Goal: Use online tool/utility: Utilize a website feature to perform a specific function

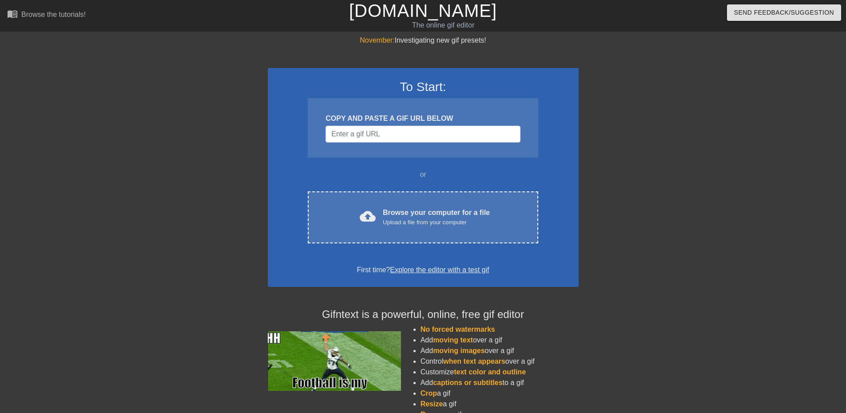
click at [420, 222] on div "Upload a file from your computer" at bounding box center [436, 222] width 107 height 9
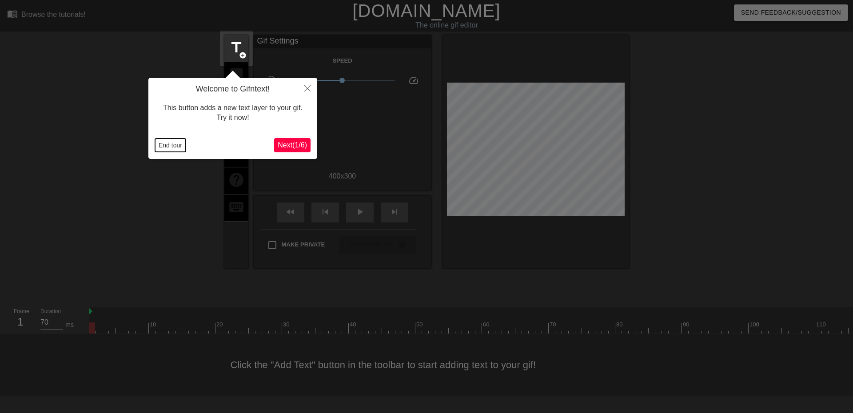
click at [165, 145] on button "End tour" at bounding box center [170, 145] width 31 height 13
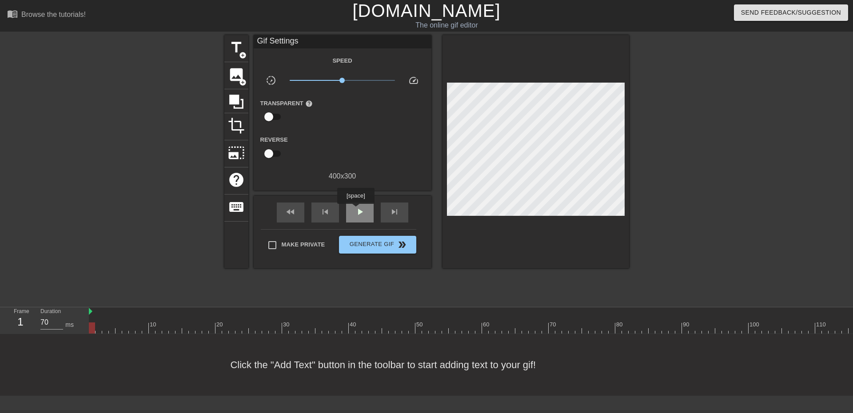
click at [355, 210] on span "play_arrow" at bounding box center [359, 212] width 11 height 11
type input "70"
click at [366, 215] on div "pause" at bounding box center [360, 213] width 28 height 20
click at [103, 317] on div at bounding box center [105, 321] width 7 height 11
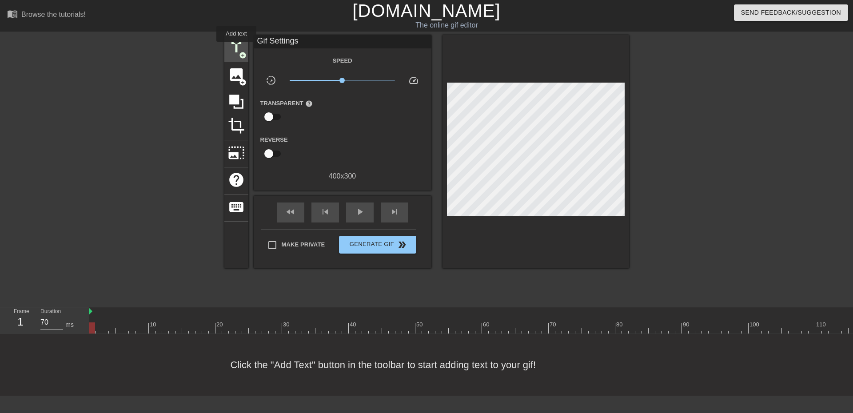
click at [236, 48] on span "title" at bounding box center [236, 47] width 17 height 17
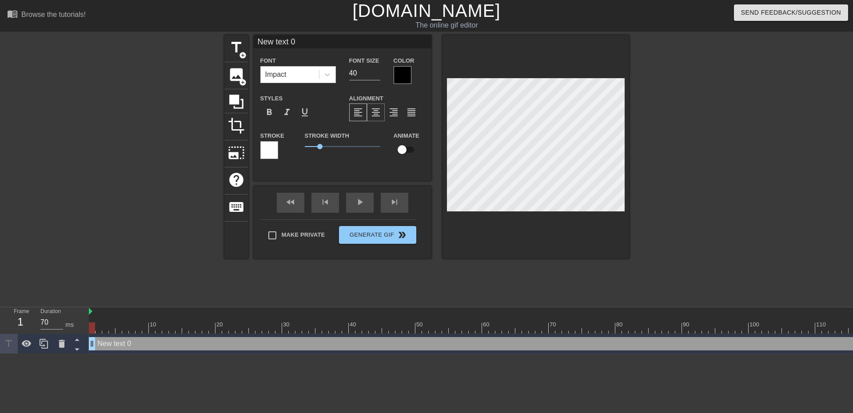
click at [377, 114] on span "format_align_center" at bounding box center [375, 112] width 11 height 11
type input "S"
type textarea "S"
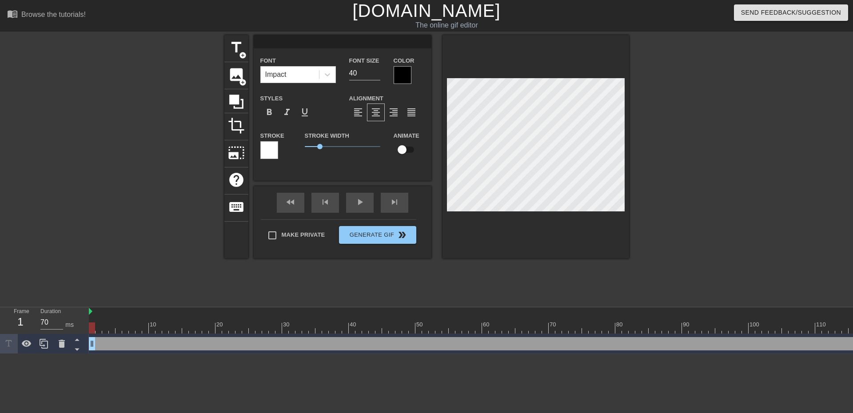
type input "S"
type textarea "S"
type input "Se"
type textarea "Se"
type input "Ser"
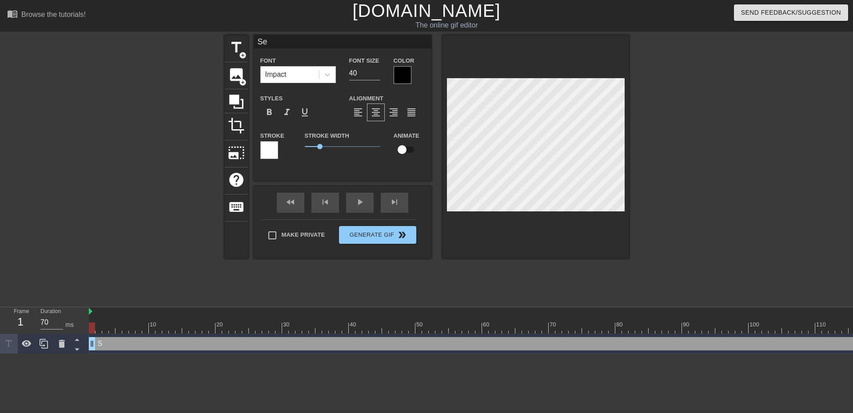
type textarea "Ser"
type input "Serv"
type textarea "Serv"
type input "Serve"
type textarea "Serve"
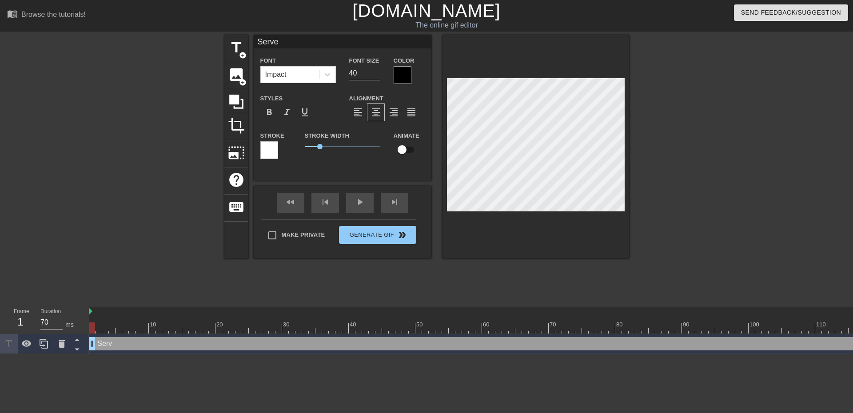
type input "Server"
type textarea "Server"
type input "Server7"
type textarea "Server7"
type input "Server76"
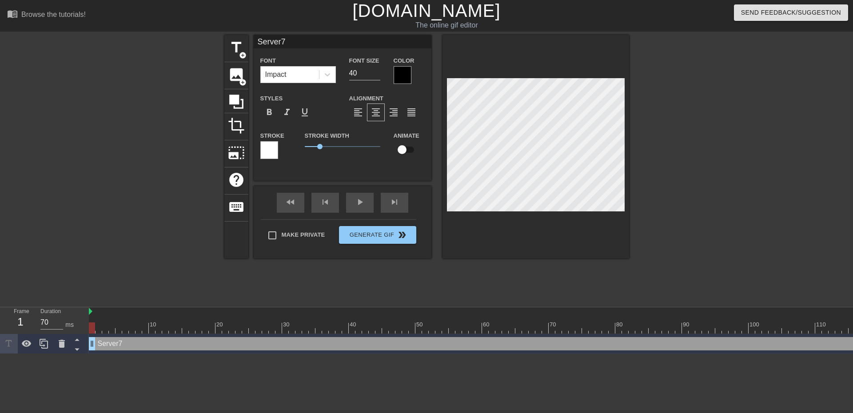
type textarea "Server76"
type input "Server76"
type textarea "Server76"
type input "Server76 E"
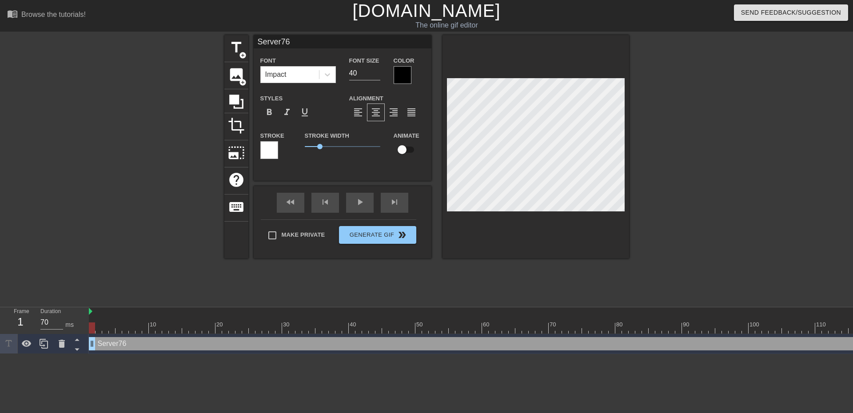
type textarea "Server76 E"
type input "Server76 EV"
type textarea "Server76 EV"
type input "Server76 EVE"
type textarea "Server76 EVE"
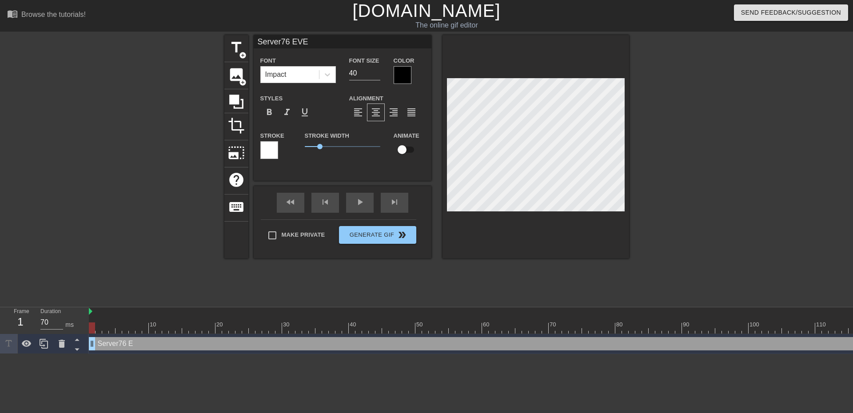
type input "Server76 EVER"
type textarea "Server76 EVERY"
type input "Server76 EVERYT"
type textarea "Server76 EVERYT"
type input "Server76 EVERYTI"
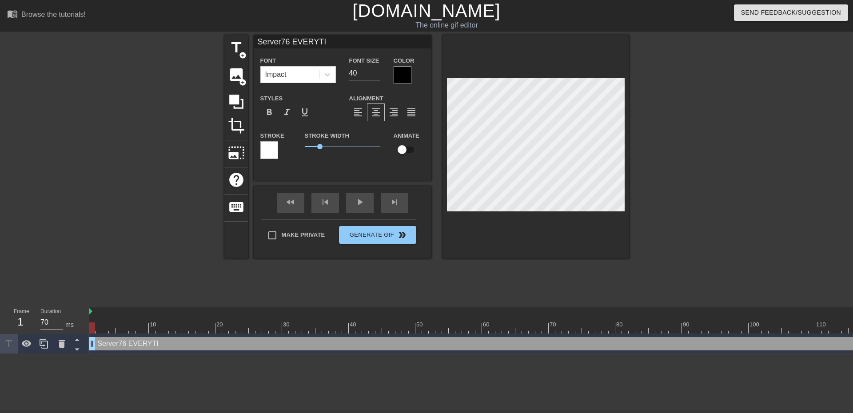
type textarea "Server76 EVERYTIJ"
type input "Server76 EVERYTIJM"
type textarea "Server76 EVERYTIJM"
type input "Server76 EVERYTIJME"
type textarea "Server76 EVERYTIJME"
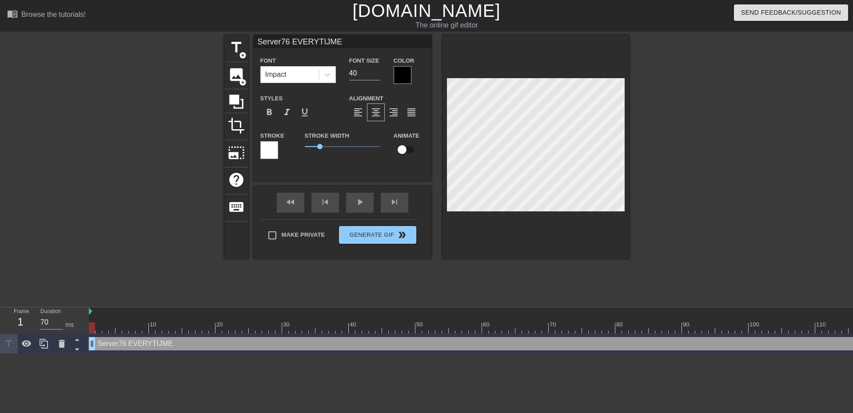
scroll to position [1, 4]
type input "Server76 EVERYTIJM"
type textarea "Server76 EVERYTIJM"
type input "Server76 EVERYTIJ"
type textarea "Server76 EVERYTIJ"
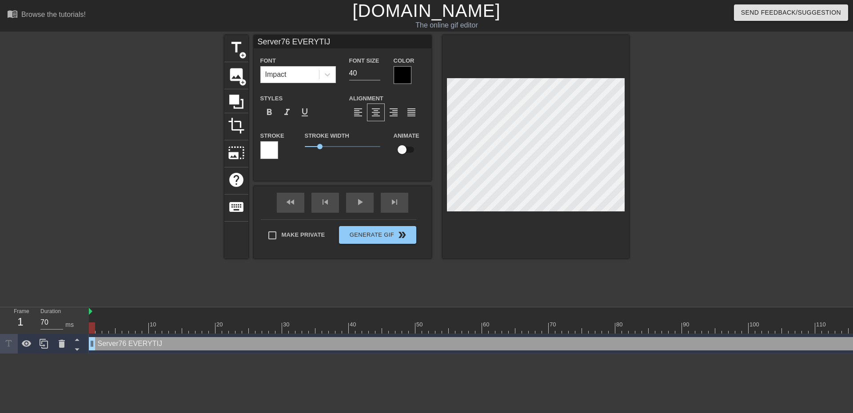
type input "Server76 EVERYTI"
type textarea "Server76 EVERYTI"
type input "Server76 EVERYTIM"
type textarea "Server76 EVERYTIM"
type input "Server76 EVERYTIME"
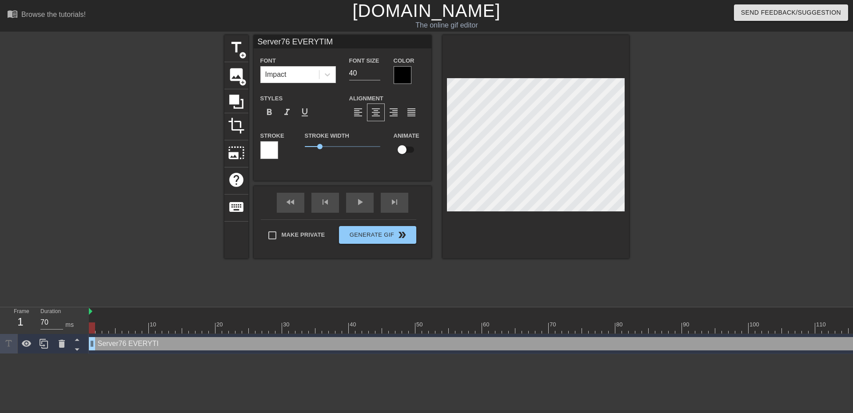
type textarea "Server76 EVERYTIME"
click at [745, 234] on div at bounding box center [706, 168] width 133 height 267
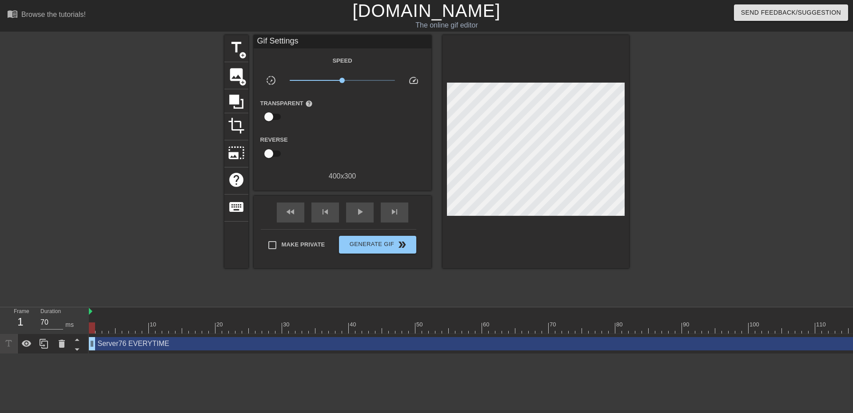
scroll to position [0, 7]
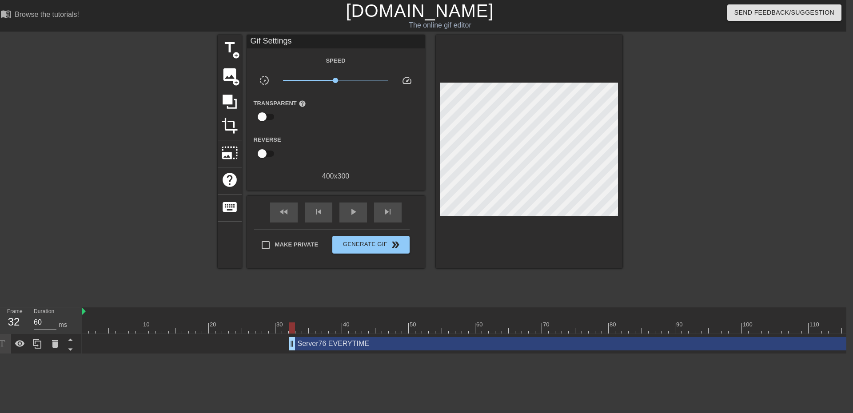
drag, startPoint x: 86, startPoint y: 342, endPoint x: 319, endPoint y: 349, distance: 233.3
drag, startPoint x: 338, startPoint y: 346, endPoint x: 138, endPoint y: 343, distance: 200.8
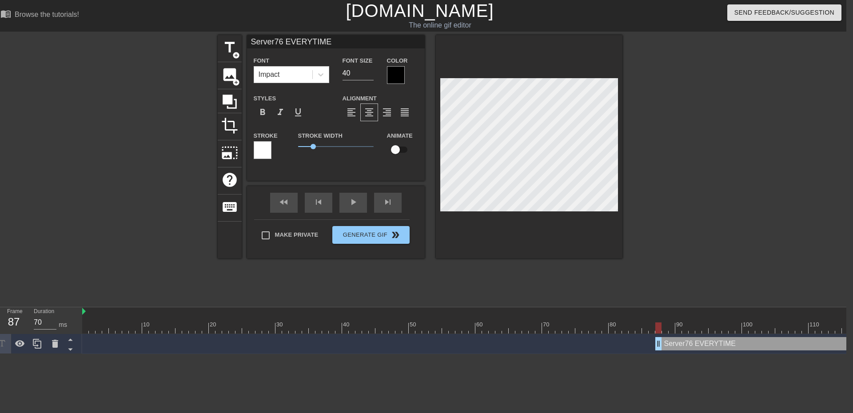
drag, startPoint x: 124, startPoint y: 342, endPoint x: 665, endPoint y: 329, distance: 541.2
click at [665, 329] on div "10 20 30 40 50 60 70 80 90 100 110 120 130 140 150 160" at bounding box center [464, 330] width 764 height 47
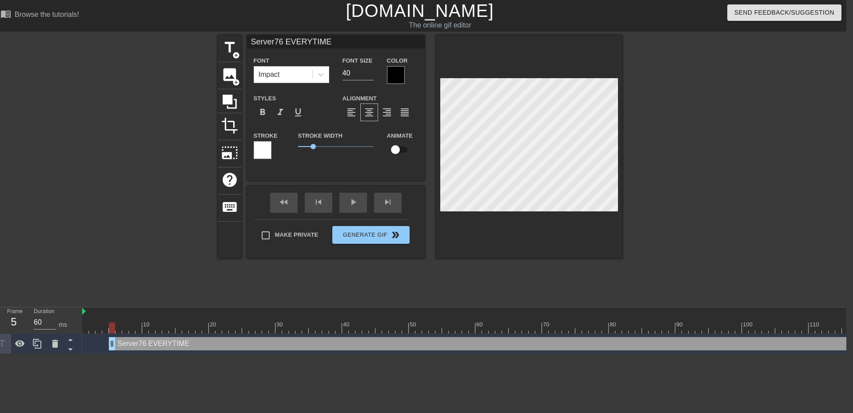
drag, startPoint x: 724, startPoint y: 347, endPoint x: 161, endPoint y: 339, distance: 562.8
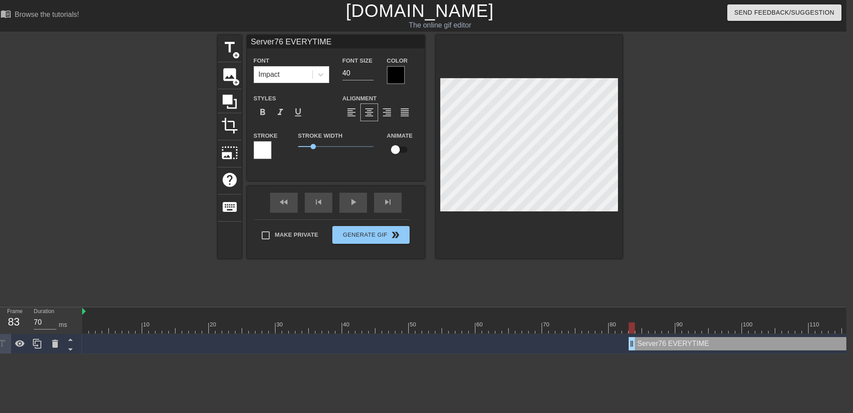
drag, startPoint x: 106, startPoint y: 344, endPoint x: 639, endPoint y: 322, distance: 533.5
click at [639, 322] on div "10 20 30 40 50 60 70 80 90 100 110 120 130 140 150 160" at bounding box center [464, 330] width 764 height 47
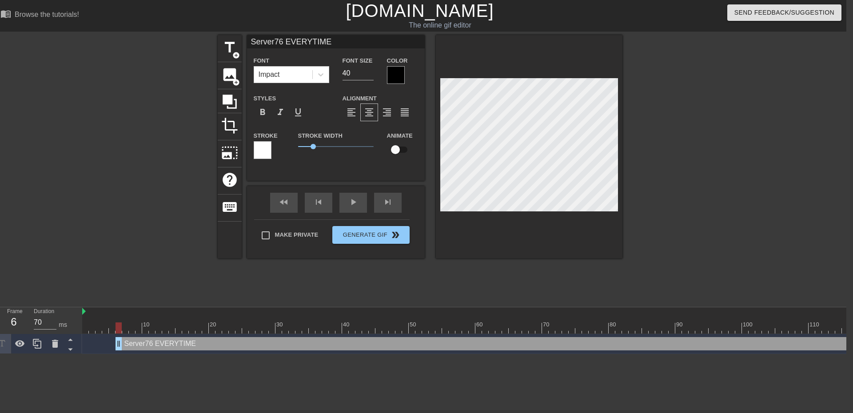
drag, startPoint x: 699, startPoint y: 345, endPoint x: 149, endPoint y: 341, distance: 549.9
click at [178, 354] on html "menu_book Browse the tutorials! [DOMAIN_NAME] The online gif editor Send Feedba…" at bounding box center [419, 177] width 853 height 354
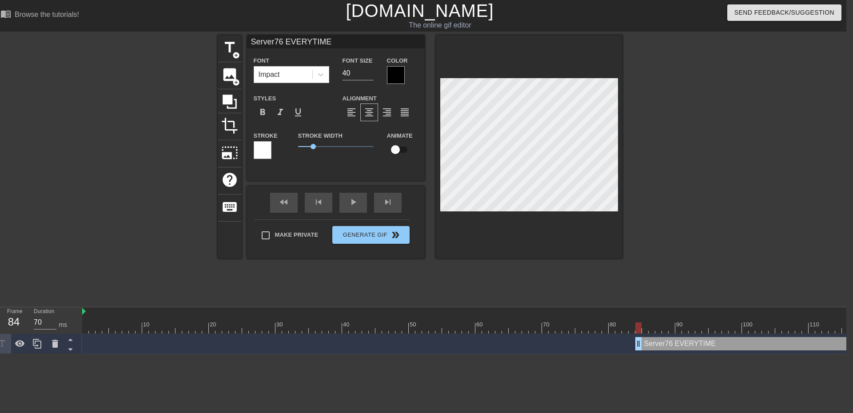
drag, startPoint x: 118, startPoint y: 340, endPoint x: 640, endPoint y: 326, distance: 522.1
click at [640, 326] on div "10 20 30 40 50 60 70 80 90 100 110 120 130 140 150 160" at bounding box center [464, 330] width 764 height 47
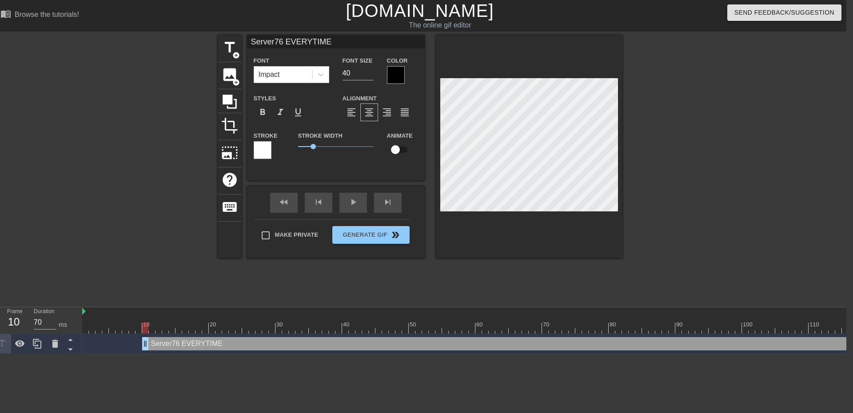
drag, startPoint x: 673, startPoint y: 344, endPoint x: 174, endPoint y: 351, distance: 499.3
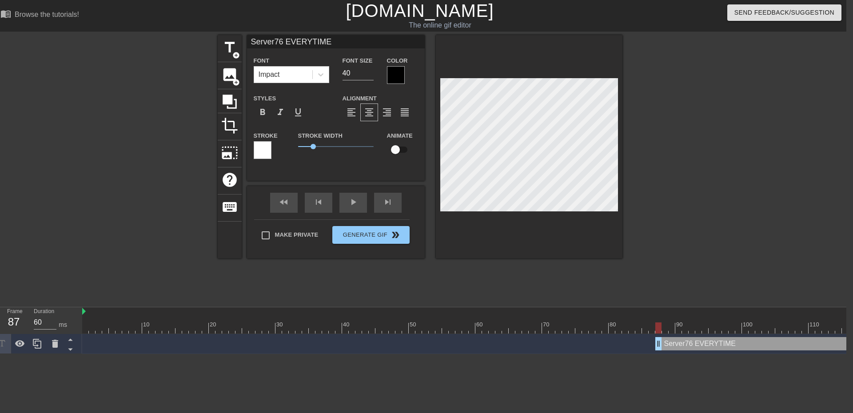
drag, startPoint x: 139, startPoint y: 345, endPoint x: 669, endPoint y: 333, distance: 530.9
click at [669, 333] on div "10 20 30 40 50 60 70 80 90 100 110 120 130 140 150 160" at bounding box center [464, 330] width 764 height 47
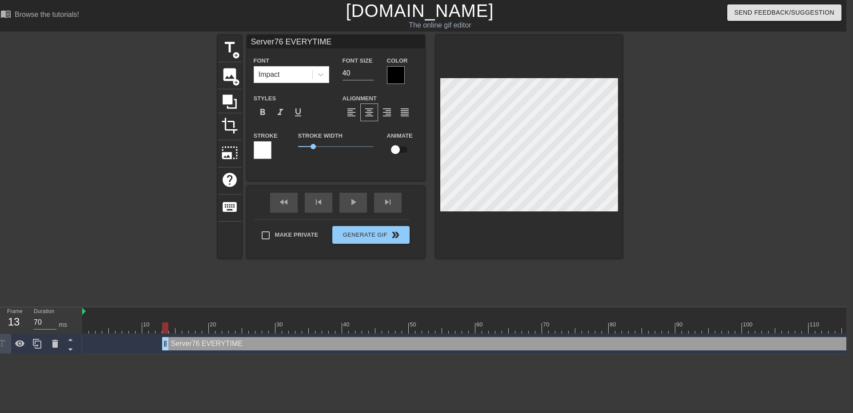
drag, startPoint x: 701, startPoint y: 344, endPoint x: 188, endPoint y: 354, distance: 513.1
click at [188, 354] on div "10 20 30 40 50 60 70 80 90 100 110 120 130 140 150 160" at bounding box center [464, 330] width 764 height 47
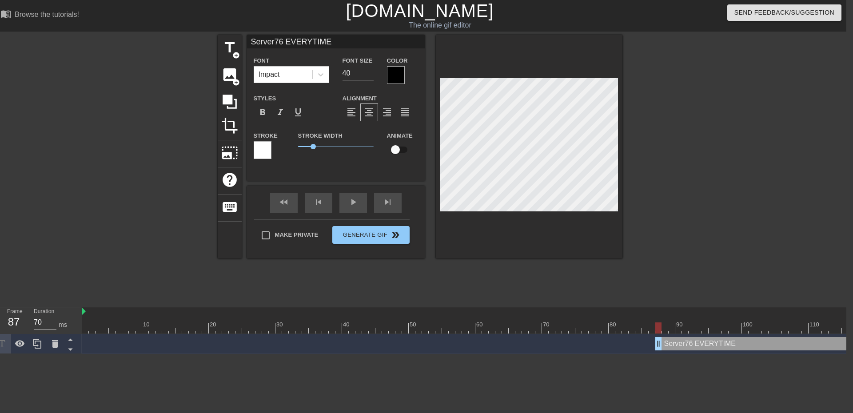
drag, startPoint x: 159, startPoint y: 346, endPoint x: 666, endPoint y: 336, distance: 506.9
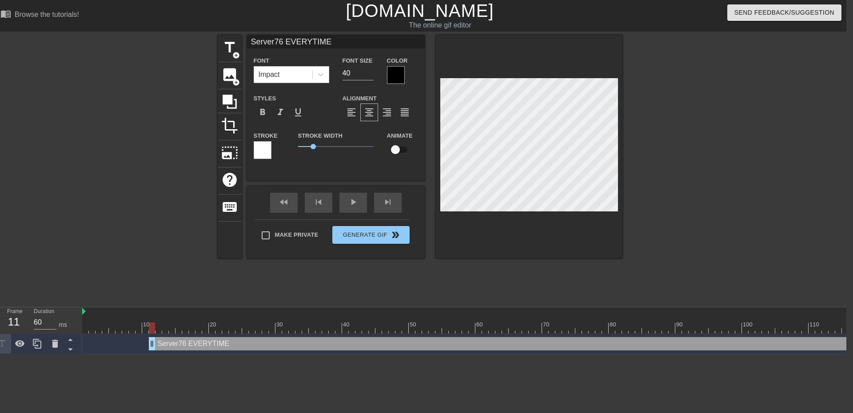
drag, startPoint x: 696, startPoint y: 348, endPoint x: 160, endPoint y: 341, distance: 536.2
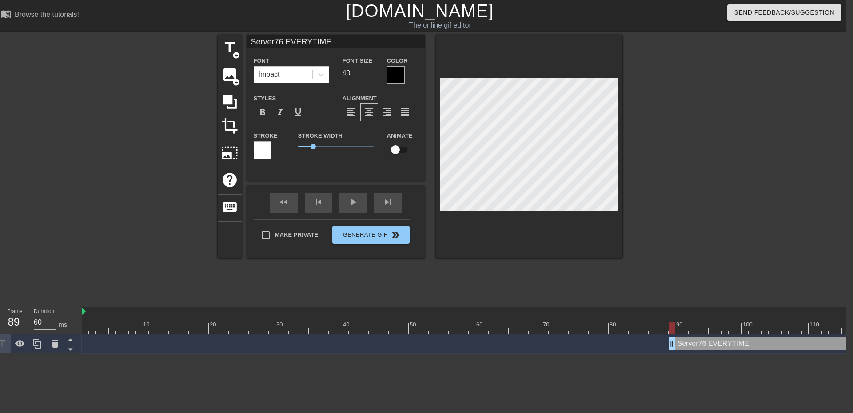
drag, startPoint x: 133, startPoint y: 345, endPoint x: 689, endPoint y: 342, distance: 555.7
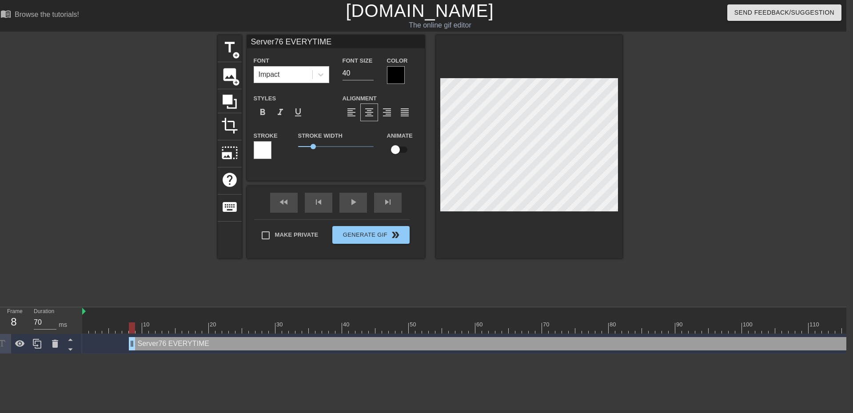
drag, startPoint x: 737, startPoint y: 346, endPoint x: 183, endPoint y: 336, distance: 554.4
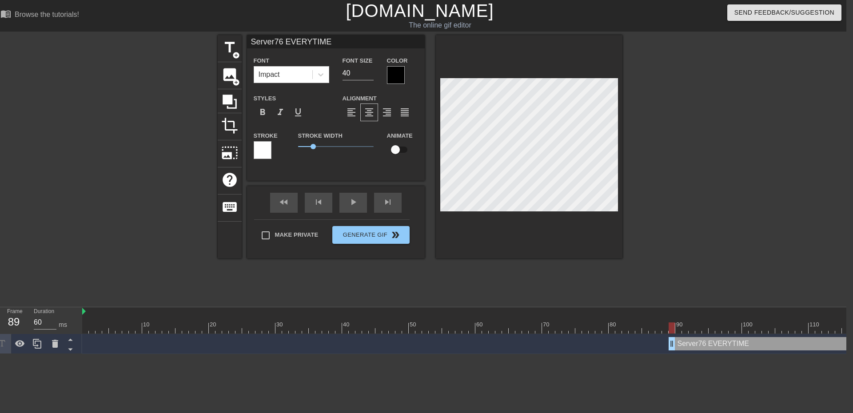
drag, startPoint x: 119, startPoint y: 343, endPoint x: 672, endPoint y: 347, distance: 553.0
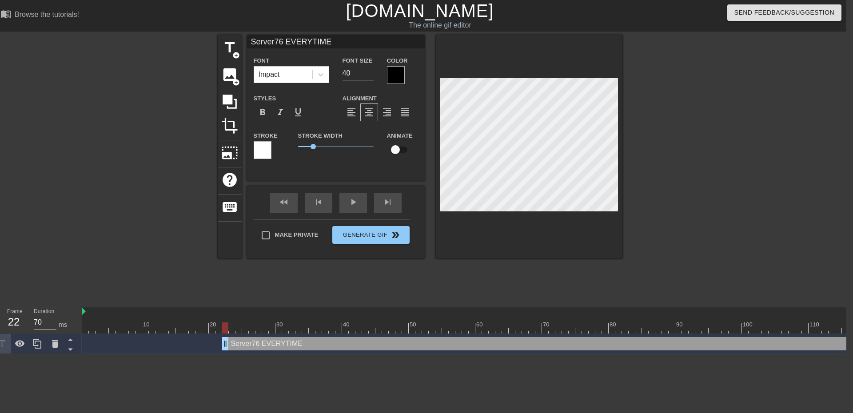
drag, startPoint x: 704, startPoint y: 347, endPoint x: 242, endPoint y: 340, distance: 462.9
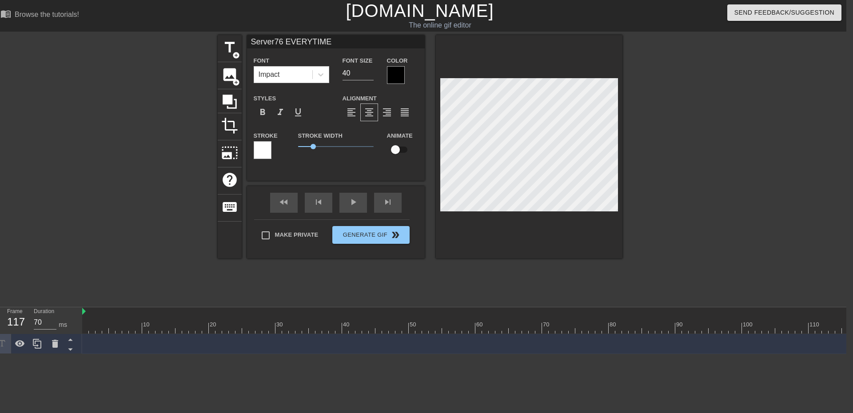
drag, startPoint x: 218, startPoint y: 344, endPoint x: 860, endPoint y: 342, distance: 642.8
click at [846, 342] on html "menu_book Browse the tutorials! [DOMAIN_NAME] The online gif editor Send Feedba…" at bounding box center [419, 177] width 853 height 354
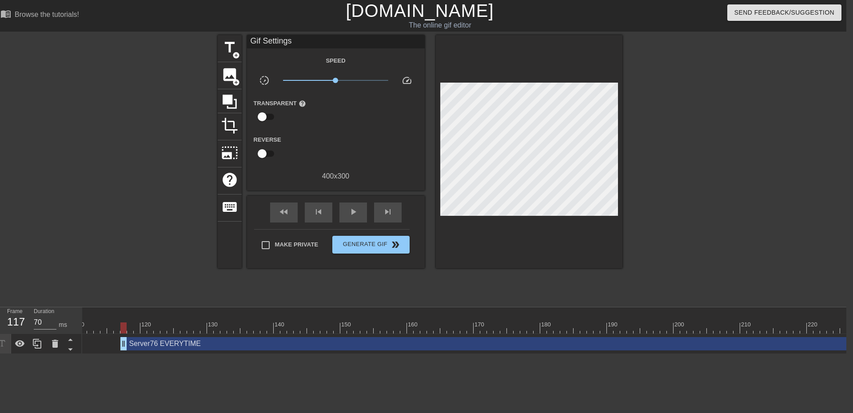
scroll to position [0, 732]
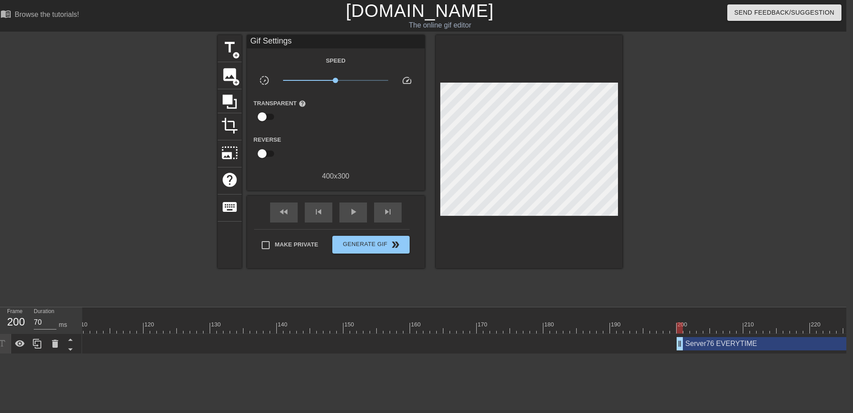
drag, startPoint x: 129, startPoint y: 344, endPoint x: 695, endPoint y: 335, distance: 565.5
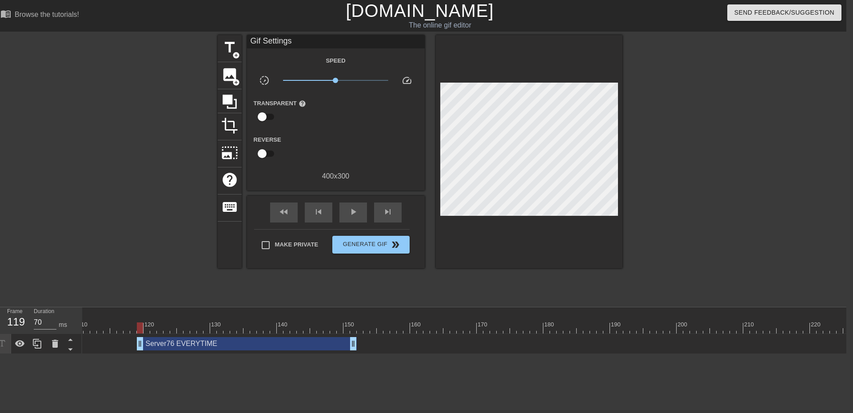
drag, startPoint x: 766, startPoint y: 345, endPoint x: 205, endPoint y: 348, distance: 560.6
click at [205, 348] on div "Server76 EVERYTIME drag_handle drag_handle" at bounding box center [247, 343] width 220 height 13
drag, startPoint x: 815, startPoint y: 343, endPoint x: 92, endPoint y: 350, distance: 723.2
click at [92, 349] on div "Server76 EVERYTIME drag_handle drag_handle" at bounding box center [189, 343] width 220 height 13
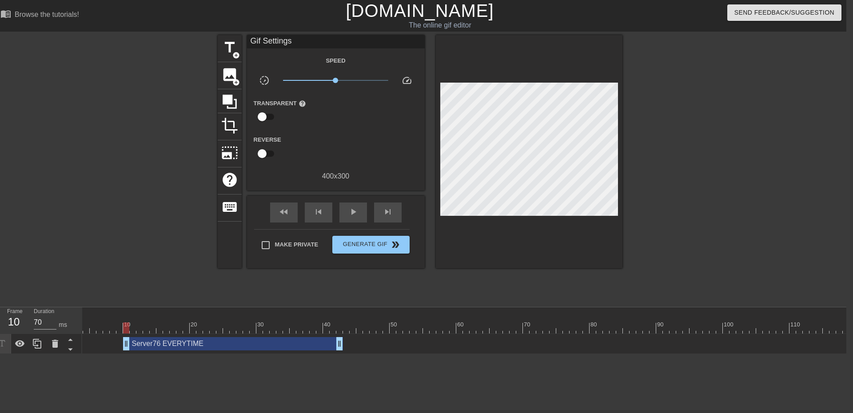
scroll to position [0, 0]
type input "70"
drag, startPoint x: 167, startPoint y: 346, endPoint x: 99, endPoint y: 346, distance: 67.5
click at [99, 346] on div "Server76 EVERYTIME drag_handle drag_handle" at bounding box center [192, 343] width 220 height 13
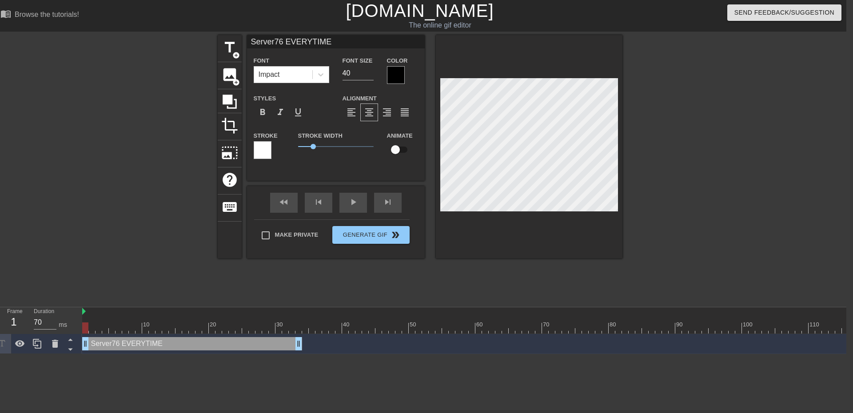
scroll to position [1, 1]
type input "Server76 EVERYTIME"
type textarea "Server76 EVERYTIME"
type input "IServer76 EVERYTIME"
type textarea "I Server76 EVERYTIME"
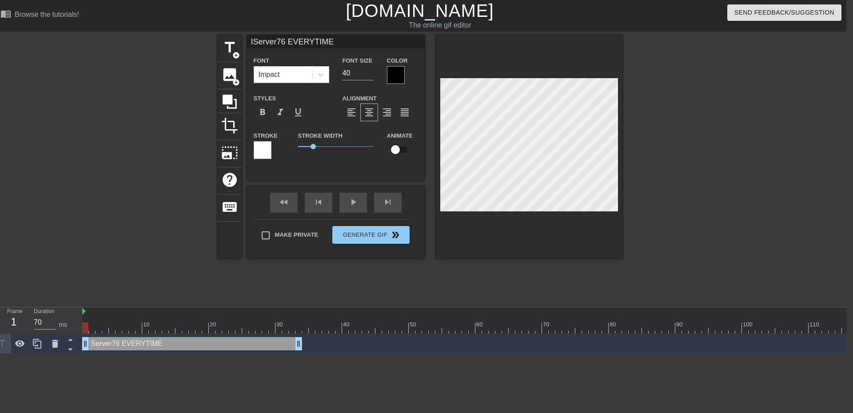
type input "InServer76 EVERYTIME"
type textarea "In Server76 EVERYTIME"
type input "IncServer76 EVERYTIME"
type textarea "Inc Server76 EVERYTIME"
type input "IncuServer76 EVERYTIME"
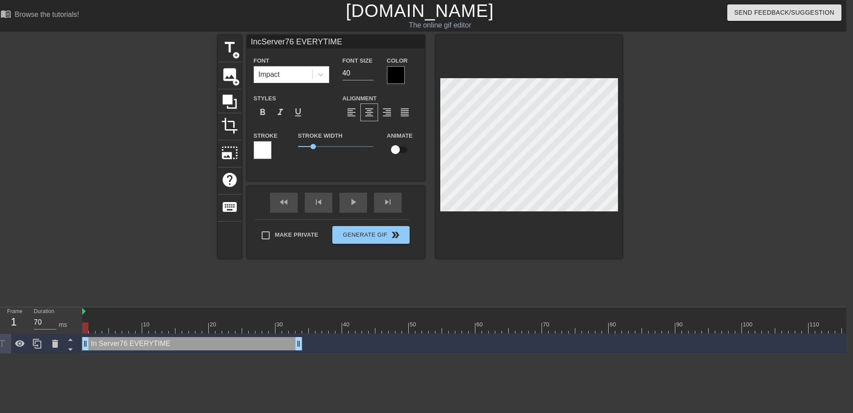
type textarea "Incu Server76 EVERYTIME"
type input "IncurServer76 EVERYTIME"
type textarea "Incur Server76 EVERYTIME"
type input "IncursServer76 EVERYTIME"
type textarea "Incurs Server76 EVERYTIME"
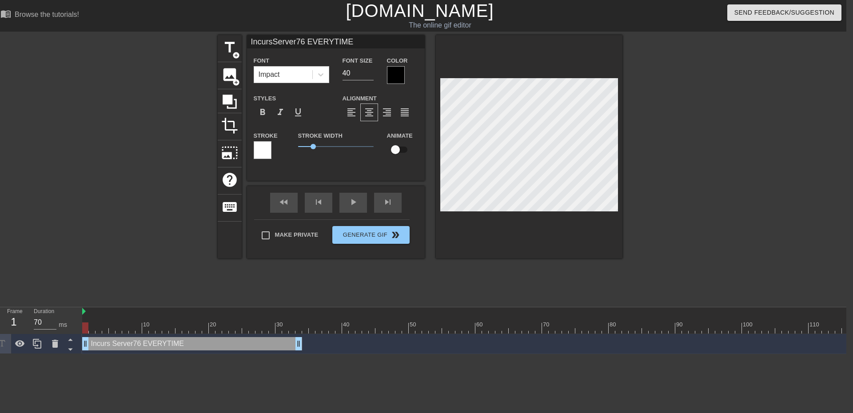
type input "IncursiServer76 EVERYTIME"
type textarea "Incursi Server76 EVERYTIME"
type input "IncursioServer76 EVERYTIME"
type textarea "Incursio Server76 EVERYTIME"
type input "IncursionServer76 EVERYTIME"
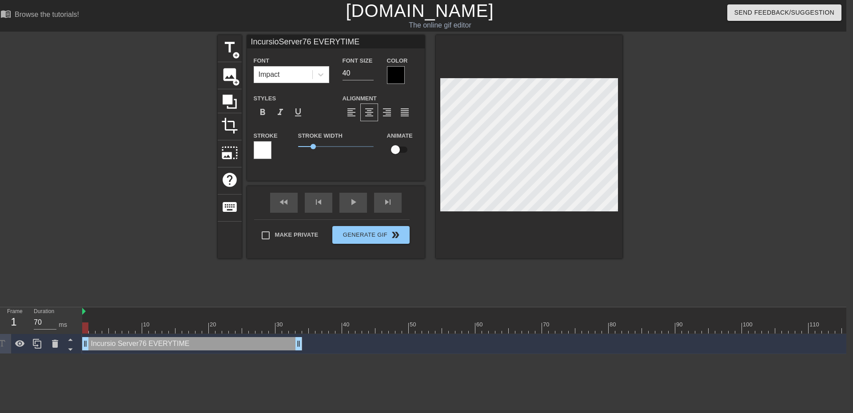
type textarea "Incursion Server76 EVERYTIME"
type input "IncursionsServer76 EVERYTIME"
type textarea "Incursions Server76 EVERYTIME"
type input "Incursions Server76 EVERYTIME"
type textarea "Incursions Server76 EVERYTIME"
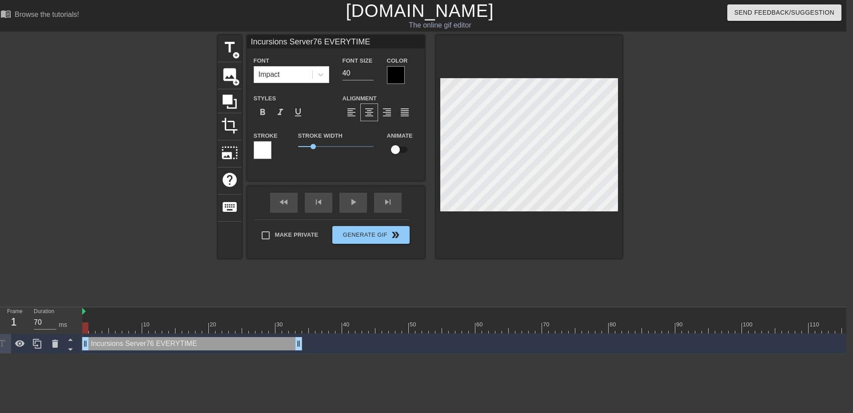
type input "Incursions wServer76 EVERYTIME"
type textarea "Incursions w Server76 EVERYTIME"
type input "Incursions wiServer76 EVERYTIME"
type textarea "Incursions wi Server76 EVERYTIME"
type input "Incursions witServer76 EVERYTIME"
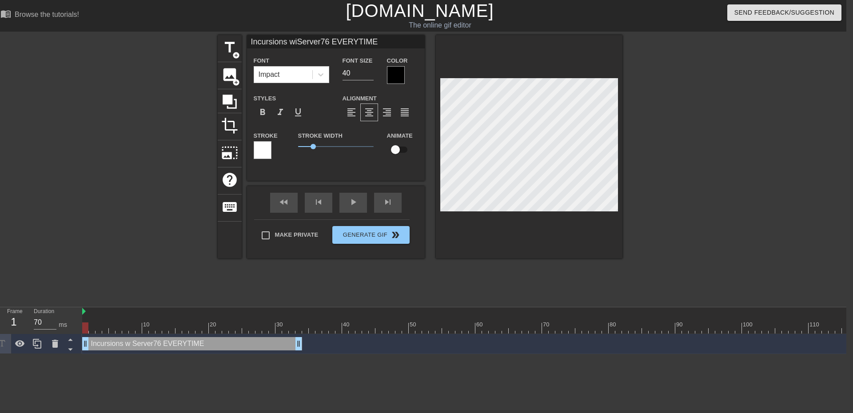
type textarea "Incursions wit Server76 EVERYTIME"
type input "Incursions withServer76 EVERYTIME"
type textarea "Incursions with Server76 EVERYTIME"
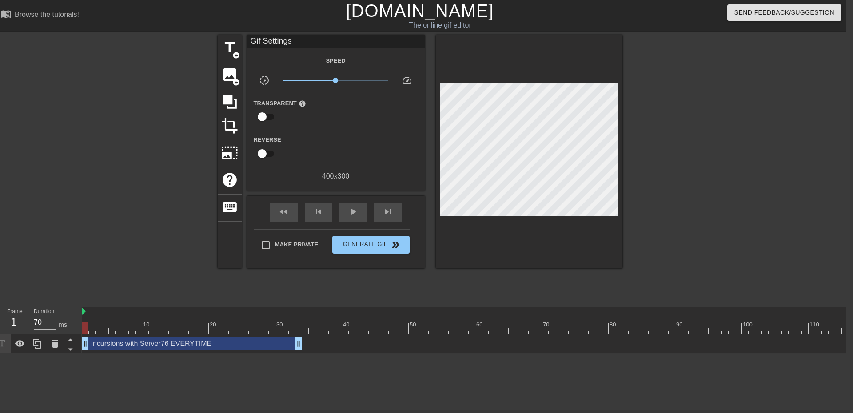
click at [657, 225] on div at bounding box center [699, 168] width 133 height 267
click at [354, 199] on div "fast_rewind skip_previous play_arrow skip_next" at bounding box center [335, 212] width 145 height 33
click at [357, 213] on span "play_arrow" at bounding box center [353, 212] width 11 height 11
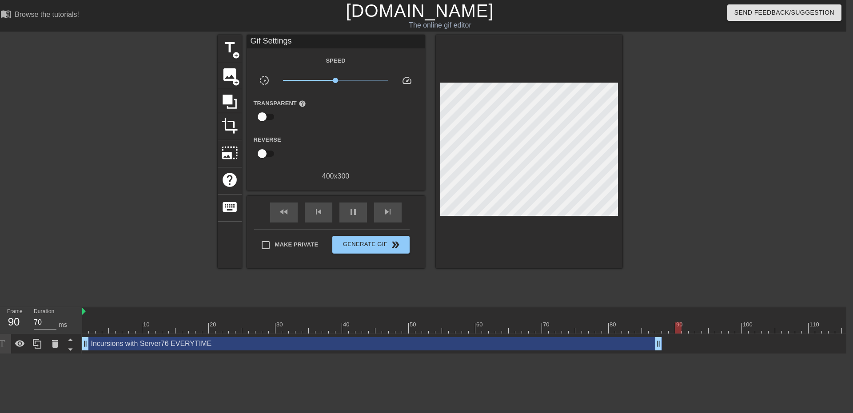
drag, startPoint x: 302, startPoint y: 346, endPoint x: 664, endPoint y: 334, distance: 362.2
click at [664, 334] on div "10 20 30 40 50 60 70 80 90 100 110 120 130 140 150 160" at bounding box center [464, 330] width 764 height 47
click at [349, 210] on span "pause" at bounding box center [353, 212] width 11 height 11
drag, startPoint x: 658, startPoint y: 346, endPoint x: 809, endPoint y: 348, distance: 151.5
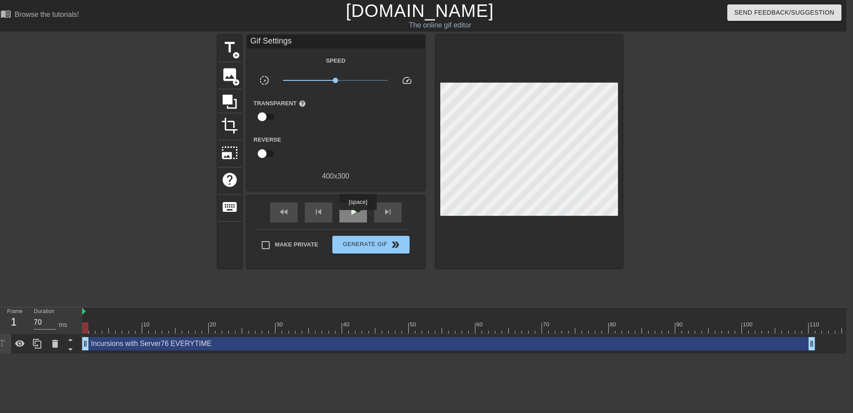
click at [358, 216] on span "play_arrow" at bounding box center [353, 212] width 11 height 11
drag, startPoint x: 354, startPoint y: 207, endPoint x: 384, endPoint y: 208, distance: 29.3
click at [354, 208] on span "pause" at bounding box center [353, 212] width 11 height 11
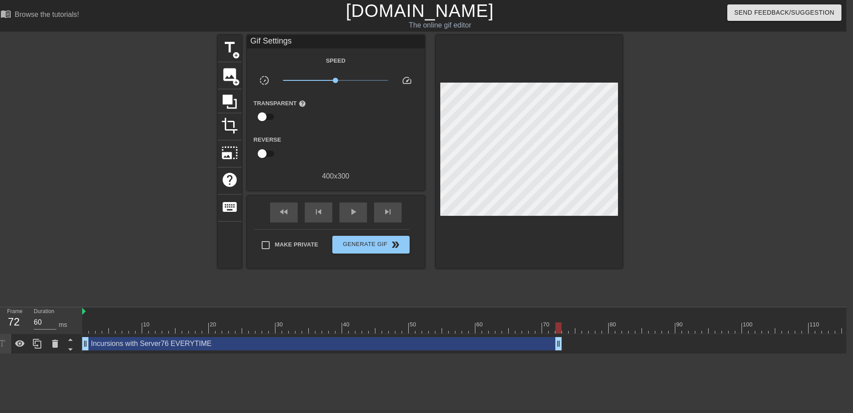
type input "70"
drag, startPoint x: 811, startPoint y: 340, endPoint x: 546, endPoint y: 344, distance: 264.8
click at [30, 344] on div at bounding box center [37, 344] width 18 height 20
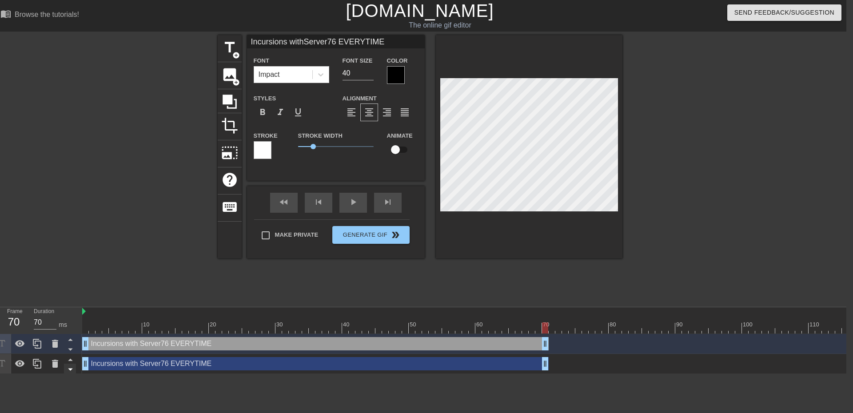
click at [70, 351] on icon at bounding box center [70, 349] width 11 height 11
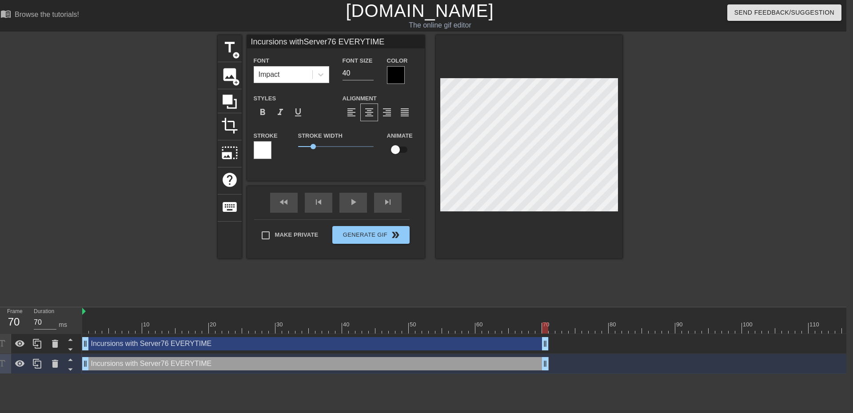
click at [142, 367] on div "Incursions with Server76 EVERYTIME drag_handle drag_handle" at bounding box center [315, 363] width 466 height 13
click at [274, 290] on div "title add_circle image add_circle crop photo_size_select_large help keyboard In…" at bounding box center [420, 168] width 405 height 267
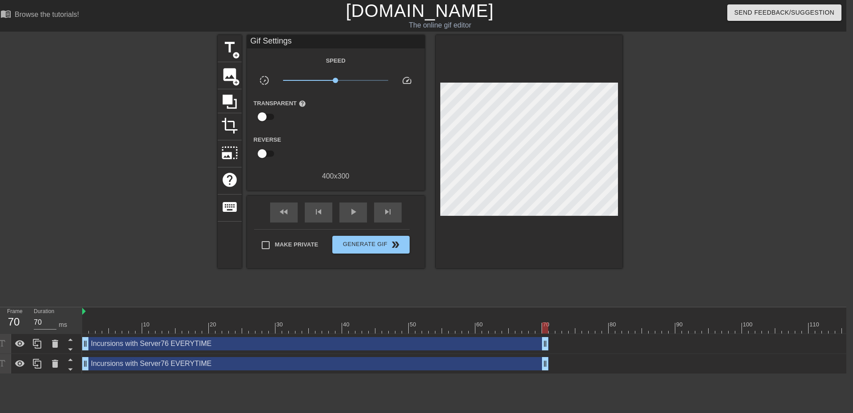
click at [155, 363] on div "Incursions with Server76 EVERYTIME drag_handle drag_handle" at bounding box center [315, 363] width 466 height 13
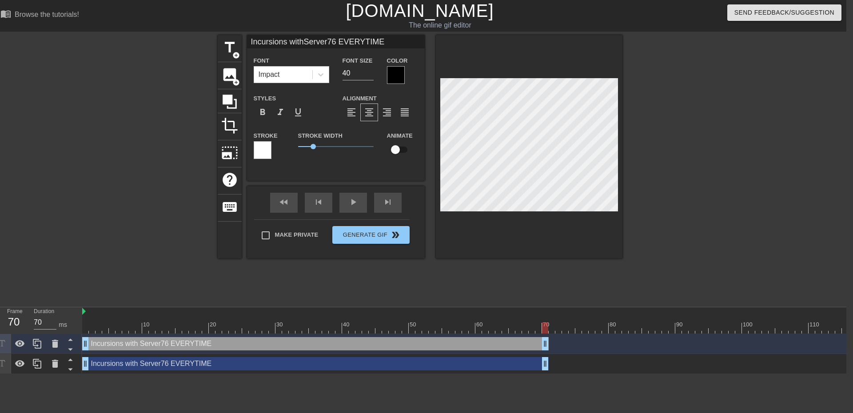
scroll to position [1, 1]
click at [643, 204] on div "title add_circle image add_circle crop photo_size_select_large help keyboard In…" at bounding box center [419, 168] width 853 height 267
type input "I"
type textarea "I"
type input "I"
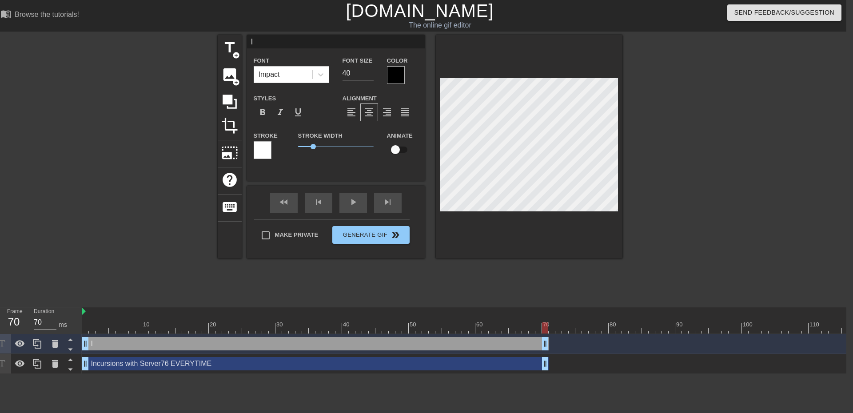
type textarea "I"
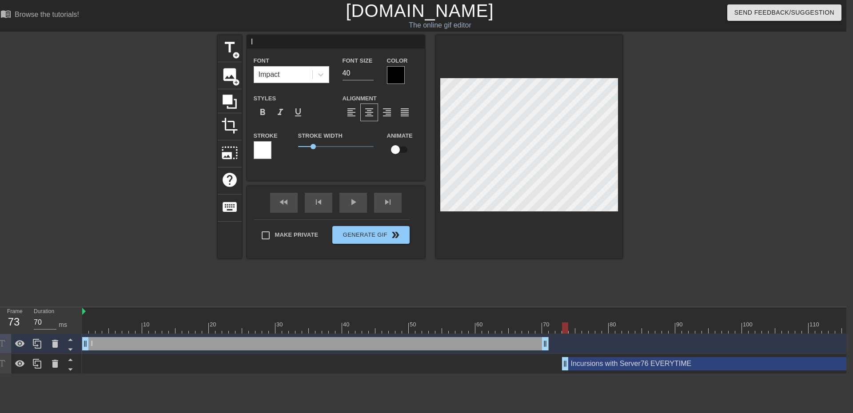
type input "60"
drag, startPoint x: 183, startPoint y: 364, endPoint x: 650, endPoint y: 343, distance: 467.3
click at [650, 343] on div "I drag_handle drag_handle Incursions with Server76 EVERYTIME drag_handle drag_h…" at bounding box center [464, 354] width 764 height 40
click at [605, 365] on div "Incursions with Server76 EVERYTIME drag_handle drag_handle" at bounding box center [782, 363] width 466 height 13
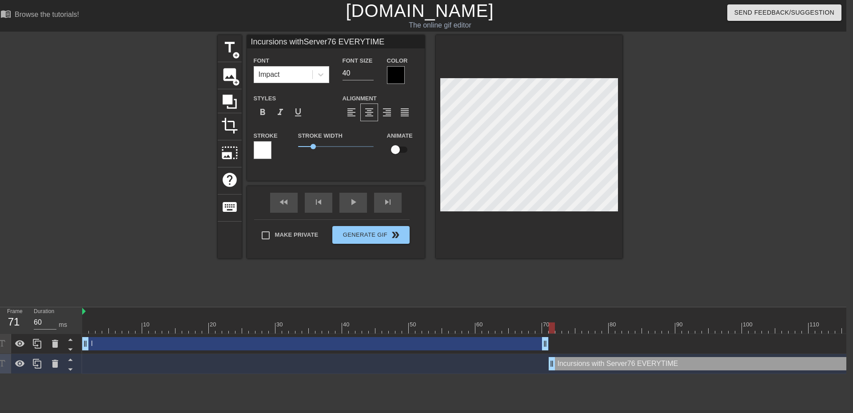
click at [605, 365] on div "Incursions with Server76 EVERYTIME drag_handle drag_handle" at bounding box center [782, 363] width 466 height 13
click at [255, 347] on div "I drag_handle drag_handle" at bounding box center [315, 343] width 466 height 13
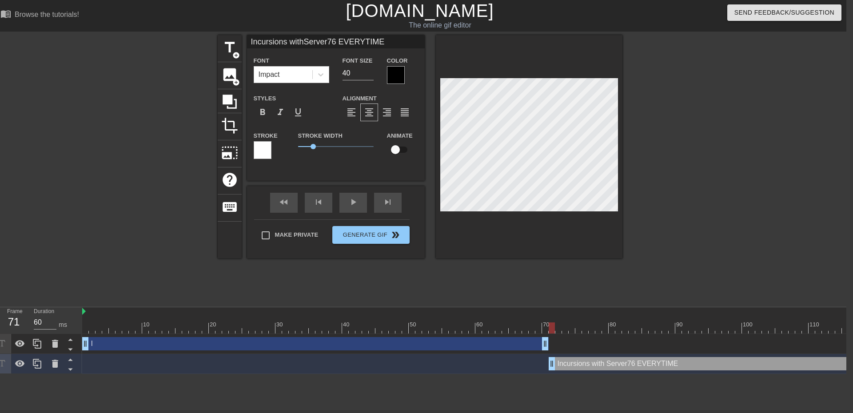
click at [600, 364] on div "Incursions with Server76 EVERYTIME drag_handle drag_handle" at bounding box center [782, 363] width 466 height 13
click at [470, 344] on div "I drag_handle drag_handle" at bounding box center [315, 343] width 466 height 13
type input "I"
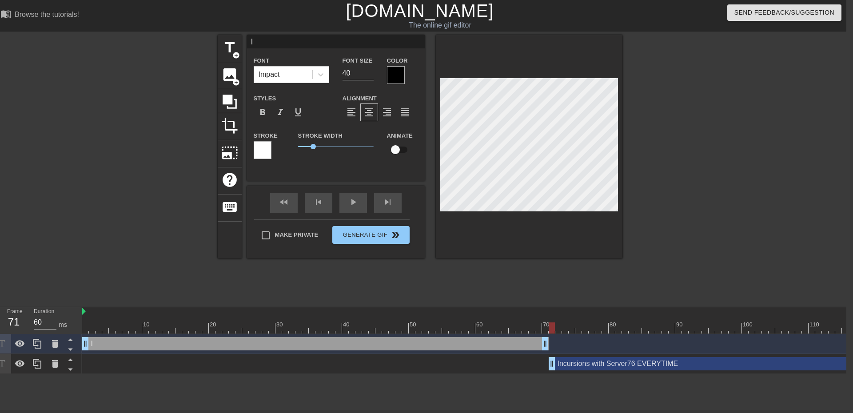
click at [472, 342] on div "I drag_handle drag_handle" at bounding box center [315, 343] width 466 height 13
click at [575, 283] on div "title add_circle image add_circle crop photo_size_select_large help keyboard I …" at bounding box center [420, 168] width 405 height 267
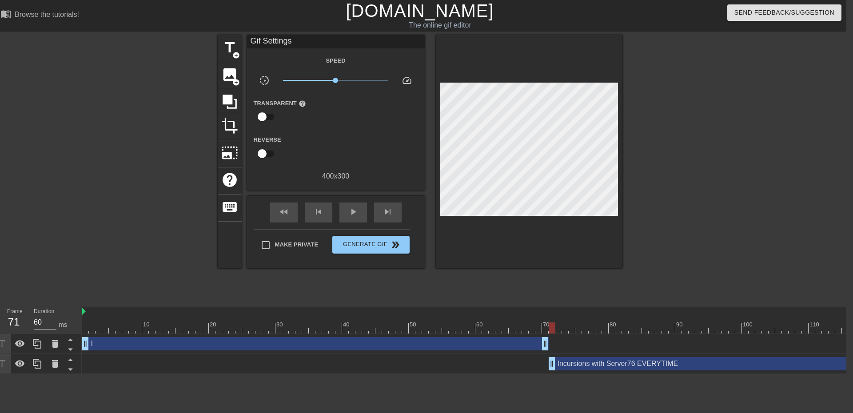
click at [574, 368] on div "Incursions with Server76 EVERYTIME drag_handle drag_handle" at bounding box center [782, 363] width 466 height 13
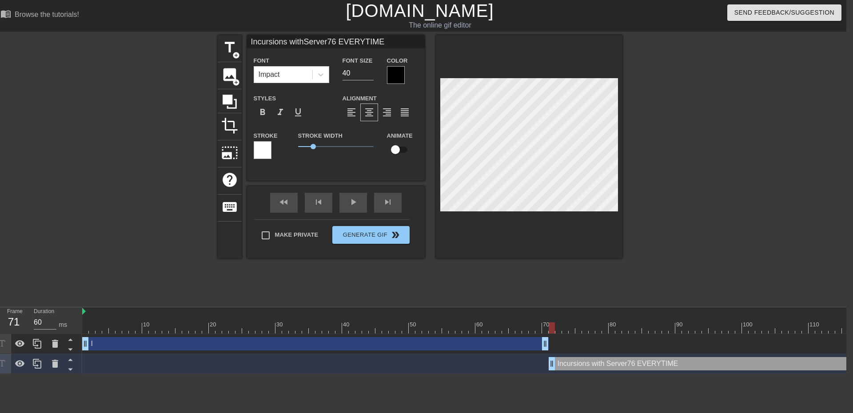
click at [503, 340] on div "I drag_handle drag_handle" at bounding box center [315, 343] width 466 height 13
type input "I"
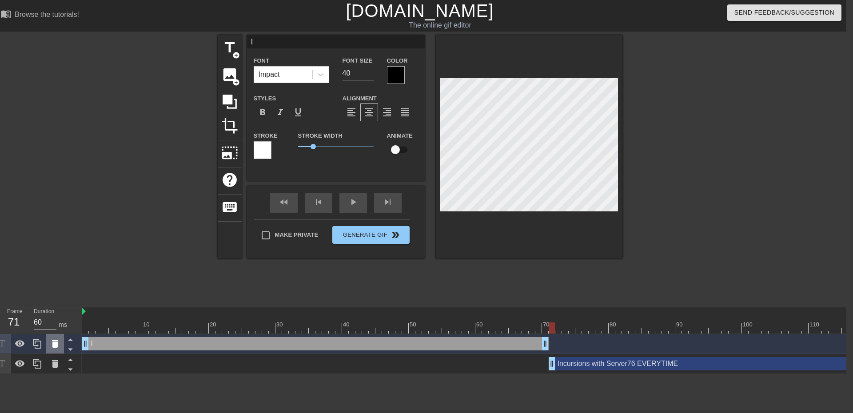
click at [60, 345] on div at bounding box center [55, 344] width 18 height 20
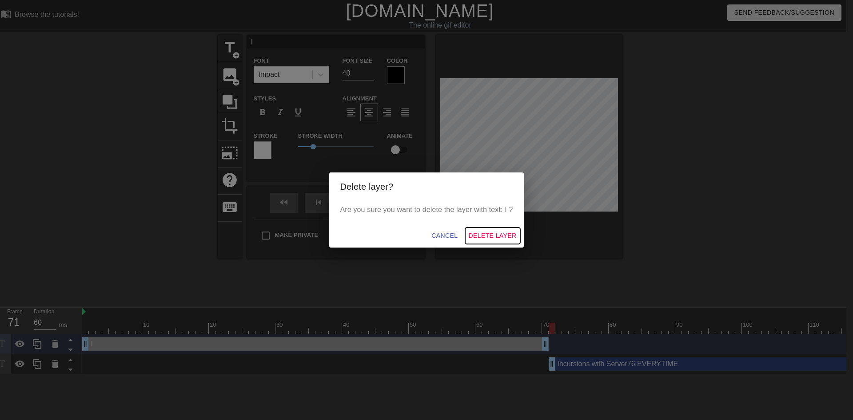
click at [497, 239] on span "Delete Layer" at bounding box center [493, 235] width 48 height 11
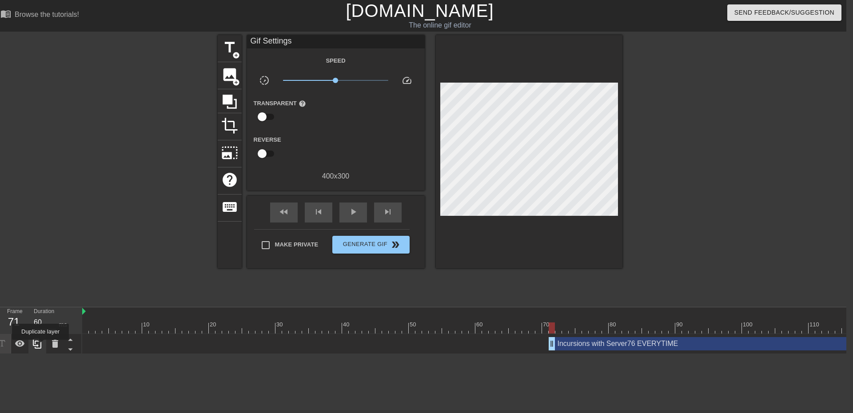
click at [40, 346] on icon at bounding box center [37, 343] width 11 height 11
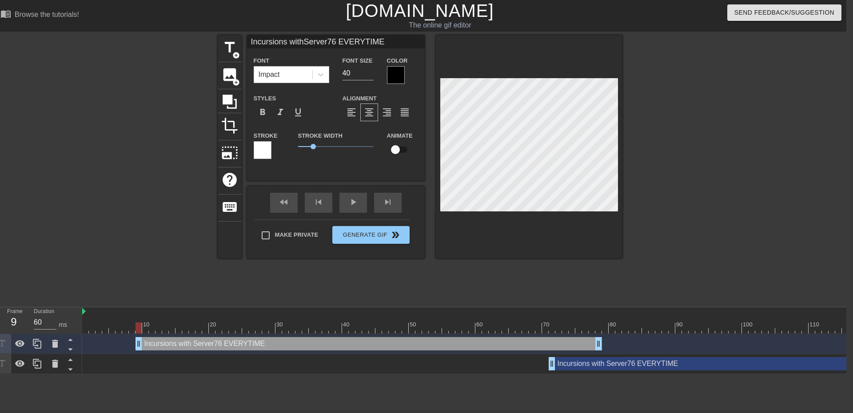
type input "70"
drag, startPoint x: 597, startPoint y: 344, endPoint x: 109, endPoint y: 335, distance: 487.8
click at [98, 338] on div "Incursions with Server76 EVERYTIME drag_handle drag_handle" at bounding box center [315, 343] width 466 height 13
click at [657, 255] on div at bounding box center [699, 168] width 133 height 267
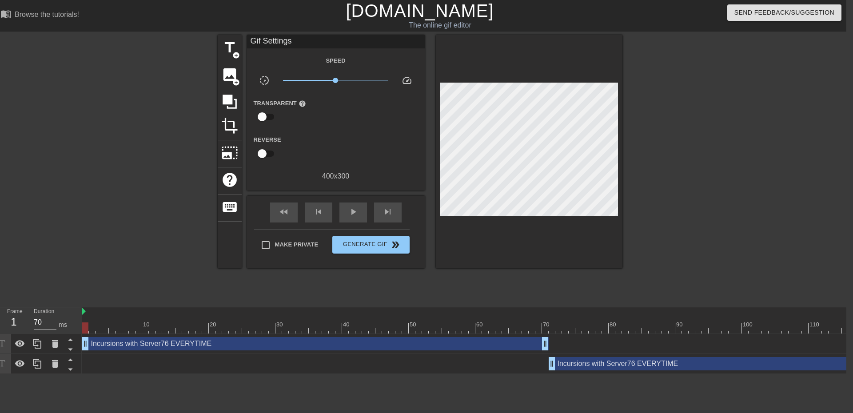
click at [627, 363] on div "Incursions with Server76 EVERYTIME drag_handle drag_handle" at bounding box center [782, 363] width 466 height 13
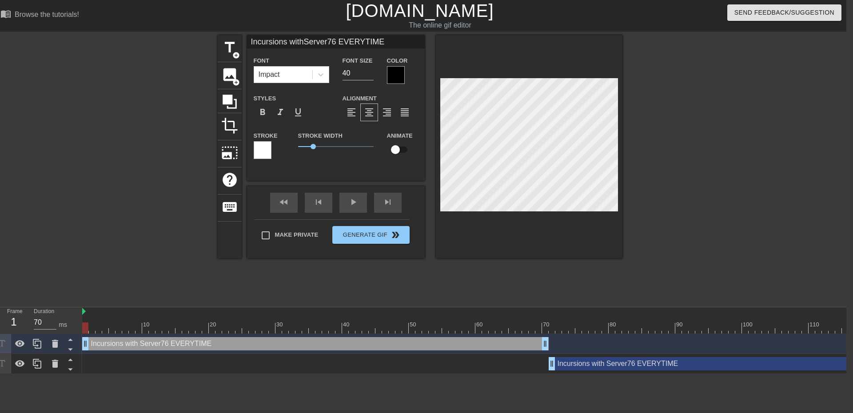
click at [629, 367] on div "Incursions with Server76 EVERYTIME drag_handle drag_handle" at bounding box center [782, 363] width 466 height 13
type input "I"
type textarea "I"
type input "I"
type textarea "I"
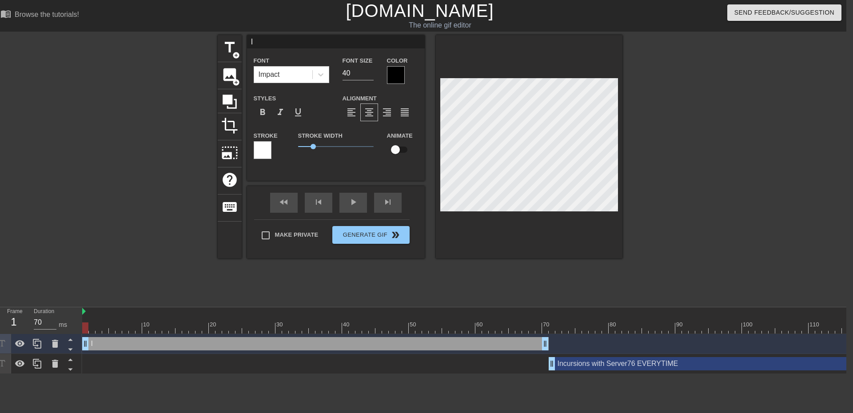
type input "I p"
type textarea "I p"
type input "I pr"
type textarea "I pr"
type input "I pro"
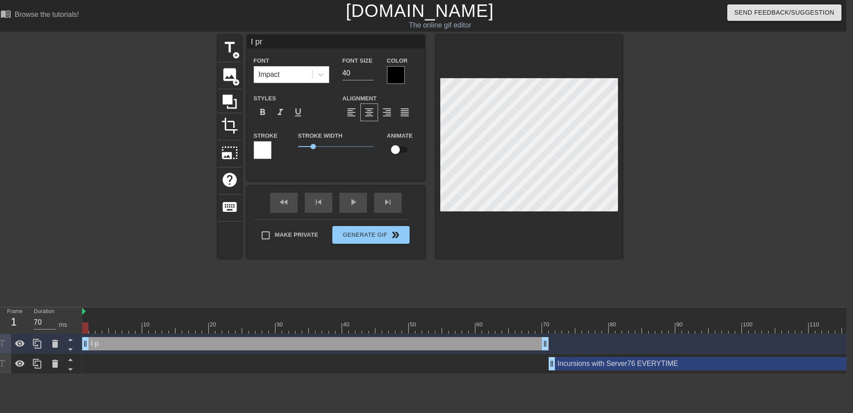
type textarea "I pro"
type input "I prom"
type textarea "I prom"
type input "I promi"
type textarea "I promi"
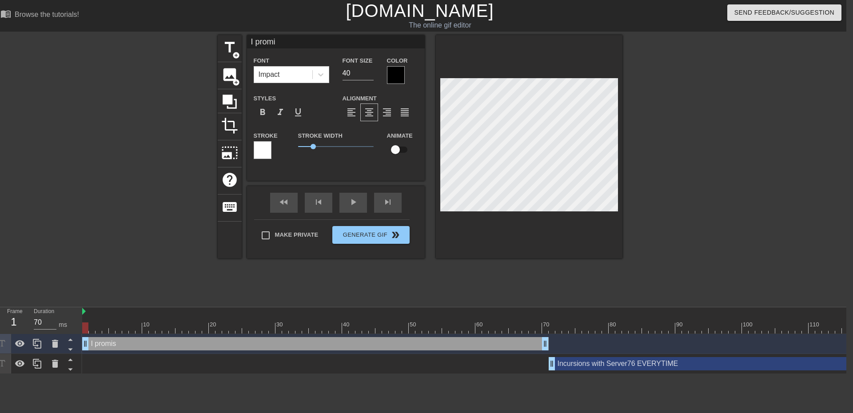
type input "I promis"
type textarea "I promis"
type input "I promise"
type textarea "I promise"
type input "I promise"
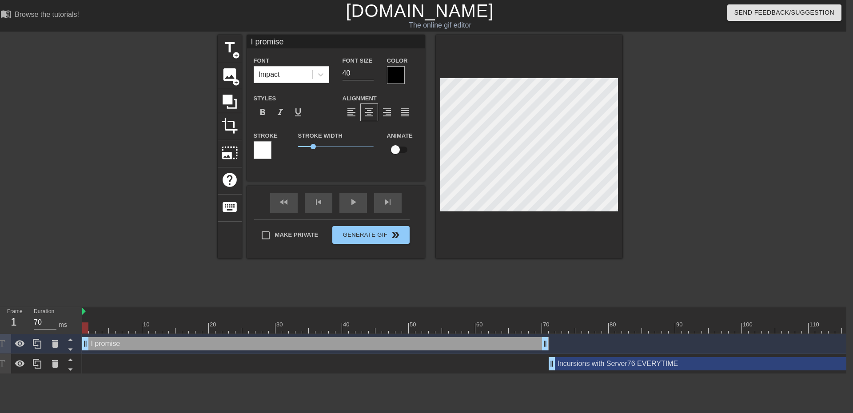
type textarea "I promise"
type input "I promise t"
type textarea "I promise t"
type input "I promise to"
type textarea "I promise to"
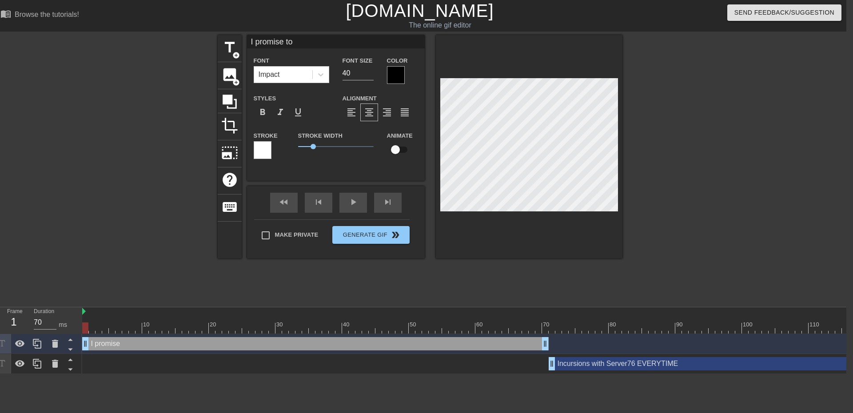
type input "I promise to"
type textarea "I promise to"
type input "I promise to p"
type textarea "I promise to p"
type input "I promise to pu"
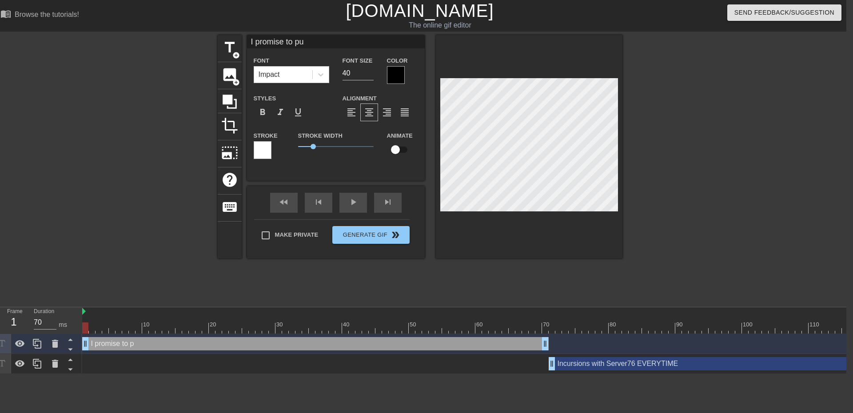
type textarea "I promise to put"
type input "I promise to put"
type textarea "I promise to put"
type input "I promise to put u"
type textarea "I promise to put u"
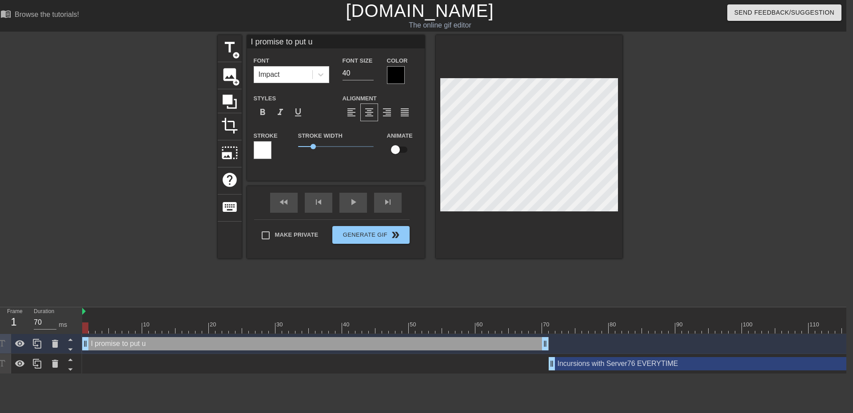
type input "I promise to put up"
type textarea "I promise to put up"
type input "I promise to put up"
type textarea "I promise to put up"
type input "I promise to put up a"
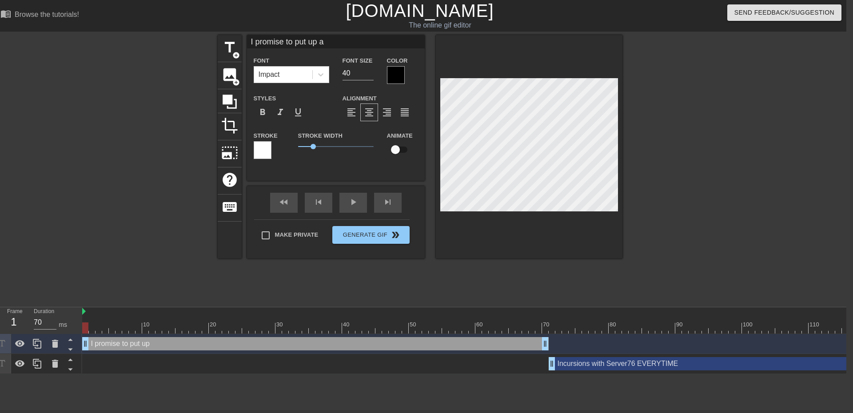
type textarea "I promise to put up a"
type input "I promise to put up a 3"
type textarea "I promise to put up a 3"
type input "I promise to put up a 3"
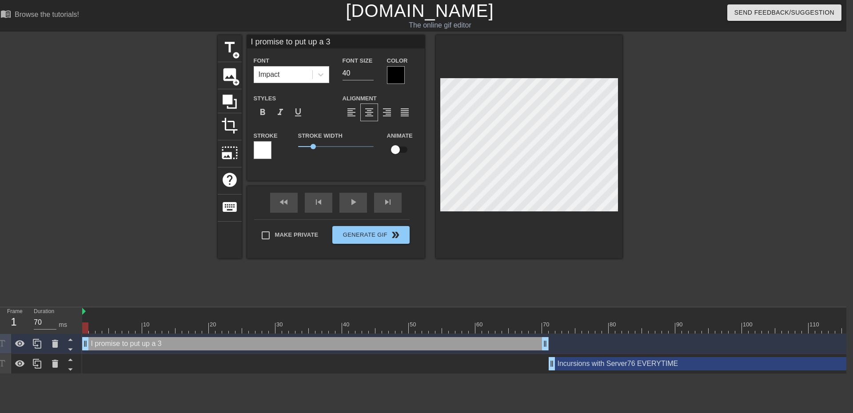
type textarea "I promise to put up a 3"
type input "I promise to put up a 3 d"
type textarea "I promise to put up a 3 d"
type input "I promise to put up a 3 da"
type textarea "I promise to put up a 3 da"
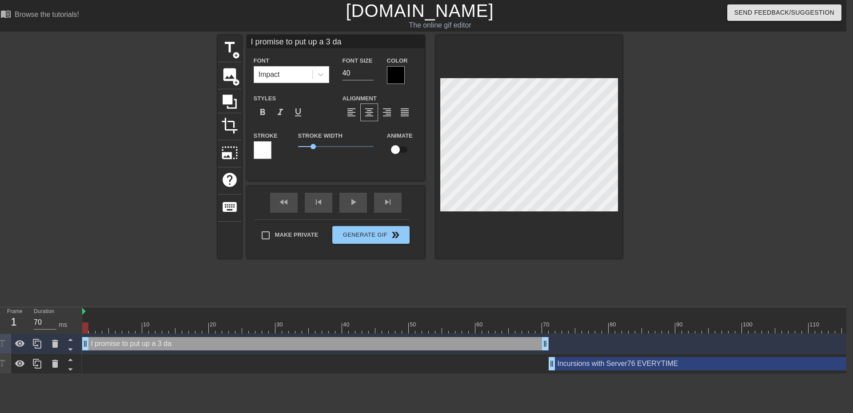
type input "I promise to put up a 3 day"
type textarea "I promise to put up a 3 day"
type input "I promise to put up a 3 day"
type textarea "I promise to put up a 3 day"
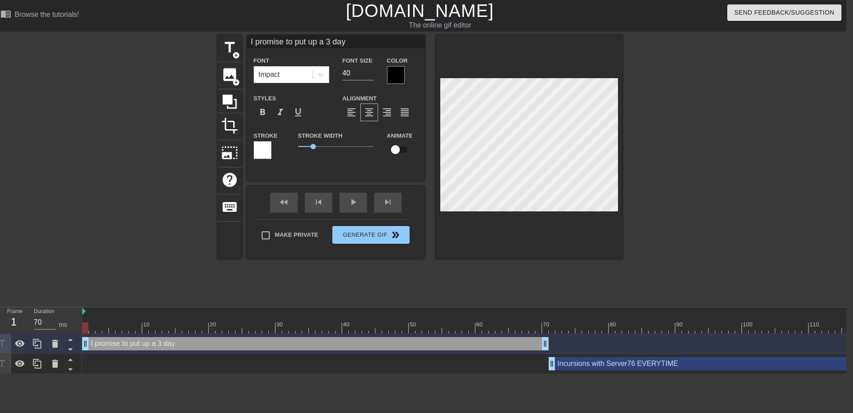
type input "I promise to put up a 3 day"
type textarea "I promise to put up a 3 day"
type input "I promise to put up a 3 da"
type textarea "I promise to put up a 3 da"
type input "I promise to put up a 3 d"
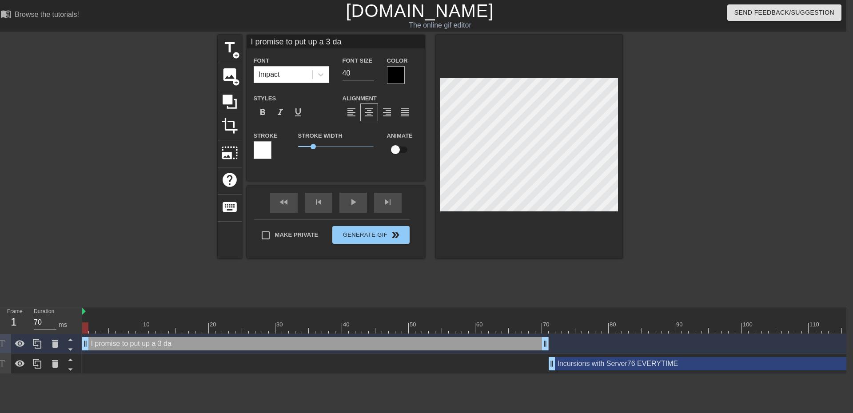
type textarea "I promise to put up a 3 d"
type input "I promise to put up a 3"
type textarea "I promise to put up a 3"
type input "I promise to put up a 3"
type textarea "I promise to put up a 3"
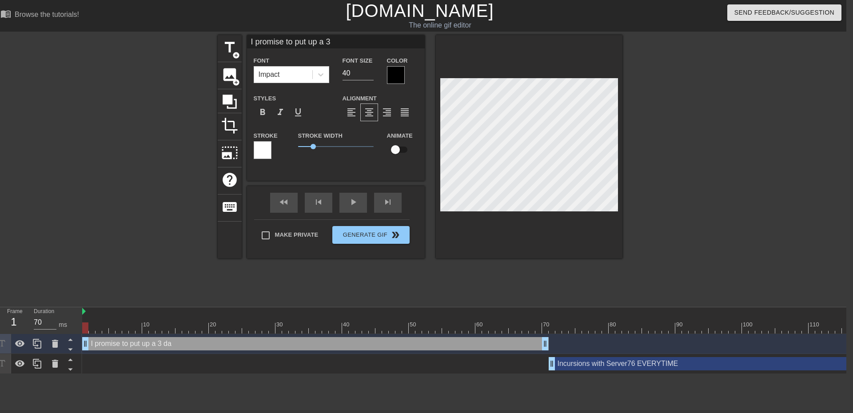
type input "I promise to put up a"
type textarea "I promise to put up a"
type input "I promise to put up a"
type textarea "I promise to put up a"
type input "I promise to put up"
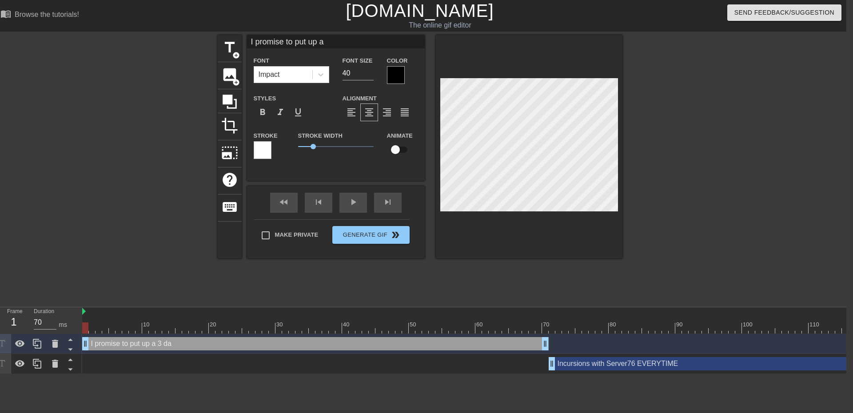
type textarea "I promise to put up"
type input "I promise to put up"
type textarea "I promise to put u"
type input "I promise to put"
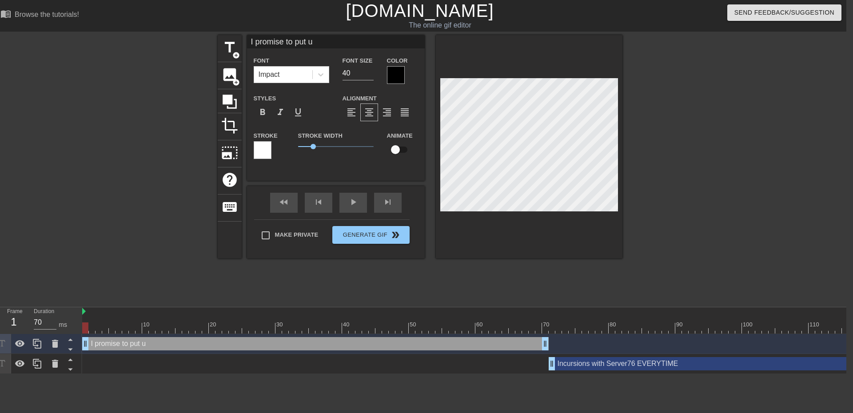
type textarea "I promise to put"
type input "I promise to put"
type textarea "I promise to put"
type input "I promise to put"
type textarea "I promise to put"
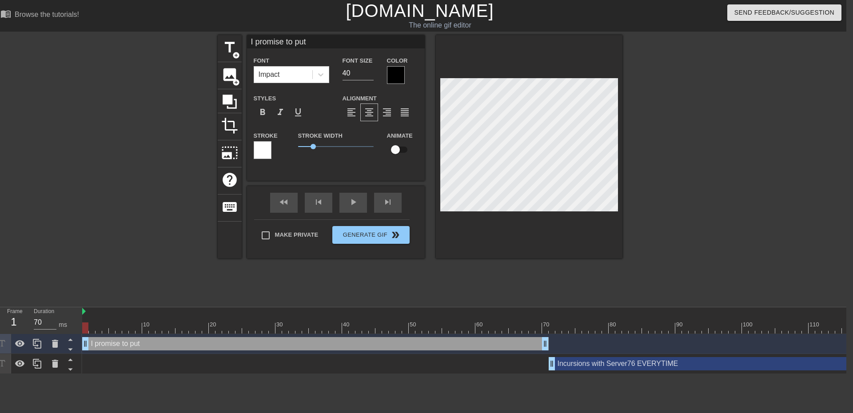
type input "I promise to putu"
type textarea "I promise to put u"
type input "I promise to putup"
type textarea "I promise to put up"
type input "I promise to putup"
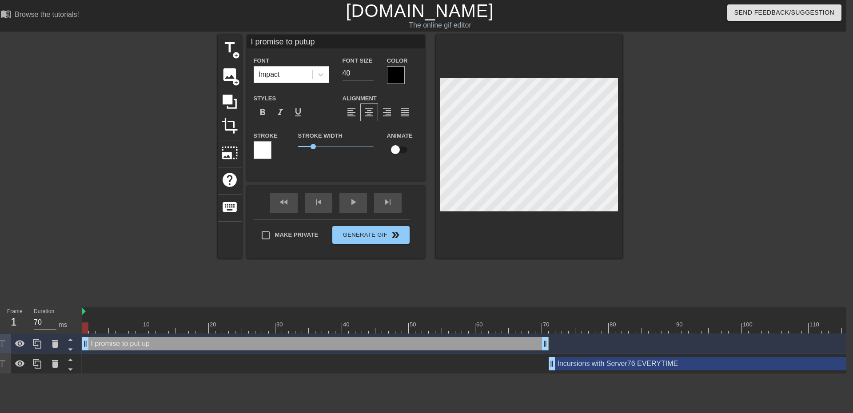
type textarea "I promise to put up a"
type input "I promise to putup a"
type textarea "I promise to put up a"
type input "I promise to putup a 3"
type textarea "I promise to put up a 3"
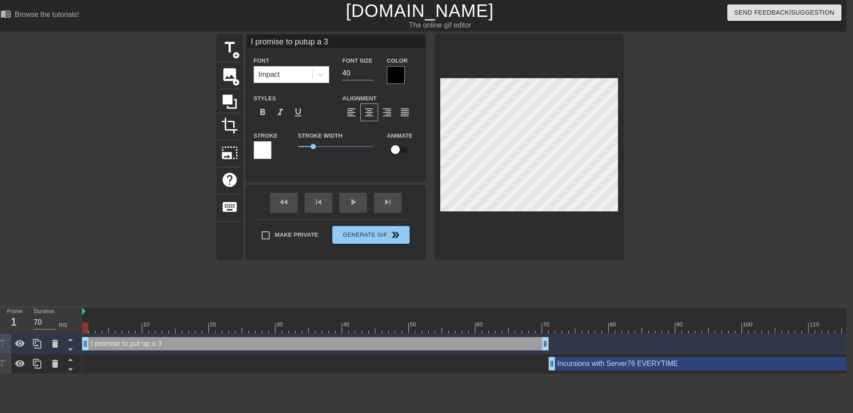
type input "I promise to putup a 3"
type textarea "I promise to put up a 3"
type input "I promise to putup a 3 d"
type textarea "I promise to put up a 3 d"
type input "I promise to putup a 3 da"
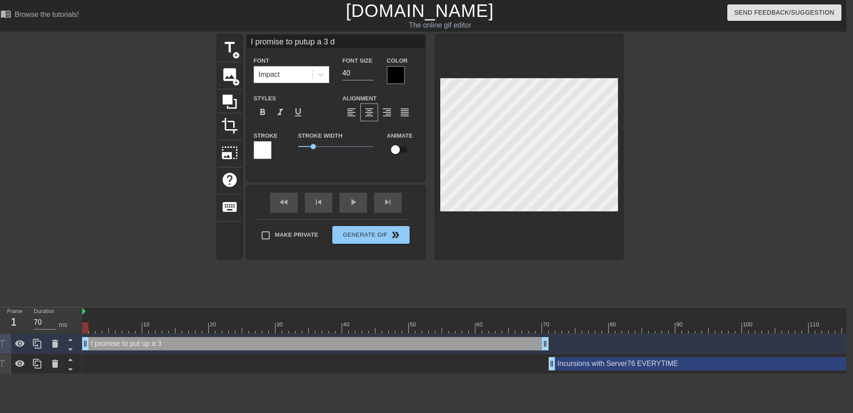
type textarea "I promise to put up a 3 da"
type input "I promise to putup a 3 day"
type textarea "I promise to put up a 3 day"
type input "I promise to putup a 3 day s"
type textarea "I promise to put up a 3 day s"
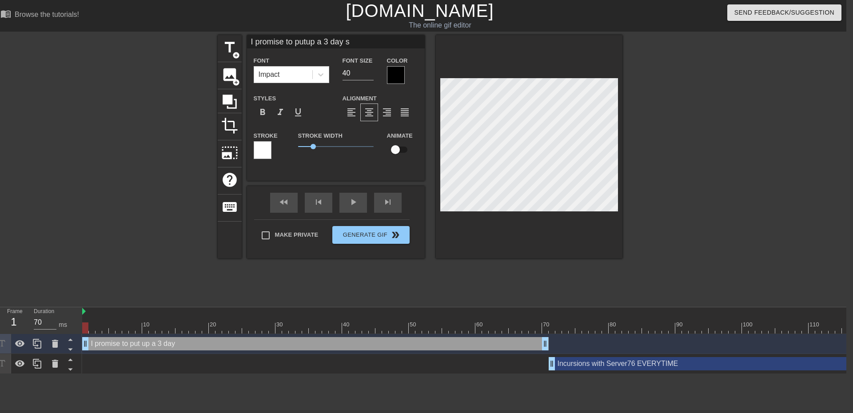
type input "I promise to putup a 3 day sh"
type textarea "I promise to put up a 3 day sh"
type input "I promise to putup a 3 day shi"
type textarea "I promise to put up a 3 day shi"
type input "I promise to putup a 3 day shie"
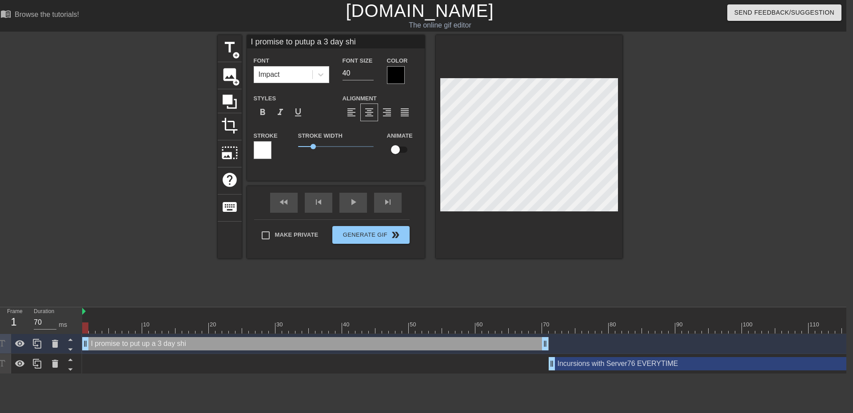
type textarea "I promise to put up a 3 day [DEMOGRAPHIC_DATA]"
type input "I promise to putup a 3 day [PERSON_NAME]"
type textarea "I promise to put up a 3 day [PERSON_NAME]"
type input "I promise to putup a 3 day shield"
type textarea "I promise to put up a 3 day shield"
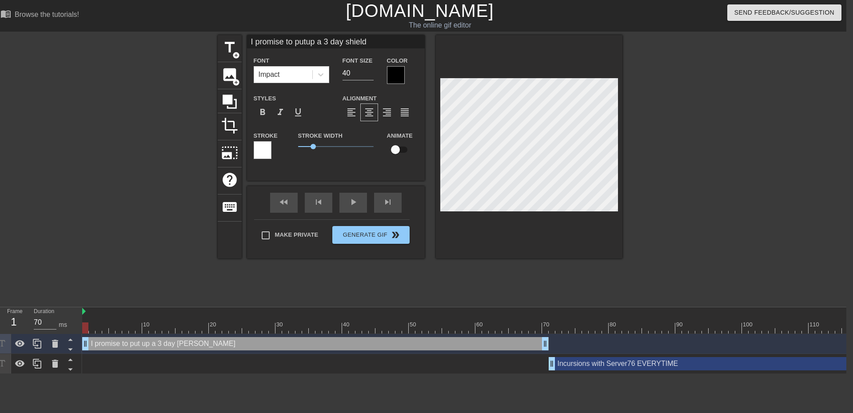
scroll to position [1, 4]
type input "I promise to putup a 3 day shield"
type textarea "I promise to put up a 3 day shield"
type input "I promise to putup a 3 day shield"
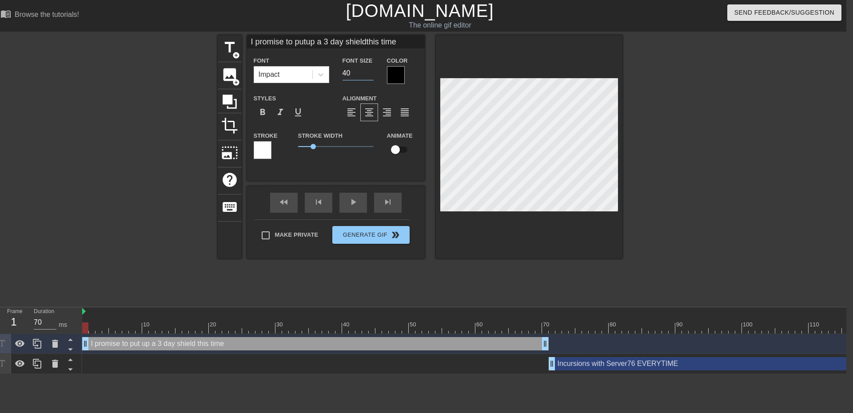
click at [357, 73] on input "40" at bounding box center [357, 73] width 31 height 14
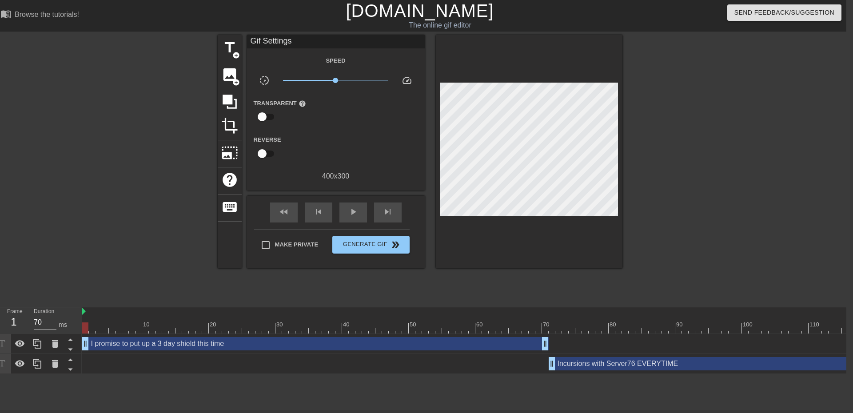
click at [686, 248] on div at bounding box center [699, 168] width 133 height 267
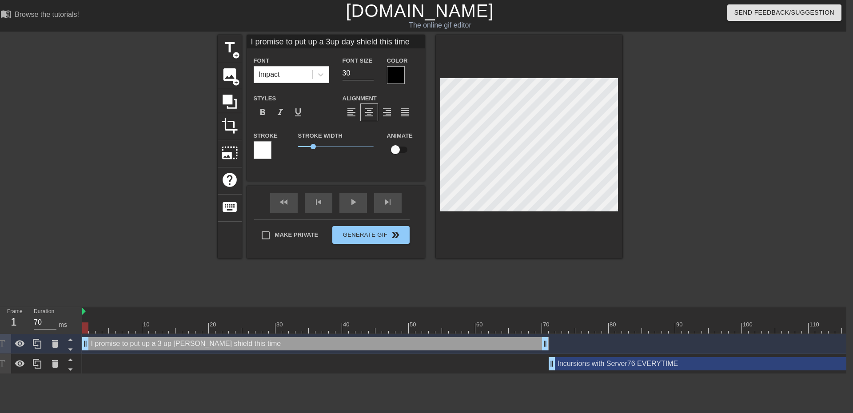
scroll to position [2, 2]
click at [678, 216] on div at bounding box center [699, 168] width 133 height 267
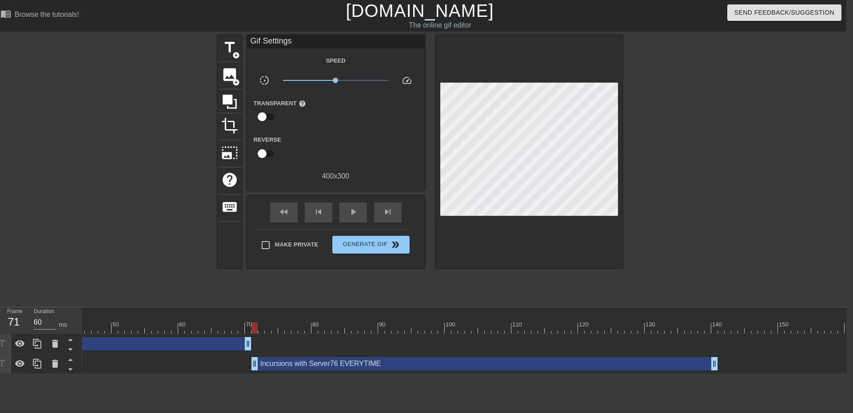
scroll to position [0, 354]
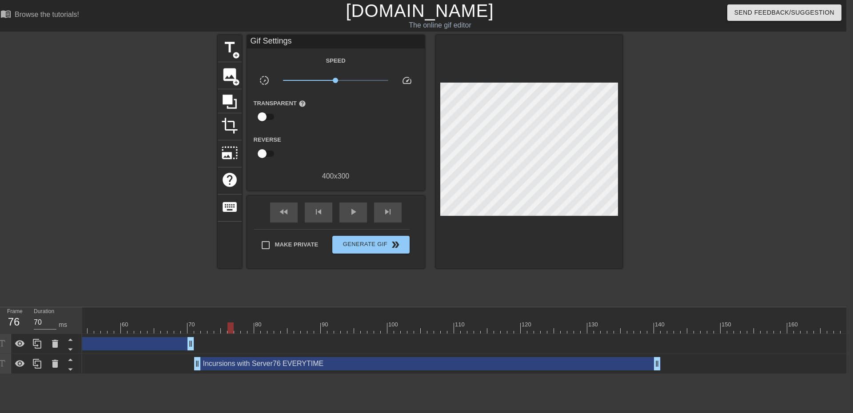
drag, startPoint x: 199, startPoint y: 328, endPoint x: 234, endPoint y: 330, distance: 34.2
drag, startPoint x: 657, startPoint y: 365, endPoint x: 675, endPoint y: 347, distance: 24.8
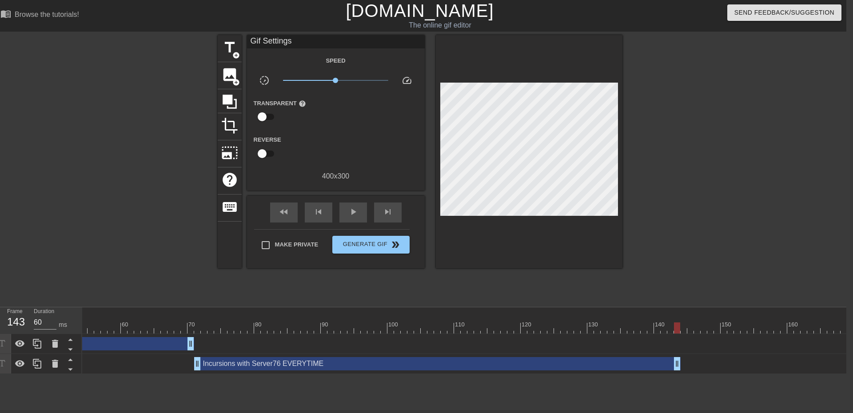
click at [492, 347] on div "I promise to put up a 3 day shield this time drag_handle drag_handle Incursions…" at bounding box center [110, 354] width 764 height 40
drag, startPoint x: 191, startPoint y: 374, endPoint x: 70, endPoint y: 365, distance: 122.0
click at [70, 365] on div "Frame 143 Duration 60 ms 10 20 30 40 50 60 70 80 90 100 110 120 130 140 150" at bounding box center [419, 340] width 853 height 67
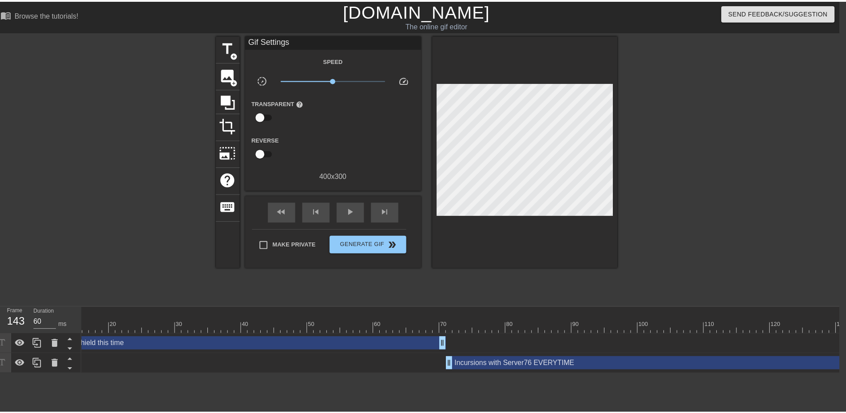
scroll to position [0, 0]
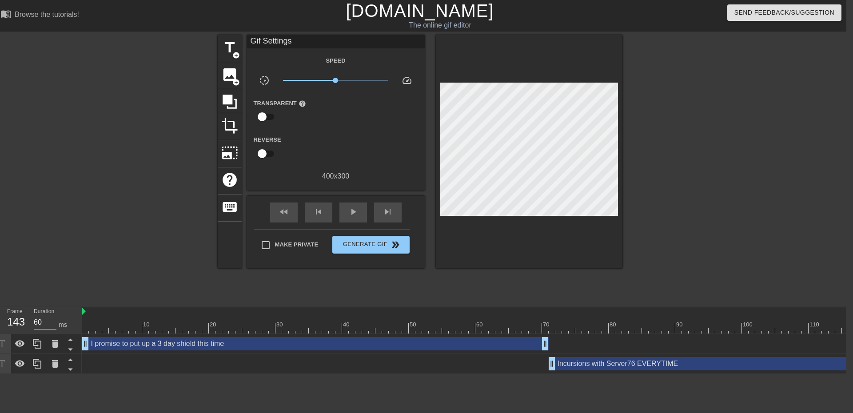
click at [167, 345] on div "I promise to put up a 3 day shield this time drag_handle drag_handle" at bounding box center [315, 343] width 466 height 13
click at [720, 251] on div at bounding box center [699, 168] width 133 height 267
click at [429, 342] on div "I promise to put up a 3 day shield this time drag_handle drag_handle" at bounding box center [315, 343] width 466 height 13
click at [434, 285] on div "title add_circle image add_circle crop photo_size_select_large help keyboard Gi…" at bounding box center [420, 168] width 405 height 267
click at [353, 210] on span "play_arrow" at bounding box center [353, 212] width 11 height 11
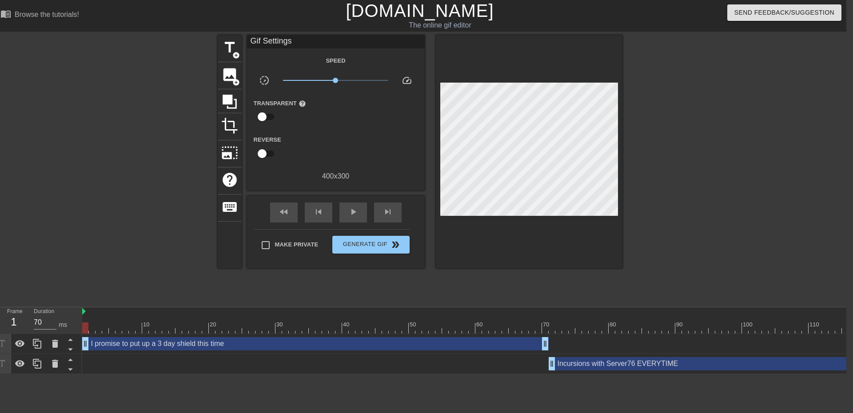
click at [347, 208] on div "play_arrow" at bounding box center [353, 213] width 28 height 20
click at [421, 282] on div "title add_circle image add_circle crop photo_size_select_large help keyboard Gi…" at bounding box center [420, 168] width 405 height 267
click at [356, 210] on span "pause" at bounding box center [353, 212] width 11 height 11
click at [37, 347] on icon at bounding box center [37, 343] width 11 height 11
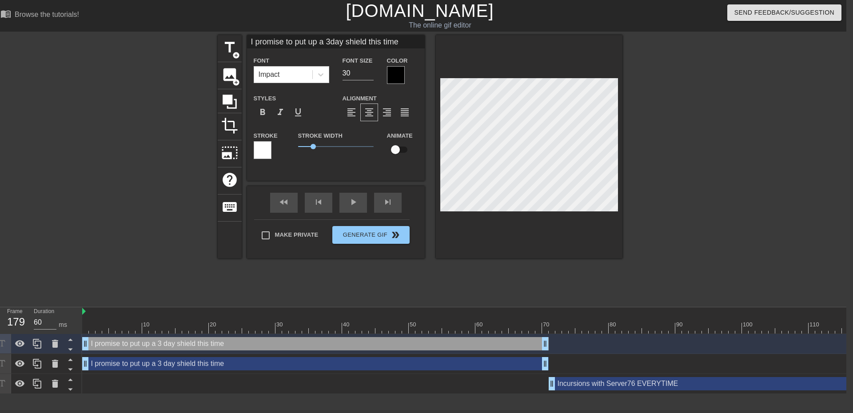
click at [621, 389] on div "Incursions with Server76 EVERYTIME drag_handle drag_handle" at bounding box center [792, 383] width 486 height 13
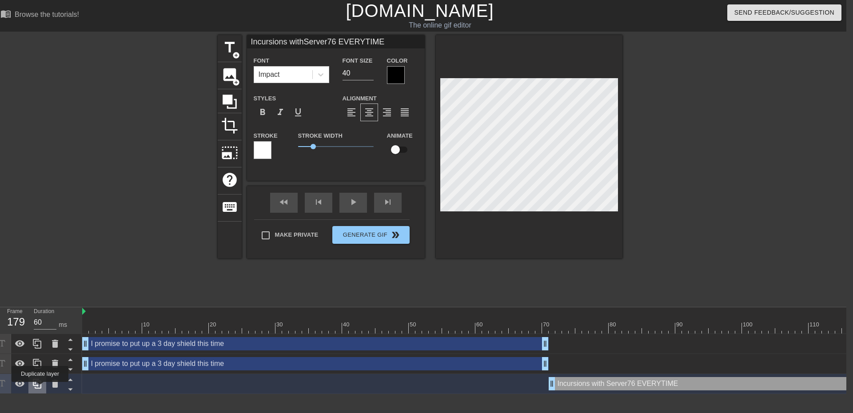
click at [40, 388] on icon at bounding box center [37, 384] width 8 height 10
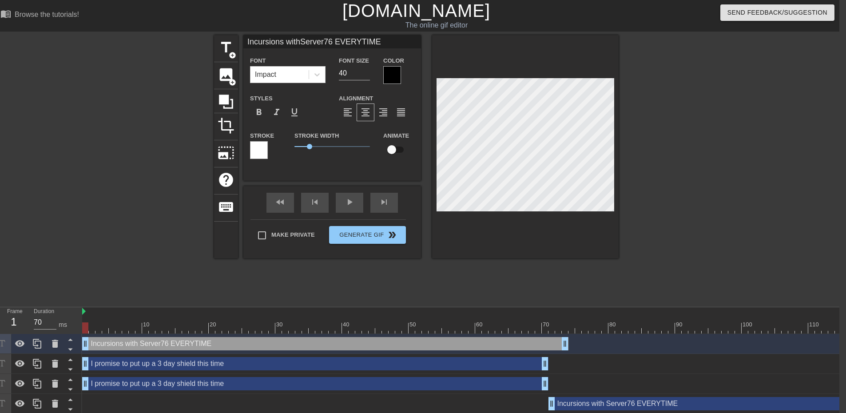
drag, startPoint x: 609, startPoint y: 342, endPoint x: 112, endPoint y: 347, distance: 497.5
click at [112, 347] on div "Incursions with Server76 EVERYTIME drag_handle drag_handle" at bounding box center [325, 343] width 486 height 13
click at [53, 366] on icon at bounding box center [55, 364] width 6 height 8
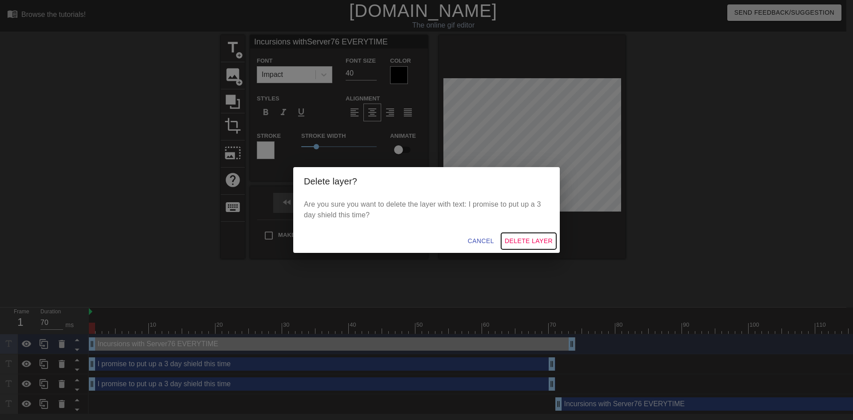
click at [540, 242] on span "Delete Layer" at bounding box center [529, 240] width 48 height 11
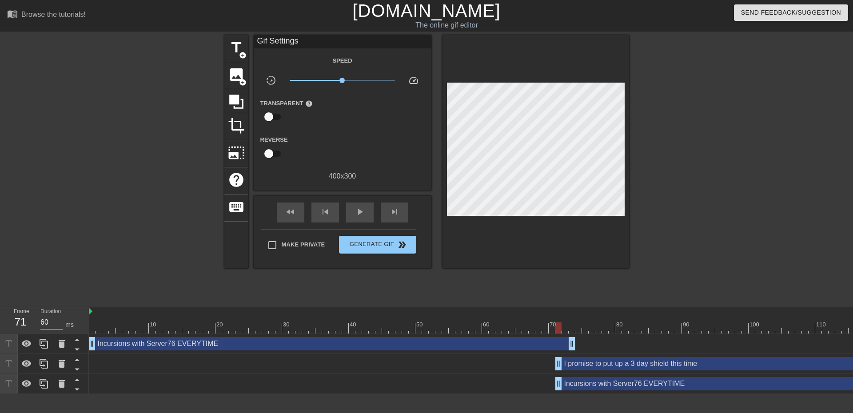
drag, startPoint x: 209, startPoint y: 366, endPoint x: 678, endPoint y: 355, distance: 469.6
drag, startPoint x: 574, startPoint y: 345, endPoint x: 549, endPoint y: 347, distance: 25.4
click at [586, 385] on div "Incursions with Server76 EVERYTIME drag_handle drag_handle" at bounding box center [798, 383] width 486 height 13
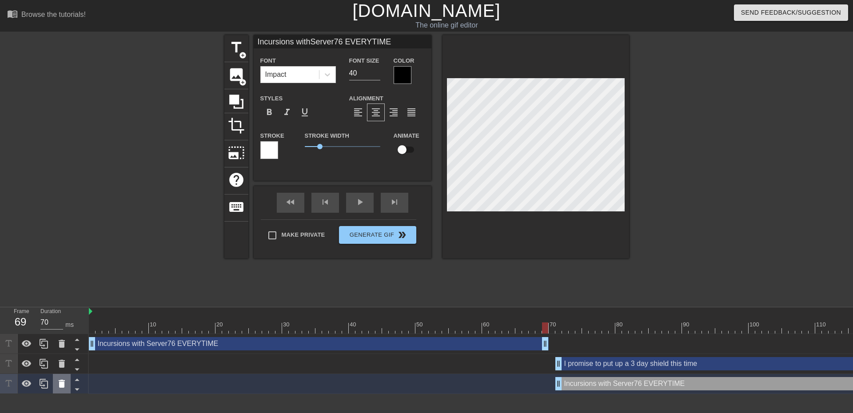
click at [61, 384] on icon at bounding box center [62, 384] width 6 height 8
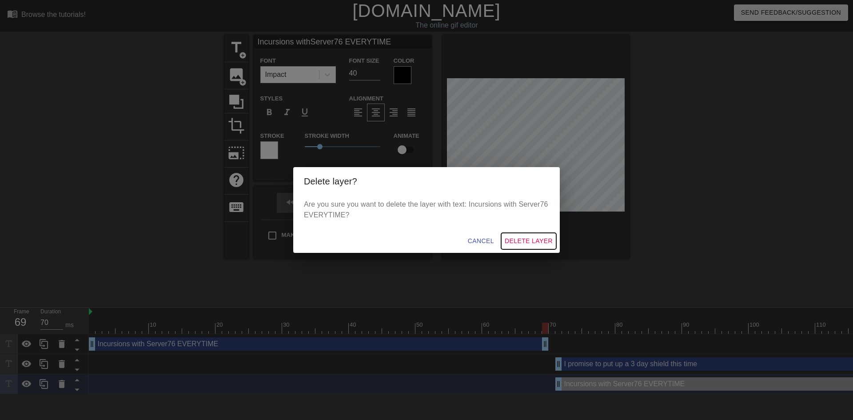
click at [520, 242] on span "Delete Layer" at bounding box center [529, 240] width 48 height 11
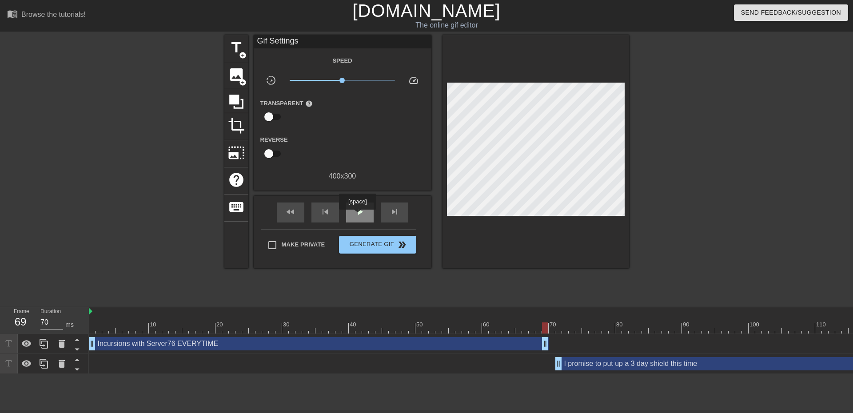
click at [357, 216] on span "play_arrow" at bounding box center [359, 212] width 11 height 11
click at [352, 218] on div "play_arrow" at bounding box center [360, 213] width 28 height 20
click at [353, 211] on div "pause" at bounding box center [360, 213] width 28 height 20
click at [602, 361] on div "I promise to put up a 3 day shield this time drag_handle drag_handle" at bounding box center [788, 363] width 466 height 13
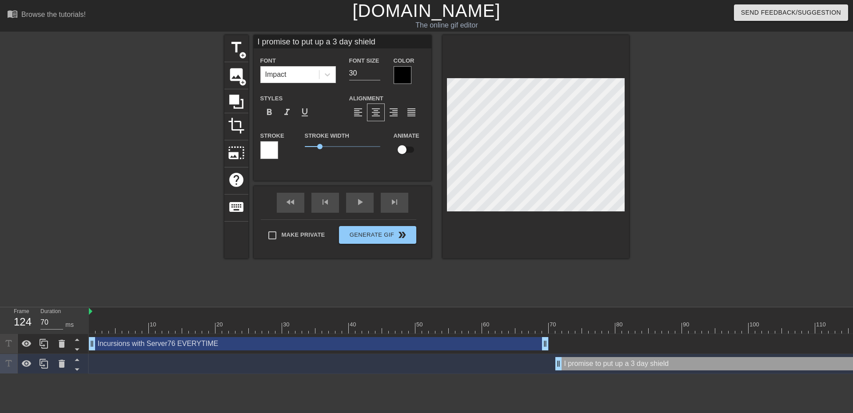
scroll to position [2, 2]
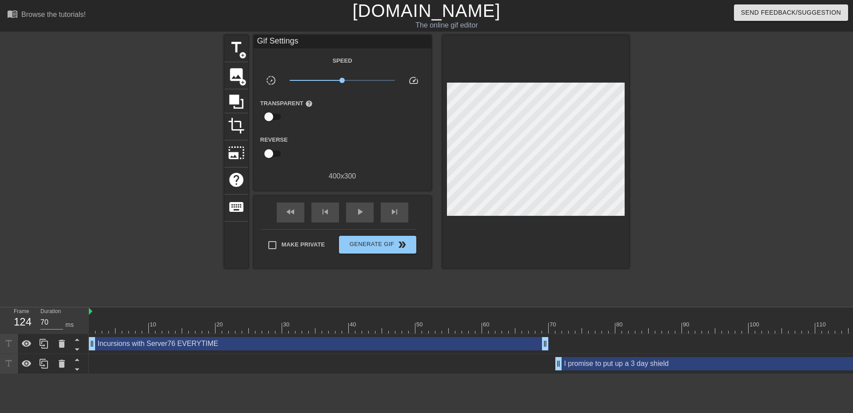
click at [701, 278] on div at bounding box center [706, 168] width 133 height 267
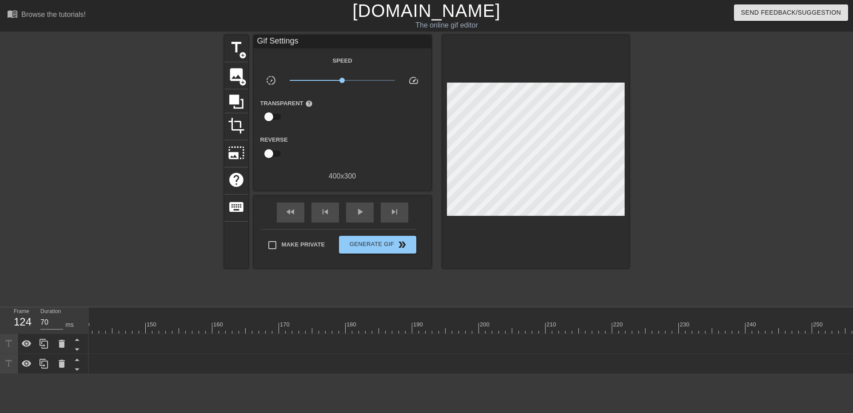
scroll to position [0, 917]
drag, startPoint x: 149, startPoint y: 329, endPoint x: 120, endPoint y: 345, distance: 32.4
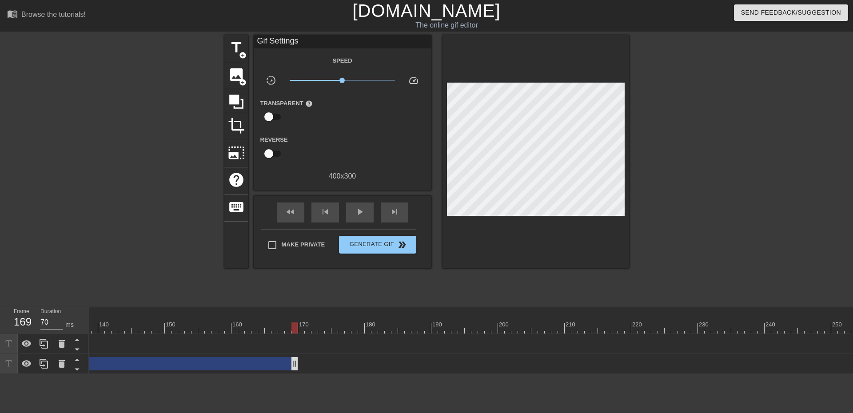
drag, startPoint x: 101, startPoint y: 366, endPoint x: 296, endPoint y: 367, distance: 195.0
click at [40, 364] on icon at bounding box center [44, 363] width 11 height 11
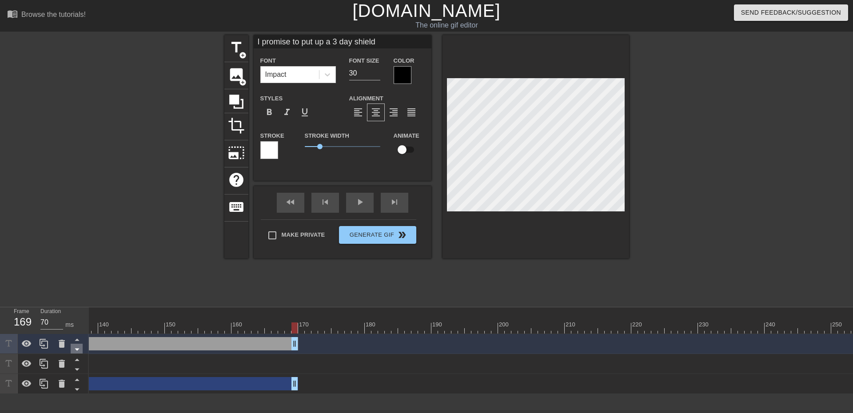
click at [81, 350] on icon at bounding box center [77, 349] width 11 height 11
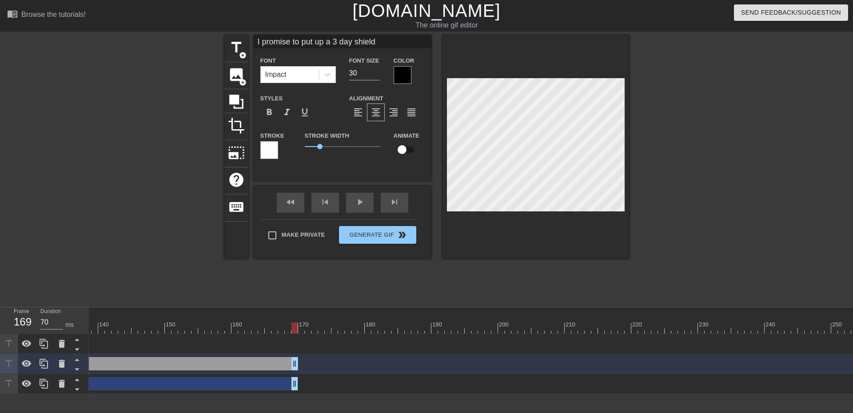
click at [81, 350] on icon at bounding box center [77, 349] width 11 height 11
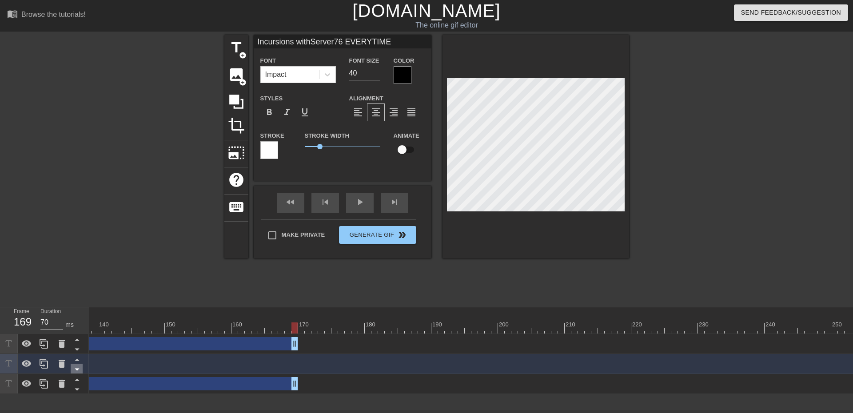
click at [80, 371] on icon at bounding box center [77, 369] width 11 height 11
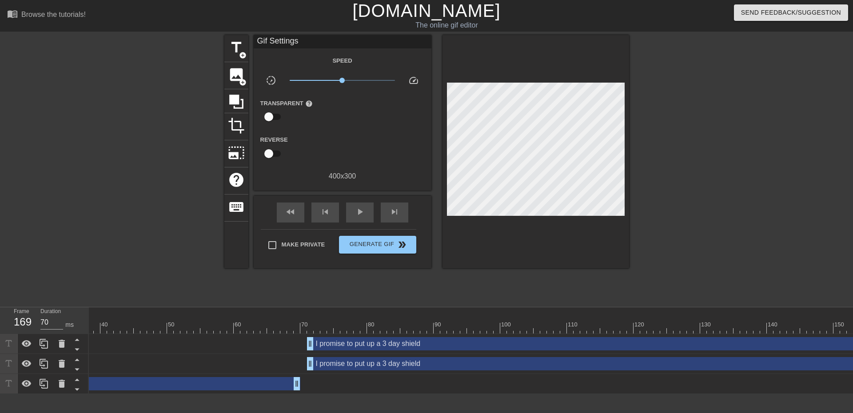
scroll to position [0, 0]
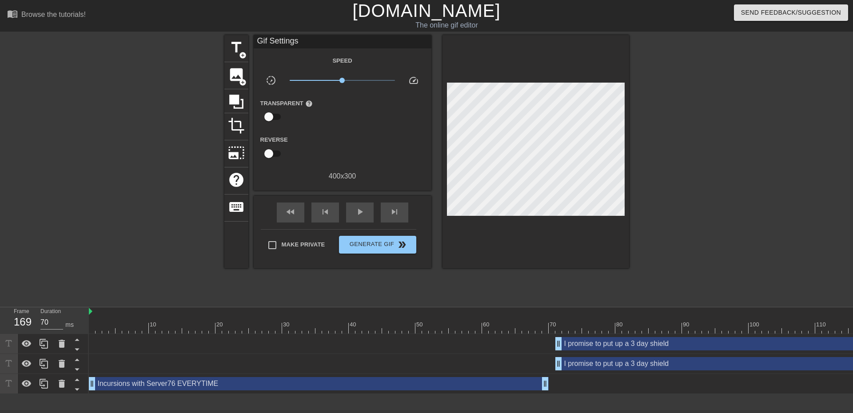
click at [134, 385] on div "Incursions with Server76 EVERYTIME drag_handle drag_handle" at bounding box center [319, 383] width 460 height 13
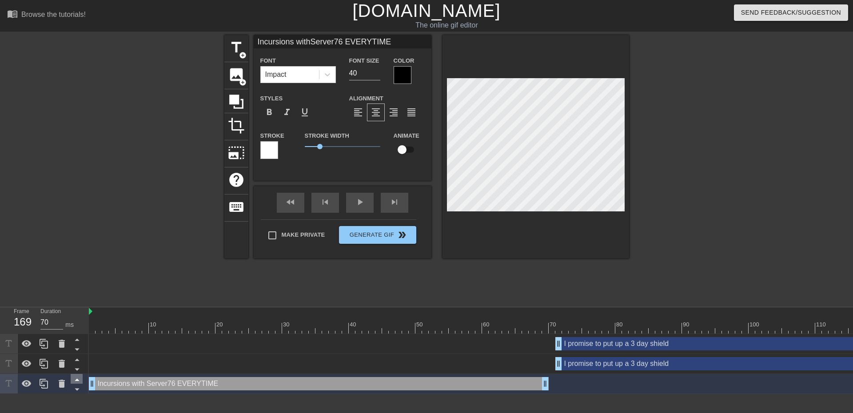
click at [80, 378] on icon at bounding box center [77, 379] width 11 height 11
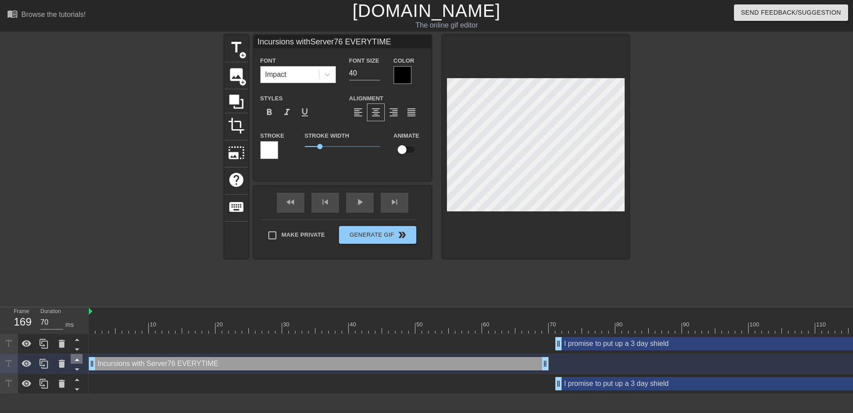
click at [78, 359] on icon at bounding box center [77, 359] width 11 height 11
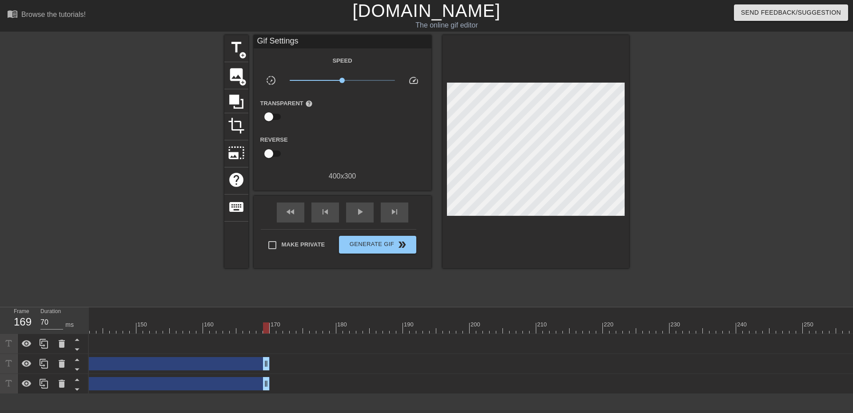
scroll to position [0, 907]
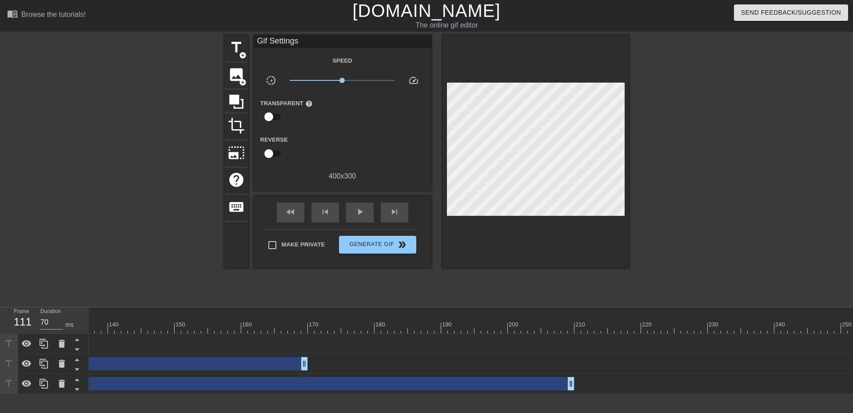
drag, startPoint x: 242, startPoint y: 388, endPoint x: 363, endPoint y: 376, distance: 121.9
click at [505, 386] on div "I promise to put up a 3 day shield drag_handle drag_handle" at bounding box center [245, 383] width 660 height 13
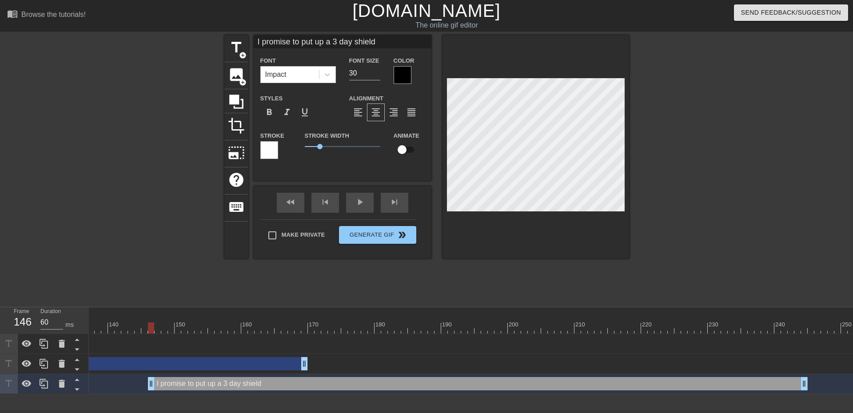
drag, startPoint x: 204, startPoint y: 384, endPoint x: 343, endPoint y: 384, distance: 139.0
click at [434, 383] on div "I promise to put up a 3 day shield drag_handle drag_handle" at bounding box center [478, 383] width 660 height 13
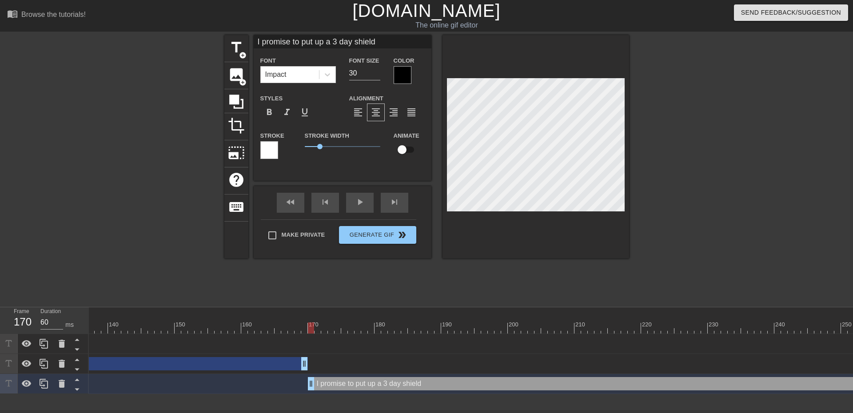
drag, startPoint x: 157, startPoint y: 381, endPoint x: 314, endPoint y: 379, distance: 157.7
click at [314, 379] on div "I promise to put up a 3 day shield drag_handle drag_handle" at bounding box center [638, 383] width 660 height 13
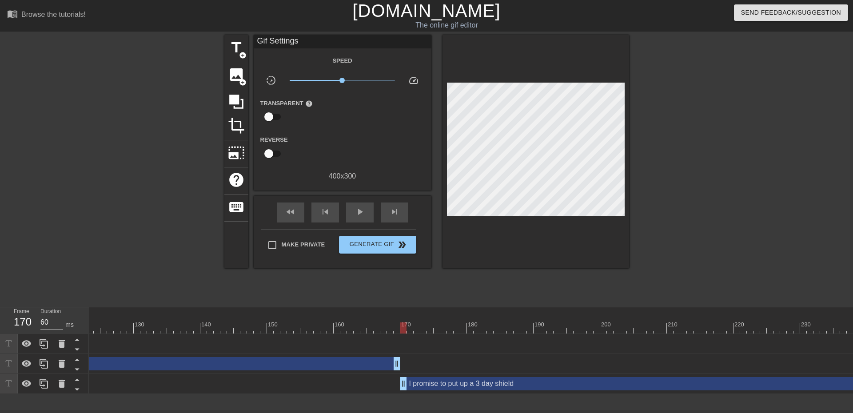
scroll to position [0, 977]
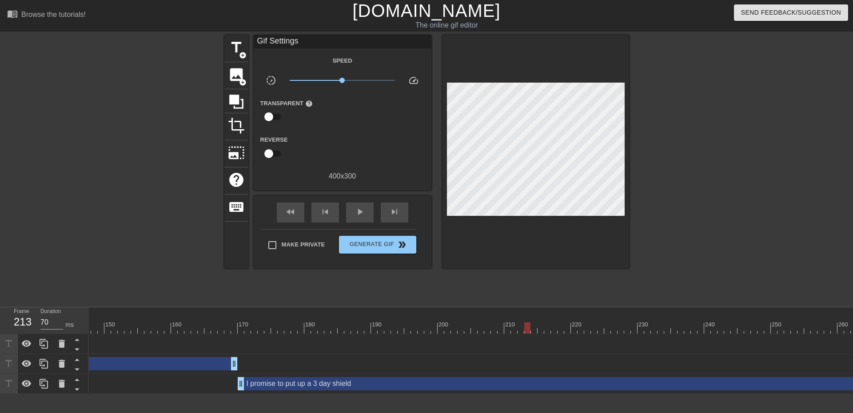
drag, startPoint x: 241, startPoint y: 329, endPoint x: 526, endPoint y: 334, distance: 285.7
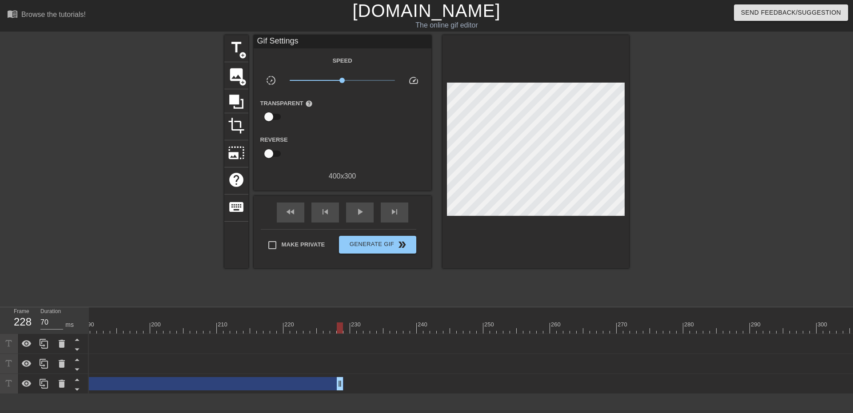
drag, startPoint x: 607, startPoint y: 386, endPoint x: 339, endPoint y: 372, distance: 268.2
drag, startPoint x: 341, startPoint y: 382, endPoint x: 275, endPoint y: 389, distance: 66.1
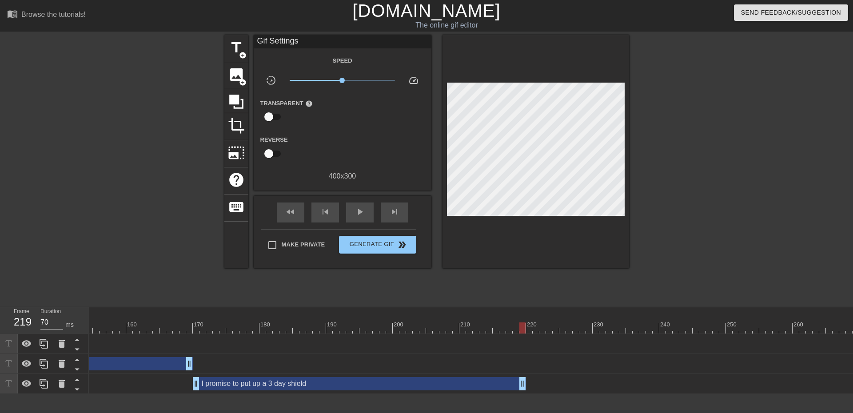
scroll to position [0, 977]
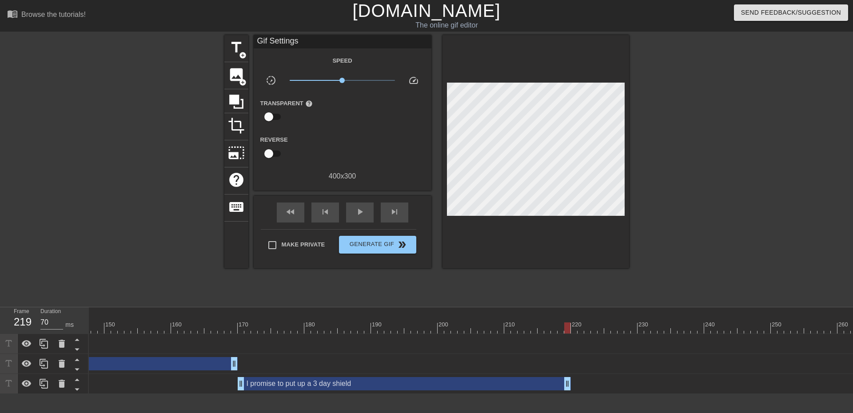
click at [266, 386] on div "I promise to put up a 3 day shield drag_handle drag_handle" at bounding box center [404, 383] width 333 height 13
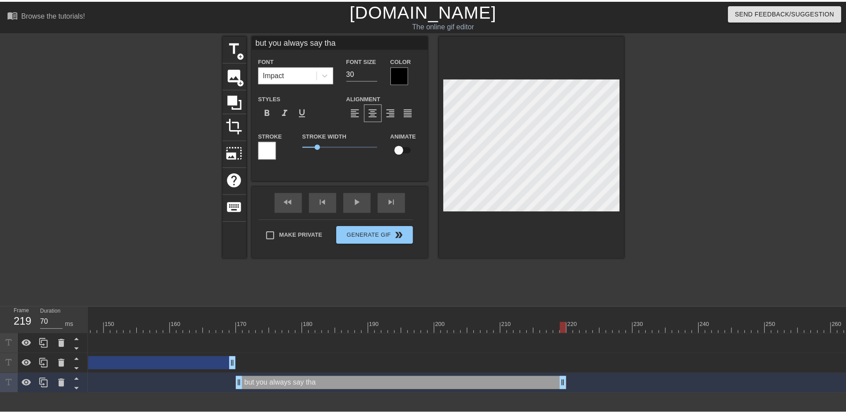
scroll to position [1, 5]
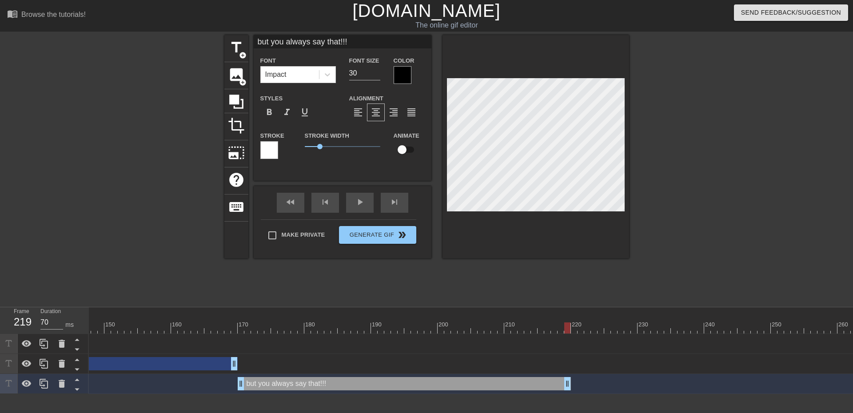
click at [732, 210] on div at bounding box center [706, 168] width 133 height 267
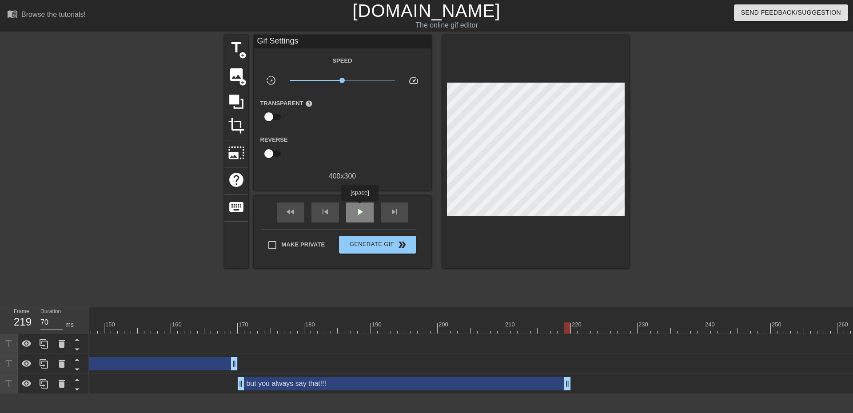
click at [359, 207] on span "play_arrow" at bounding box center [359, 212] width 11 height 11
click at [364, 211] on span "play_arrow" at bounding box center [359, 212] width 11 height 11
click at [353, 207] on div "pause" at bounding box center [360, 213] width 28 height 20
click at [44, 388] on icon at bounding box center [44, 383] width 11 height 11
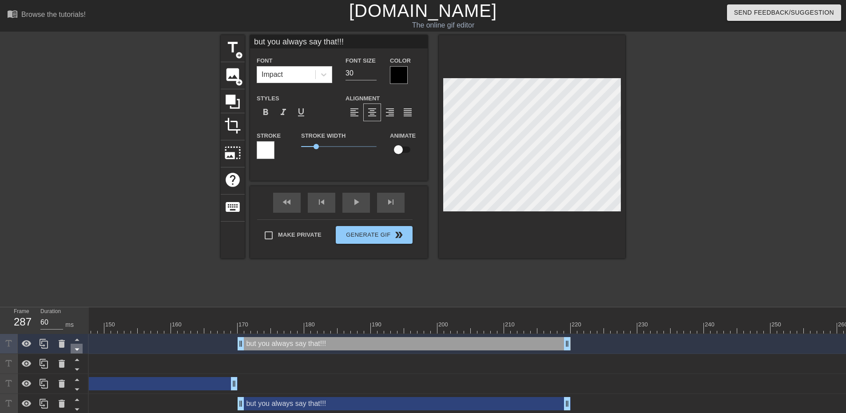
click at [77, 351] on icon at bounding box center [77, 349] width 11 height 11
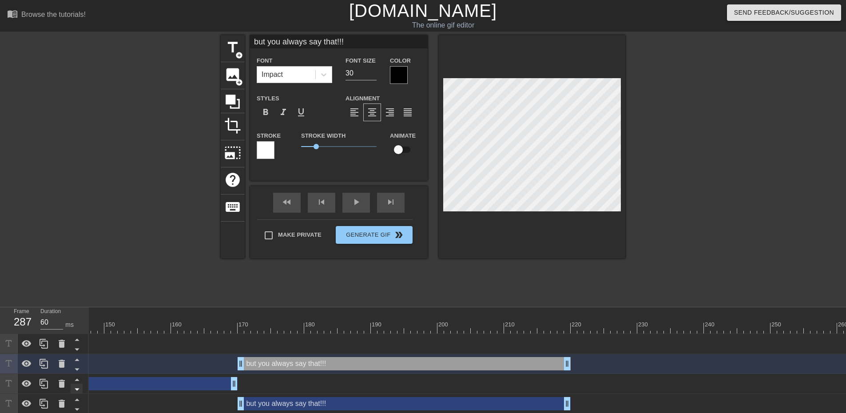
click at [76, 372] on icon at bounding box center [77, 369] width 11 height 11
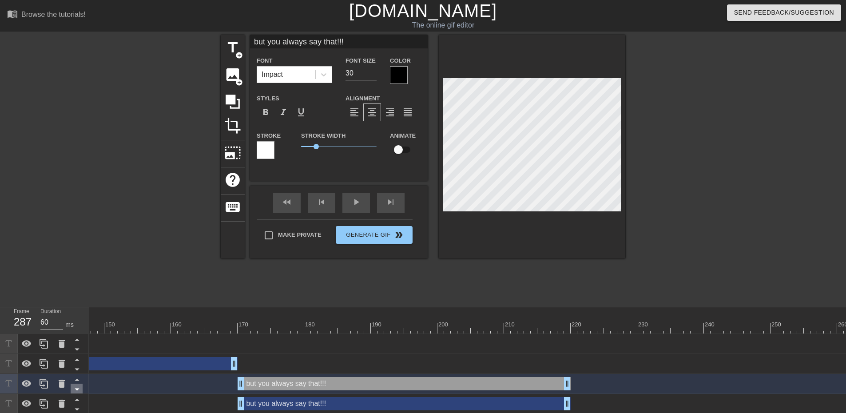
click at [80, 389] on icon at bounding box center [77, 389] width 11 height 11
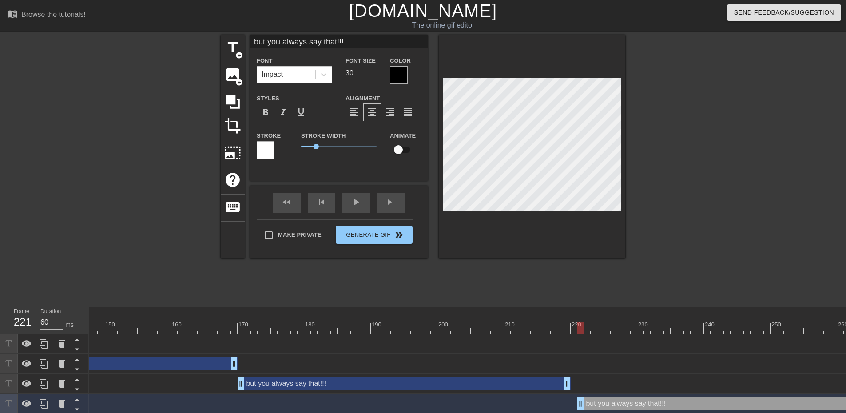
drag, startPoint x: 297, startPoint y: 406, endPoint x: 634, endPoint y: 397, distance: 336.8
click at [634, 397] on div "but you always say that!!! drag_handle drag_handle" at bounding box center [743, 403] width 333 height 13
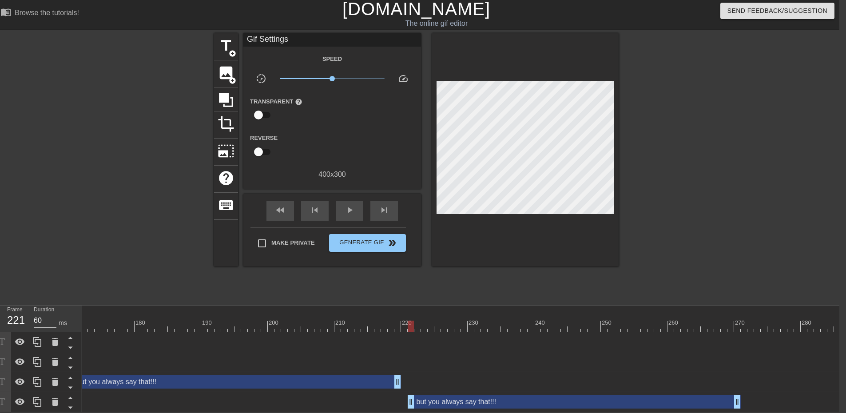
scroll to position [0, 1162]
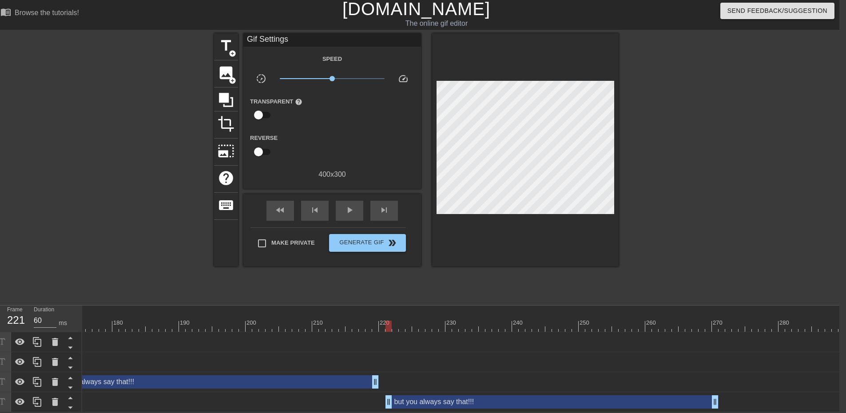
click at [419, 396] on div "but you always say that!!! drag_handle drag_handle" at bounding box center [552, 401] width 333 height 13
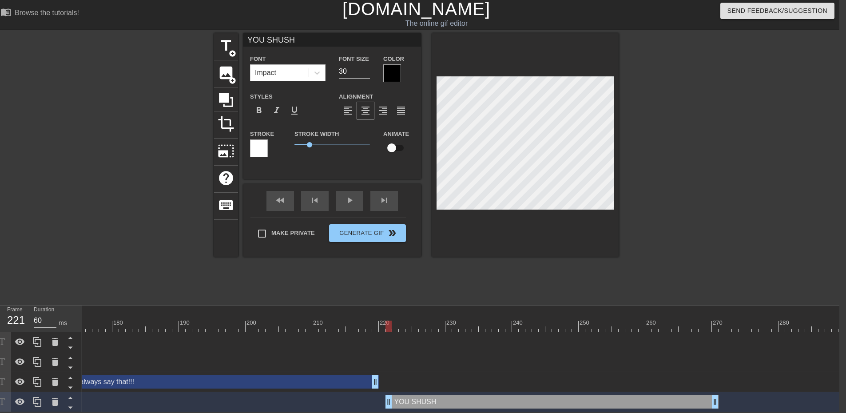
scroll to position [1, 3]
drag, startPoint x: 386, startPoint y: 394, endPoint x: 402, endPoint y: 387, distance: 17.1
drag, startPoint x: 715, startPoint y: 397, endPoint x: 685, endPoint y: 398, distance: 29.3
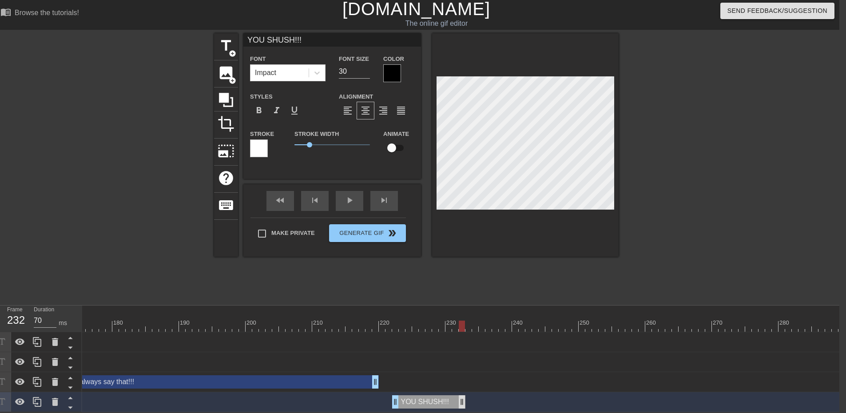
drag, startPoint x: 680, startPoint y: 393, endPoint x: 458, endPoint y: 394, distance: 221.7
click at [644, 266] on div at bounding box center [695, 166] width 133 height 267
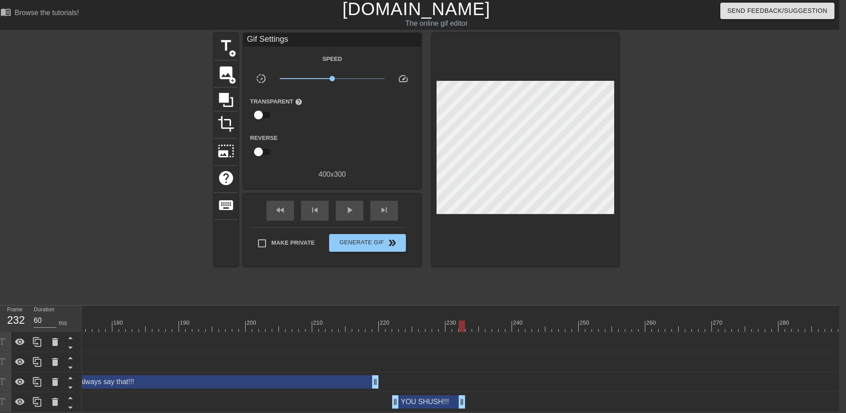
click at [350, 205] on span "play_arrow" at bounding box center [349, 210] width 11 height 11
click at [346, 206] on span "pause" at bounding box center [349, 210] width 11 height 11
click at [37, 402] on div at bounding box center [37, 402] width 18 height 20
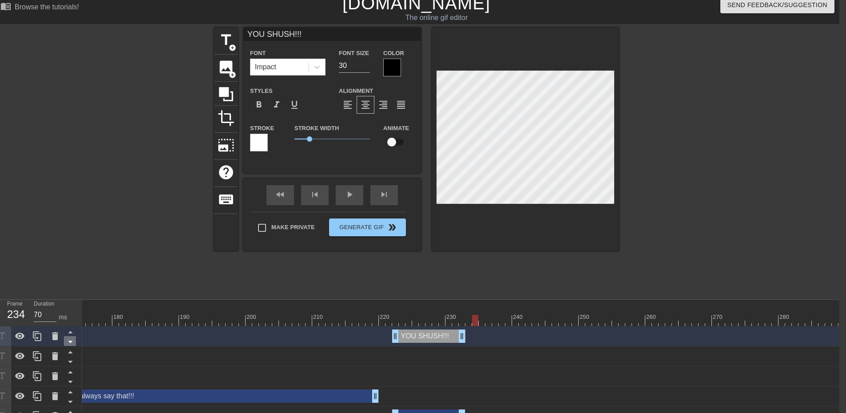
click at [71, 345] on icon at bounding box center [70, 341] width 11 height 11
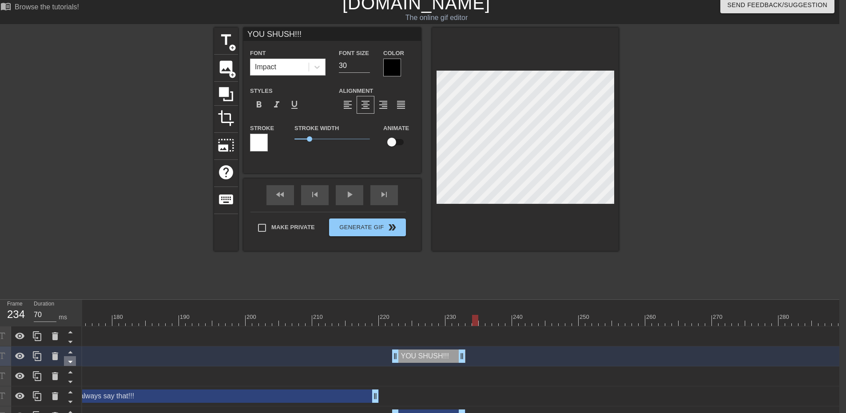
click at [73, 362] on icon at bounding box center [70, 361] width 11 height 11
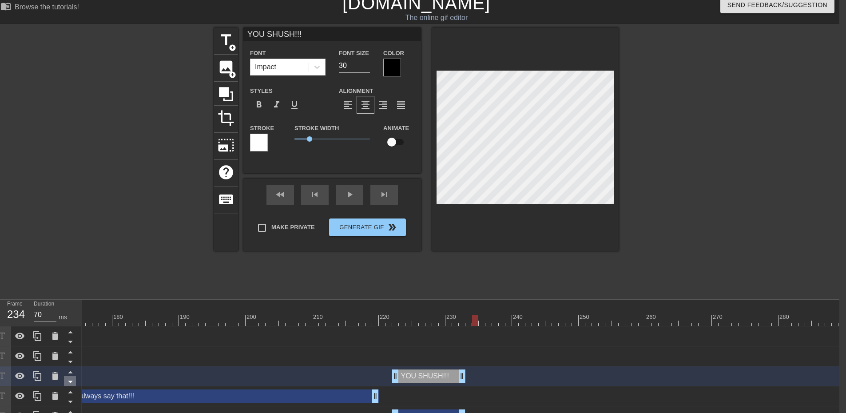
click at [72, 382] on icon at bounding box center [70, 382] width 4 height 2
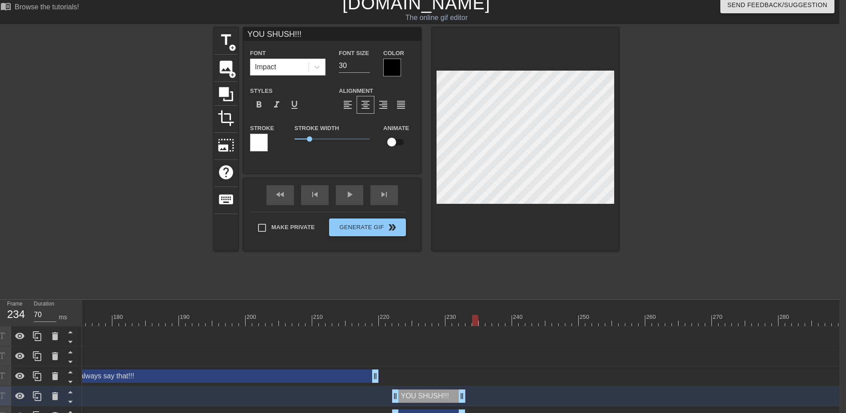
scroll to position [28, 7]
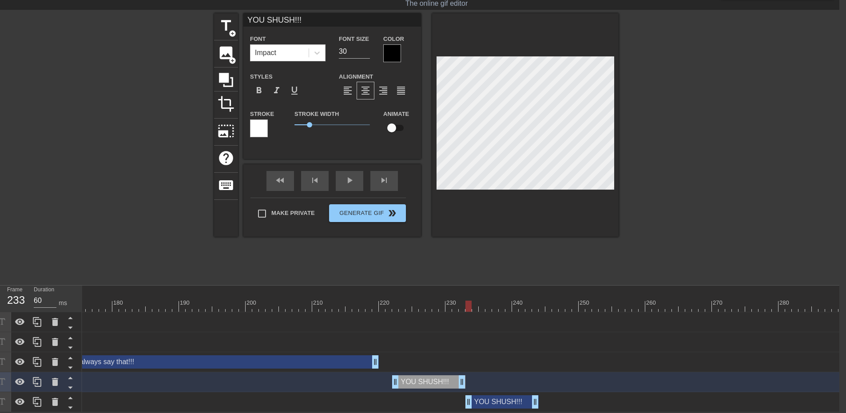
drag, startPoint x: 428, startPoint y: 396, endPoint x: 504, endPoint y: 398, distance: 76.0
click at [504, 398] on div "YOU SHUSH!!! drag_handle drag_handle" at bounding box center [502, 401] width 73 height 13
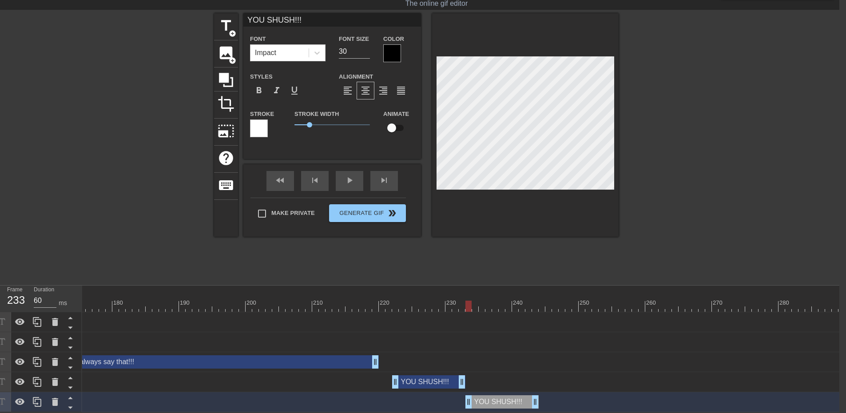
click at [496, 398] on div "YOU SHUSH!!! drag_handle drag_handle" at bounding box center [502, 401] width 73 height 13
drag, startPoint x: 469, startPoint y: 397, endPoint x: 474, endPoint y: 396, distance: 4.5
drag, startPoint x: 536, startPoint y: 391, endPoint x: 668, endPoint y: 401, distance: 132.3
click at [711, 230] on div at bounding box center [695, 146] width 133 height 267
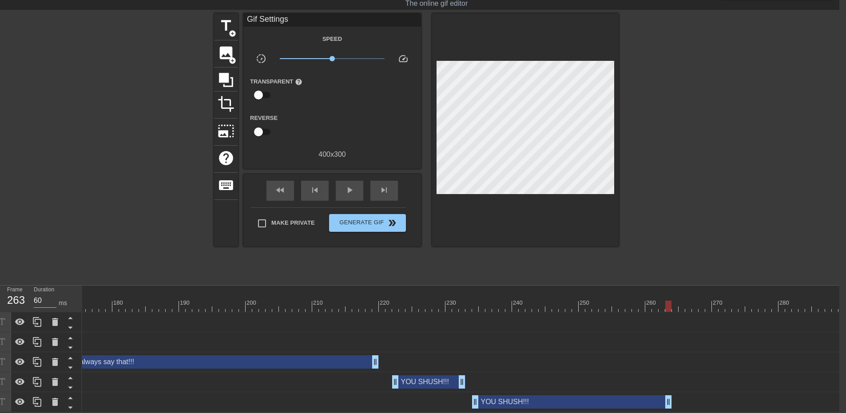
click at [557, 396] on div "YOU SHUSH!!! drag_handle drag_handle" at bounding box center [572, 401] width 200 height 13
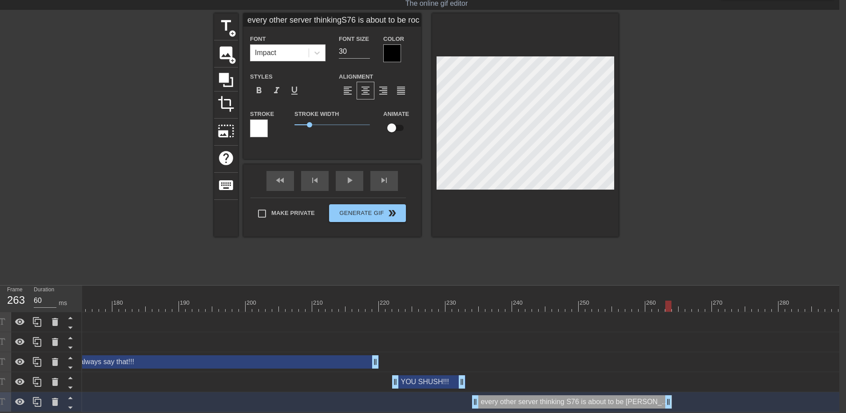
scroll to position [1, 5]
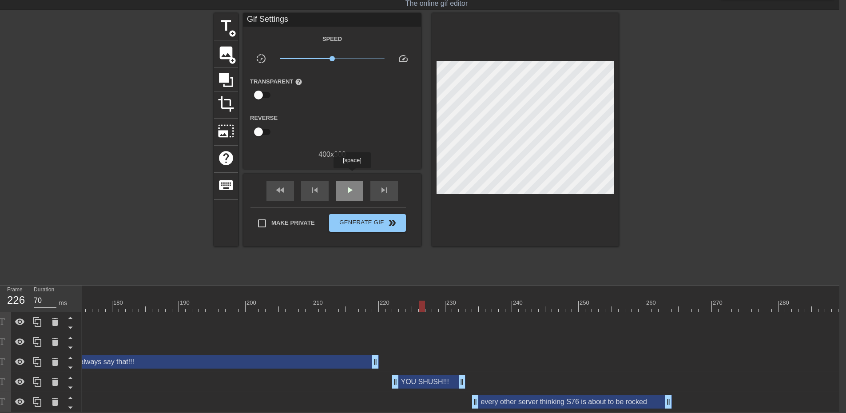
click at [352, 181] on div "play_arrow" at bounding box center [350, 191] width 28 height 20
click at [346, 185] on span "pause" at bounding box center [349, 190] width 11 height 11
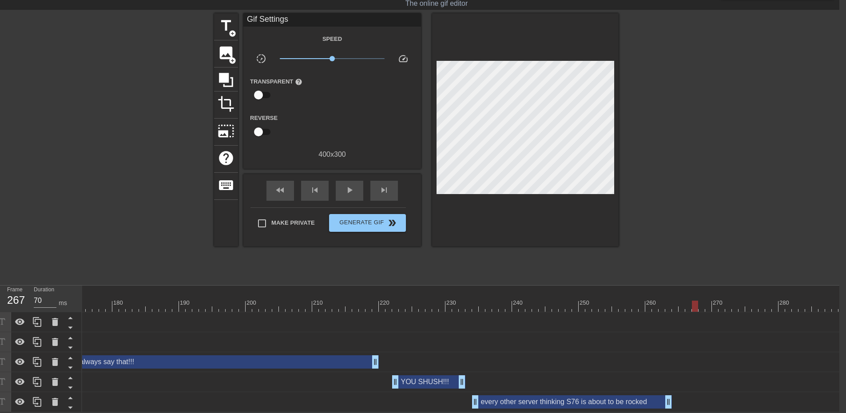
drag, startPoint x: 698, startPoint y: 302, endPoint x: 737, endPoint y: 305, distance: 38.8
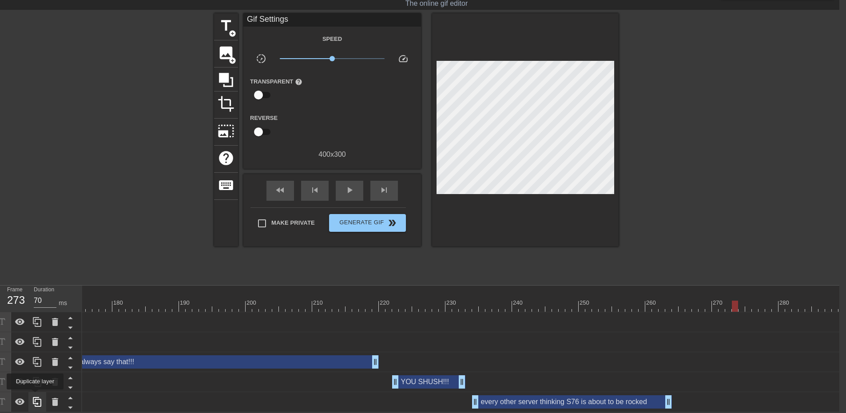
click at [36, 397] on icon at bounding box center [37, 402] width 8 height 10
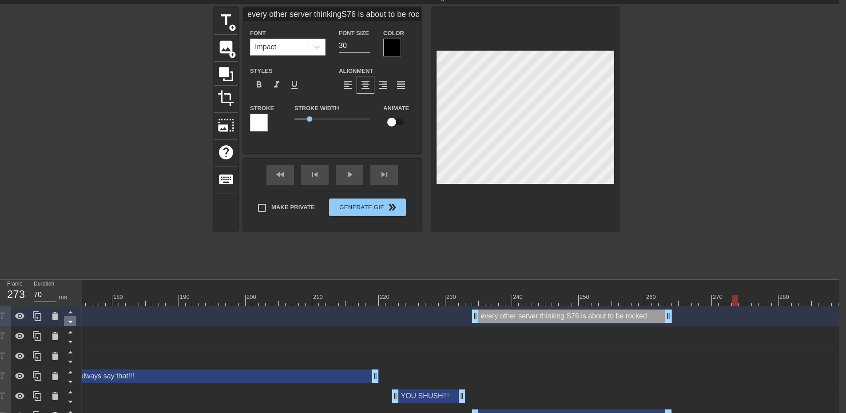
click at [73, 325] on icon at bounding box center [70, 321] width 11 height 11
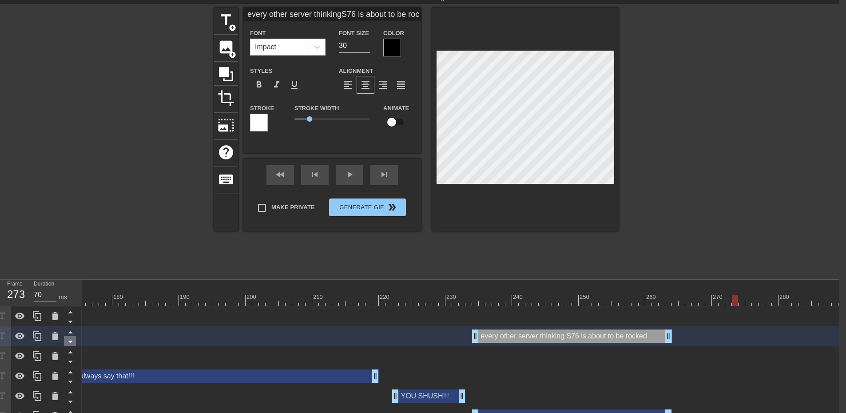
click at [69, 341] on icon at bounding box center [70, 341] width 11 height 11
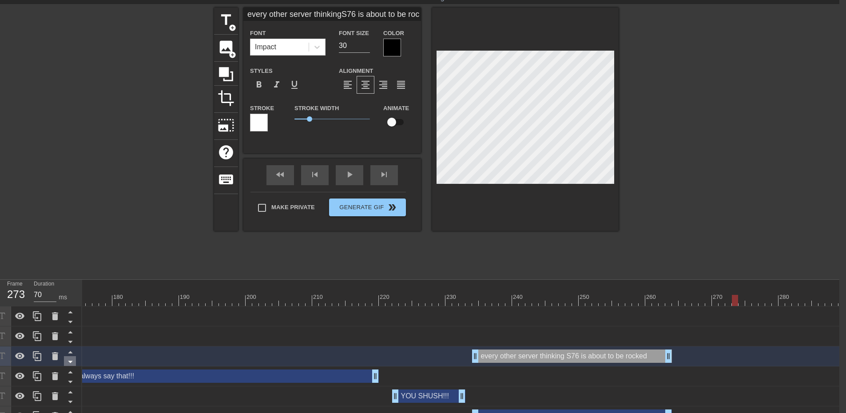
click at [67, 360] on icon at bounding box center [70, 361] width 11 height 11
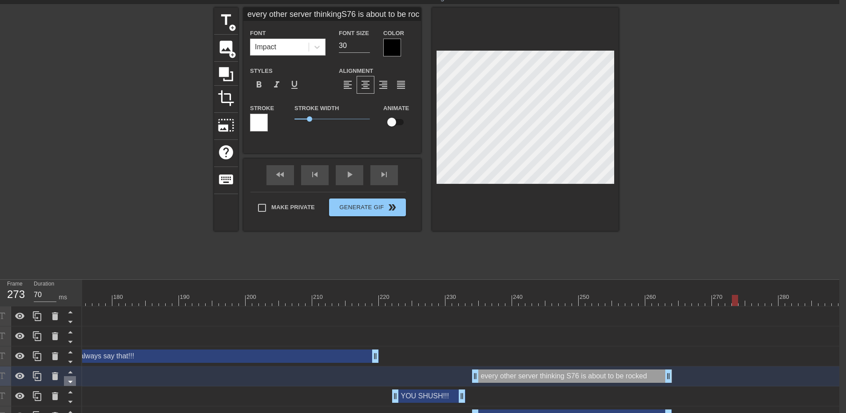
click at [71, 380] on icon at bounding box center [70, 381] width 11 height 11
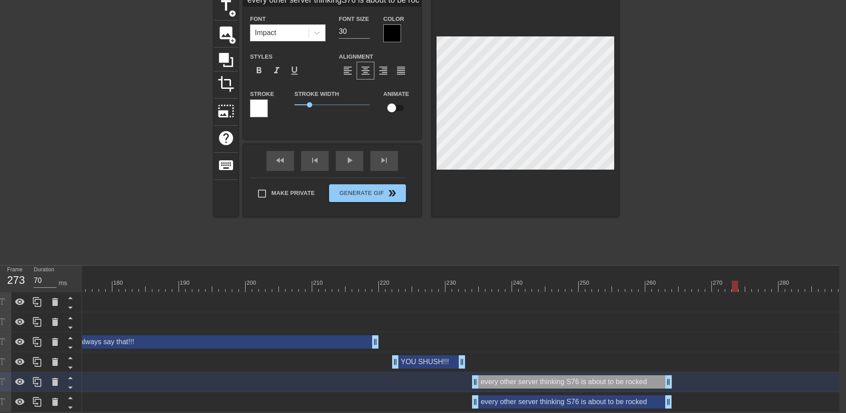
scroll to position [48, 7]
click at [628, 395] on div "every other server thinking S76 is about to be rocked drag_handle drag_handle" at bounding box center [572, 401] width 200 height 13
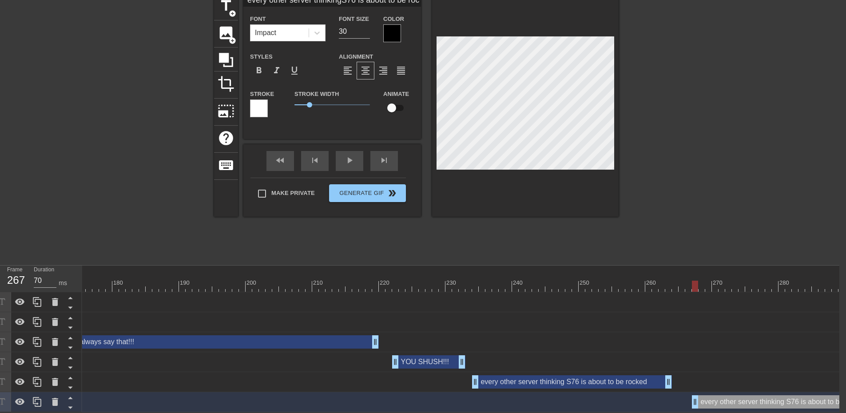
drag, startPoint x: 507, startPoint y: 397, endPoint x: 729, endPoint y: 392, distance: 221.7
click at [729, 395] on div "every other server thinking S76 is about to be rocked drag_handle drag_handle" at bounding box center [792, 401] width 200 height 13
click at [717, 395] on div "every other server thinking S76 is about to be rocked drag_handle drag_handle" at bounding box center [792, 401] width 200 height 13
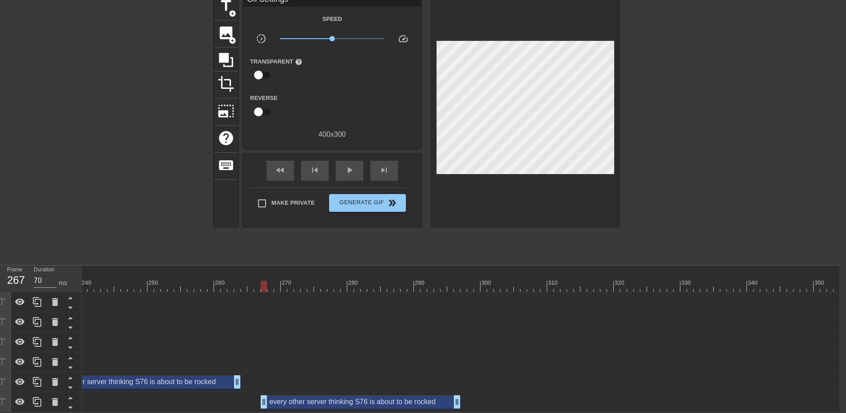
scroll to position [0, 1591]
drag, startPoint x: 462, startPoint y: 398, endPoint x: 428, endPoint y: 399, distance: 33.8
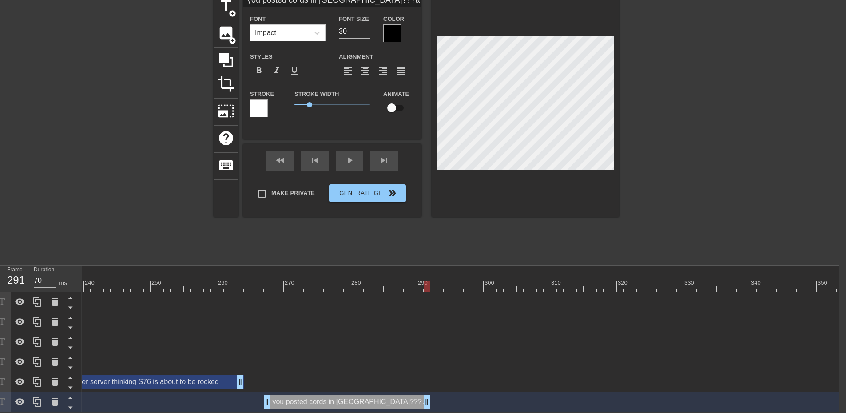
scroll to position [1, 4]
click at [354, 152] on div "fast_rewind skip_previous play_arrow skip_next" at bounding box center [332, 160] width 145 height 33
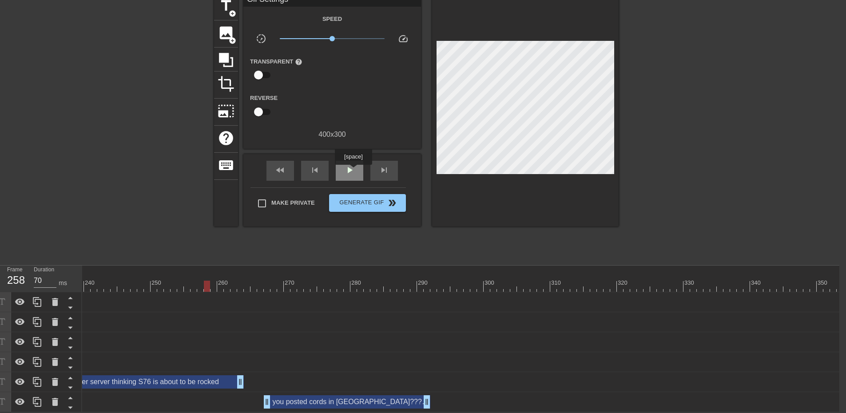
click at [353, 171] on div "play_arrow" at bounding box center [350, 171] width 28 height 20
click at [354, 165] on span "pause" at bounding box center [349, 170] width 11 height 11
click at [37, 398] on icon at bounding box center [37, 402] width 8 height 10
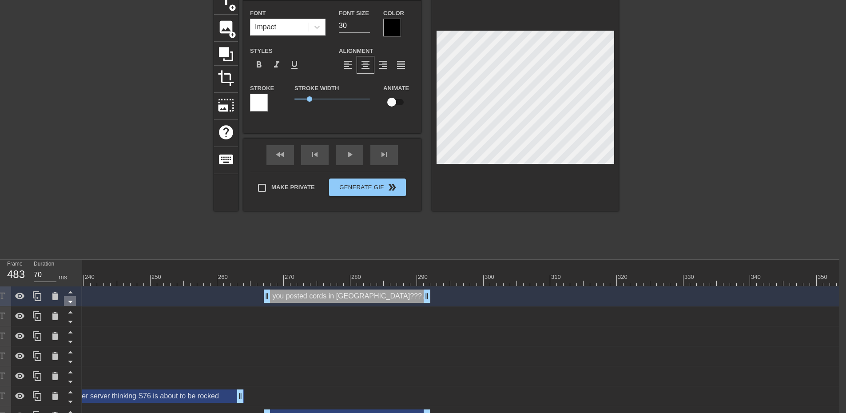
click at [72, 304] on icon at bounding box center [70, 301] width 11 height 11
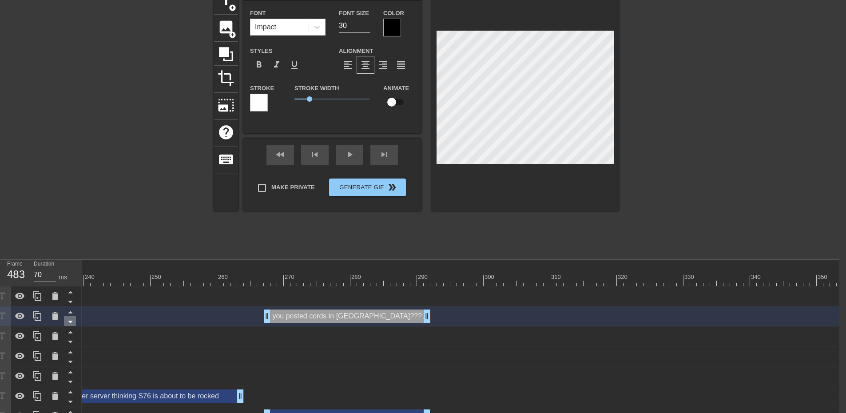
click at [71, 324] on icon at bounding box center [70, 321] width 11 height 11
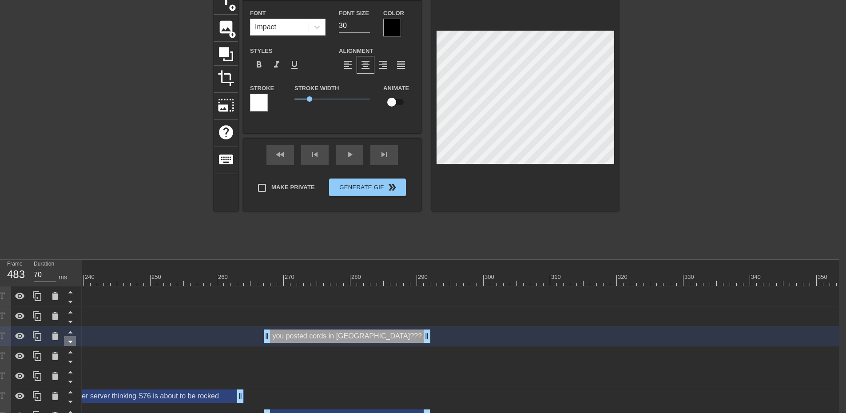
click at [70, 343] on icon at bounding box center [70, 342] width 4 height 2
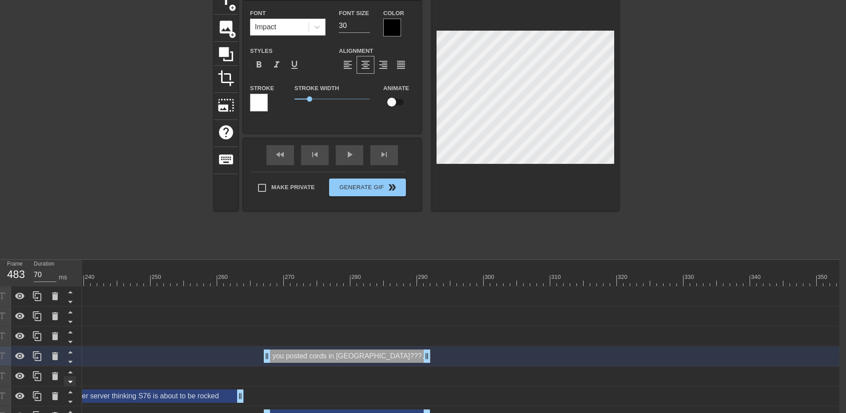
click at [67, 360] on icon at bounding box center [70, 361] width 11 height 11
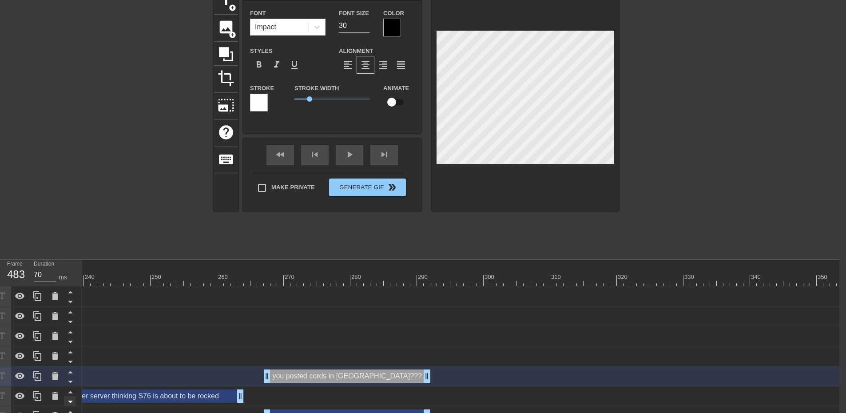
click at [72, 382] on icon at bounding box center [70, 382] width 4 height 2
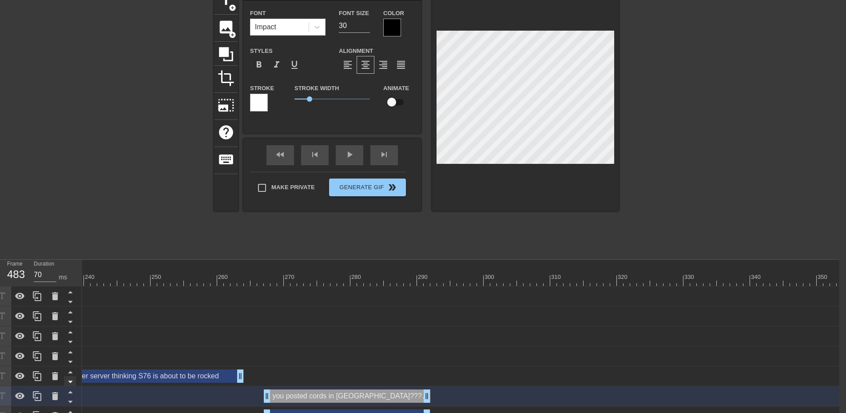
scroll to position [68, 7]
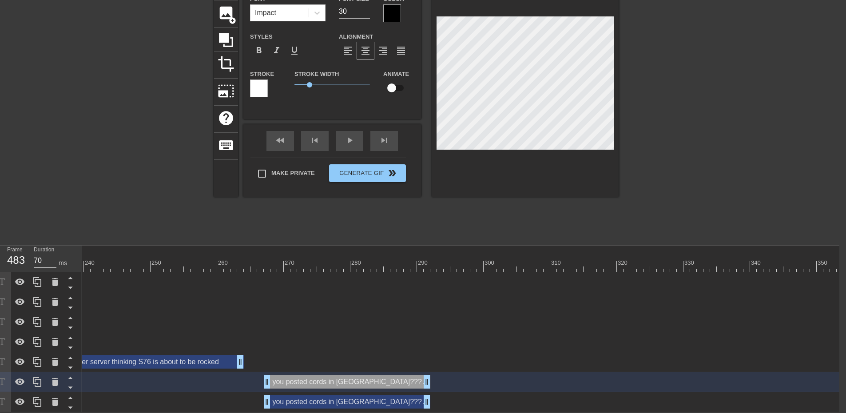
click at [291, 399] on div "you posted cords in [GEOGRAPHIC_DATA]??? are you for real??? drag_handle drag_h…" at bounding box center [347, 401] width 167 height 13
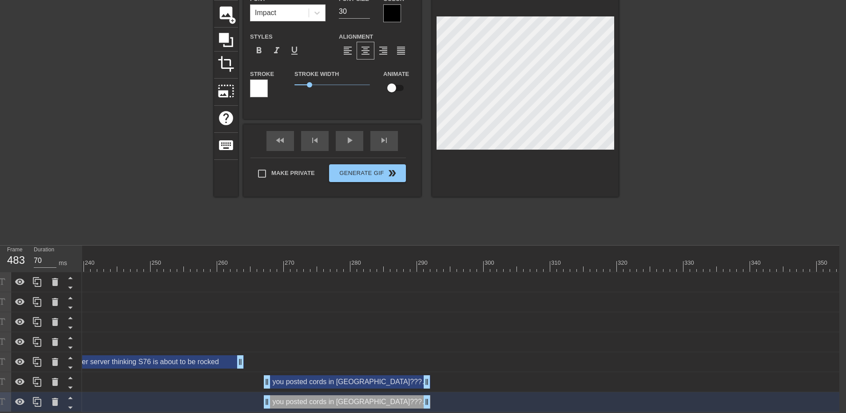
click at [286, 379] on div "you posted cords in [GEOGRAPHIC_DATA]??? are you for real??? drag_handle drag_h…" at bounding box center [347, 381] width 167 height 13
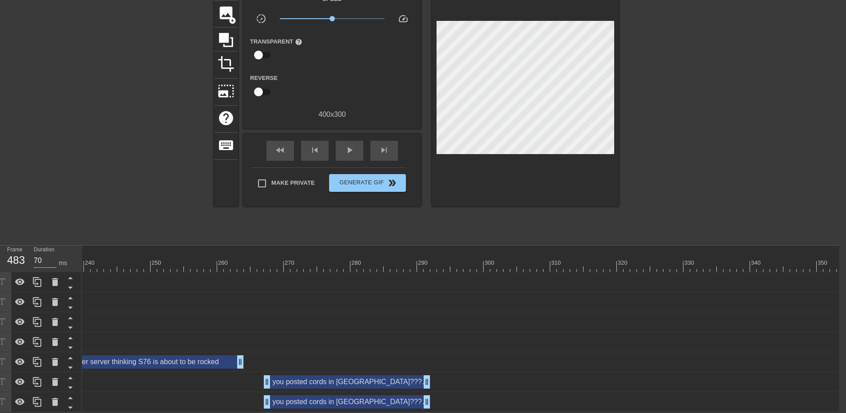
click at [211, 223] on div "title add_circle image add_circle crop photo_size_select_large help keyboard Gi…" at bounding box center [416, 106] width 846 height 267
click at [322, 395] on div "you posted cords in [GEOGRAPHIC_DATA]??? are you for real??? drag_handle drag_h…" at bounding box center [347, 401] width 167 height 13
click at [245, 213] on div "title add_circle image add_circle crop photo_size_select_large help keyboard Gi…" at bounding box center [416, 106] width 405 height 267
click at [68, 382] on icon at bounding box center [70, 387] width 11 height 11
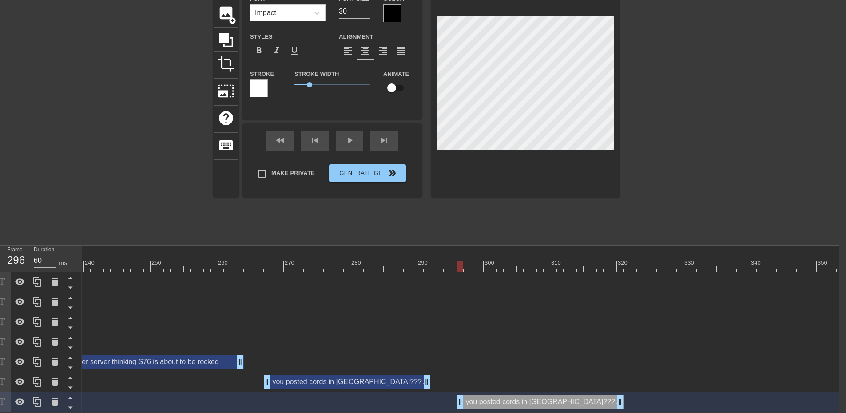
drag, startPoint x: 315, startPoint y: 398, endPoint x: 506, endPoint y: 396, distance: 191.0
click at [506, 396] on div "you posted cords in [GEOGRAPHIC_DATA]??? are you for real??? drag_handle drag_h…" at bounding box center [540, 401] width 167 height 13
drag, startPoint x: 621, startPoint y: 395, endPoint x: 600, endPoint y: 415, distance: 28.6
click at [648, 412] on html "menu_book Browse the tutorials! [DOMAIN_NAME] The online gif editor Send Feedba…" at bounding box center [416, 175] width 846 height 474
drag, startPoint x: 458, startPoint y: 392, endPoint x: 489, endPoint y: 399, distance: 31.9
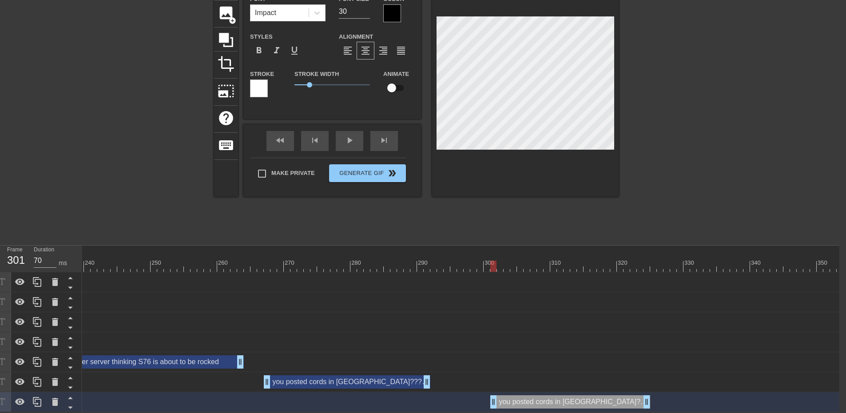
drag, startPoint x: 429, startPoint y: 378, endPoint x: 439, endPoint y: 385, distance: 12.2
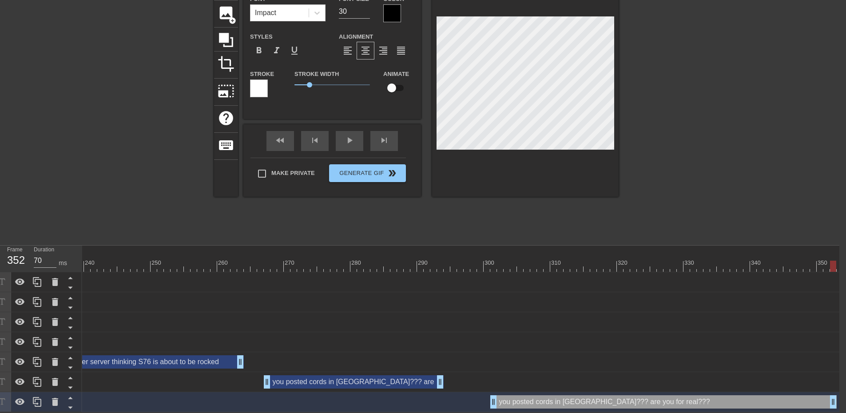
drag, startPoint x: 648, startPoint y: 398, endPoint x: 836, endPoint y: 398, distance: 187.9
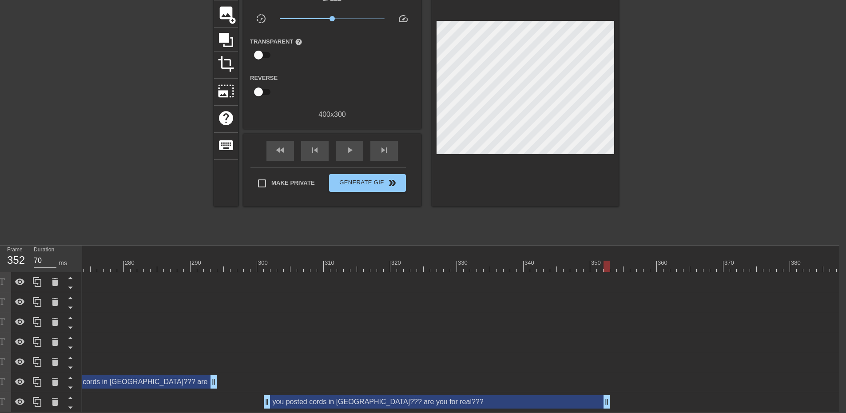
scroll to position [0, 1970]
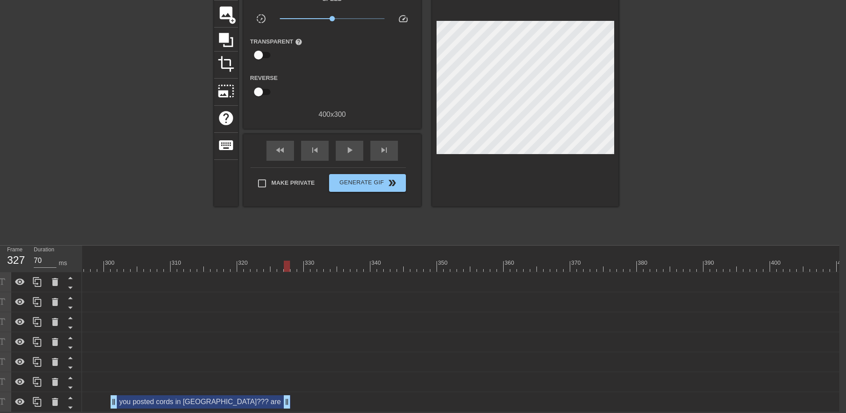
drag, startPoint x: 455, startPoint y: 395, endPoint x: 280, endPoint y: 390, distance: 175.5
drag, startPoint x: 289, startPoint y: 394, endPoint x: 318, endPoint y: 393, distance: 29.3
click at [318, 395] on div "you posted cords in [GEOGRAPHIC_DATA]??? are you for real??? drag_handle drag_h…" at bounding box center [800, 401] width 5377 height 13
click at [263, 395] on div "you posted cords in [GEOGRAPHIC_DATA]??? are you for real??? drag_handle drag_h…" at bounding box center [214, 401] width 207 height 13
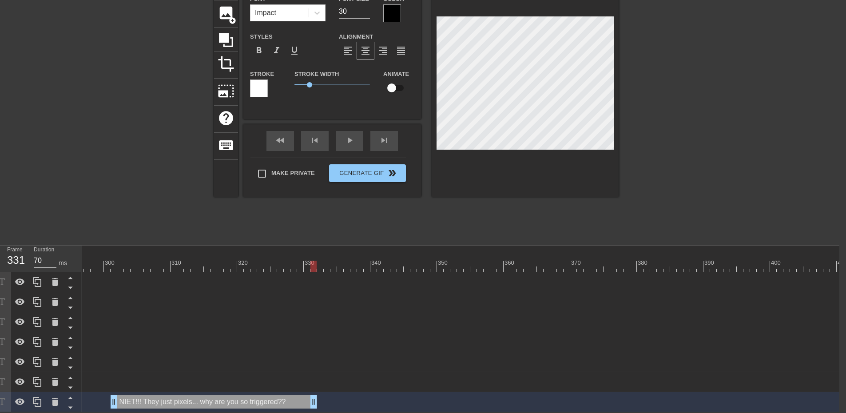
scroll to position [1, 6]
click at [414, 220] on div "title add_circle image add_circle crop photo_size_select_large help keyboard NI…" at bounding box center [416, 106] width 405 height 267
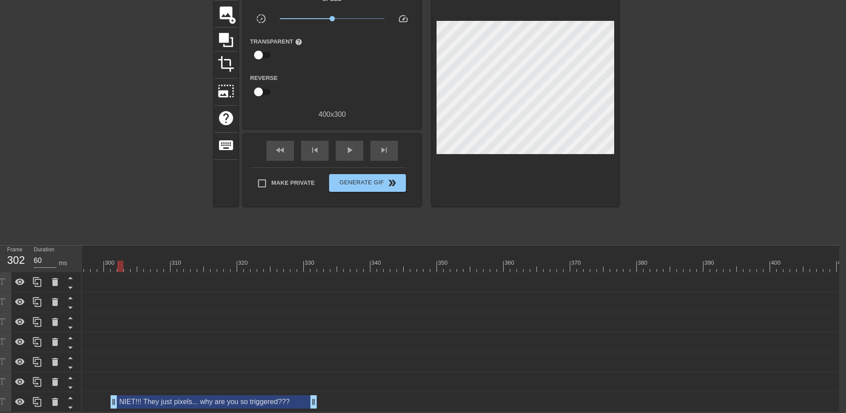
click at [120, 262] on div at bounding box center [800, 266] width 5377 height 11
click at [98, 261] on div at bounding box center [800, 266] width 5377 height 11
click at [272, 399] on div "NIET!!! They just pixels... why are you so triggered??? drag_handle drag_handle" at bounding box center [214, 401] width 207 height 13
click at [129, 375] on div "you posted cords in [GEOGRAPHIC_DATA]??? are you for real??? drag_handle drag_h…" at bounding box center [800, 381] width 5377 height 13
drag, startPoint x: 130, startPoint y: 395, endPoint x: 130, endPoint y: 364, distance: 31.1
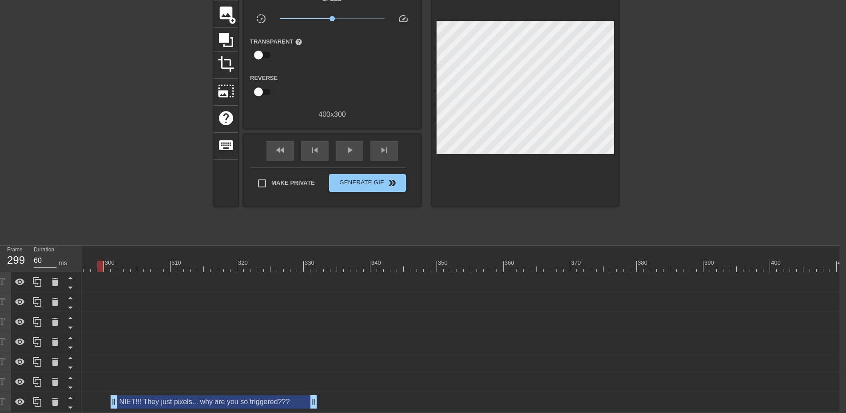
click at [130, 395] on div "NIET!!! They just pixels... why are you so triggered??? drag_handle drag_handle" at bounding box center [214, 401] width 207 height 13
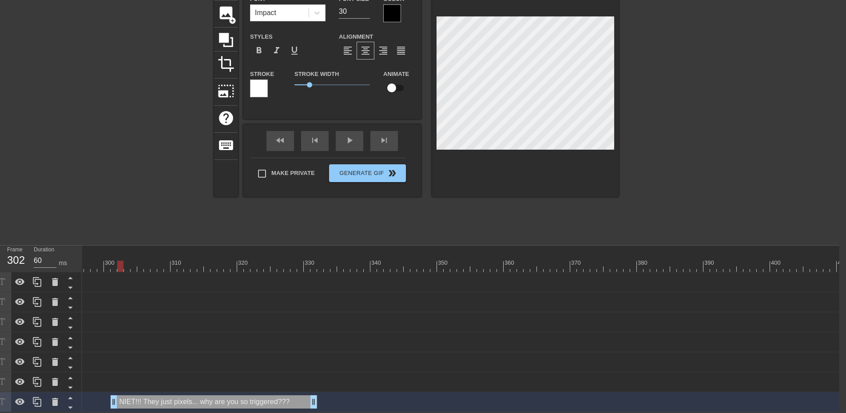
drag, startPoint x: 99, startPoint y: 258, endPoint x: 119, endPoint y: 259, distance: 20.4
click at [119, 261] on div at bounding box center [120, 266] width 6 height 11
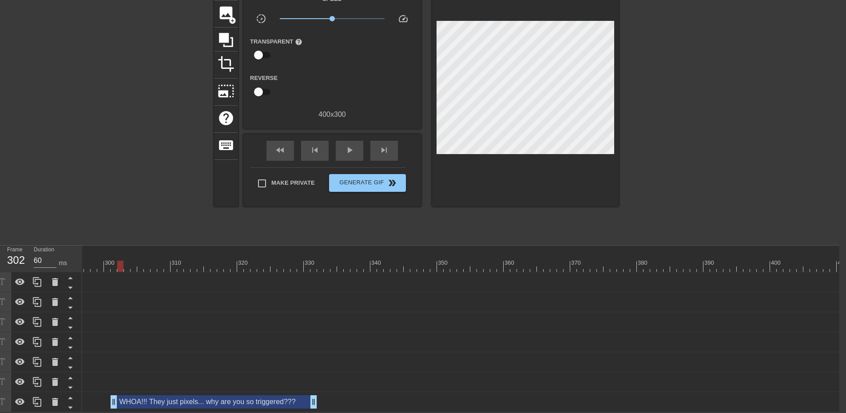
click at [159, 202] on div at bounding box center [136, 106] width 133 height 267
click at [346, 145] on span "play_arrow" at bounding box center [349, 150] width 11 height 11
click at [346, 145] on span "pause" at bounding box center [349, 150] width 11 height 11
click at [37, 397] on icon at bounding box center [37, 402] width 11 height 11
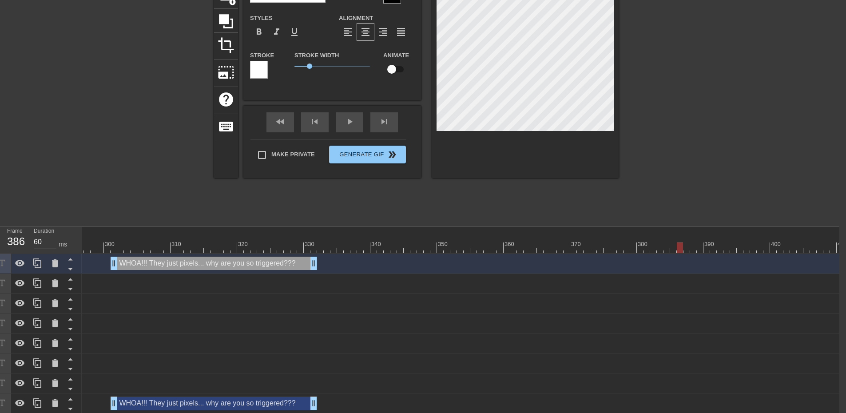
scroll to position [88, 7]
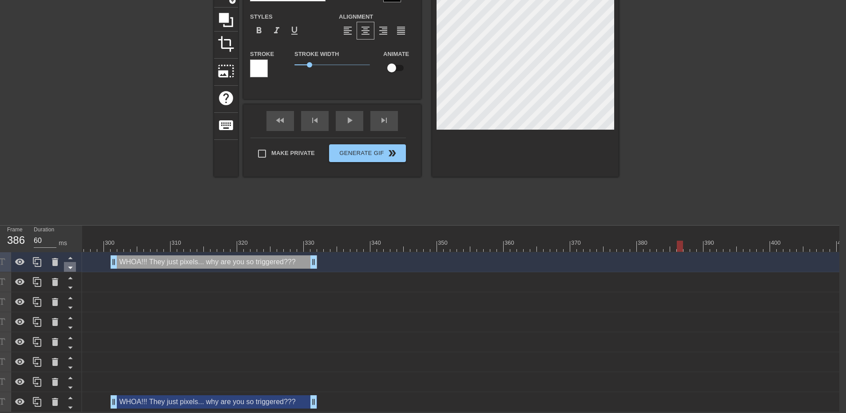
click at [71, 267] on icon at bounding box center [70, 268] width 4 height 2
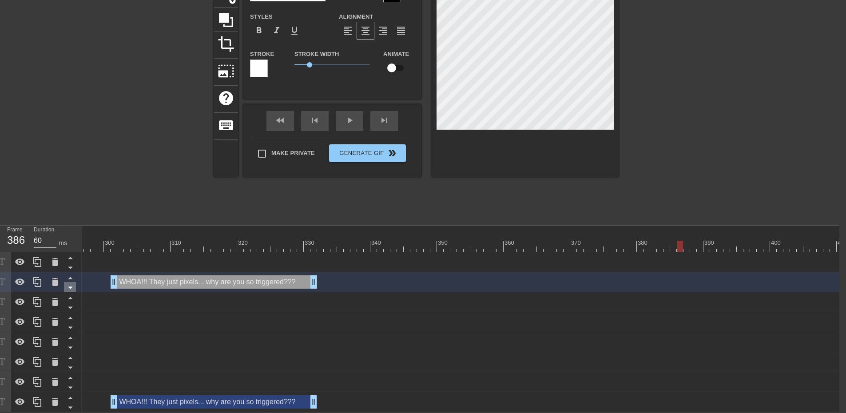
click at [72, 282] on icon at bounding box center [70, 287] width 11 height 11
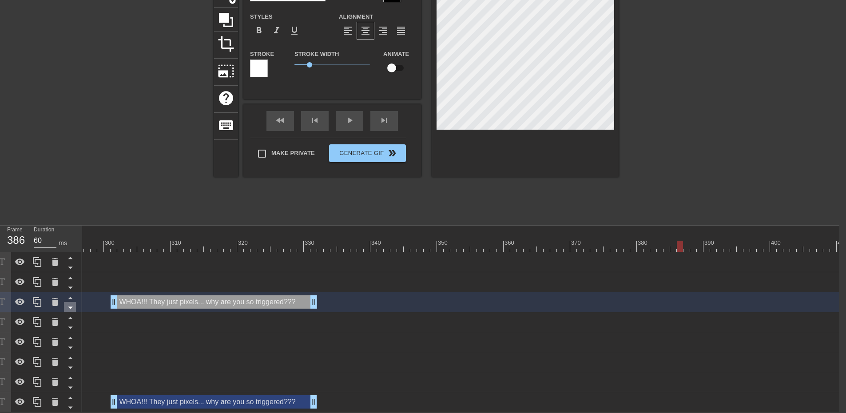
click at [71, 304] on icon at bounding box center [70, 307] width 11 height 11
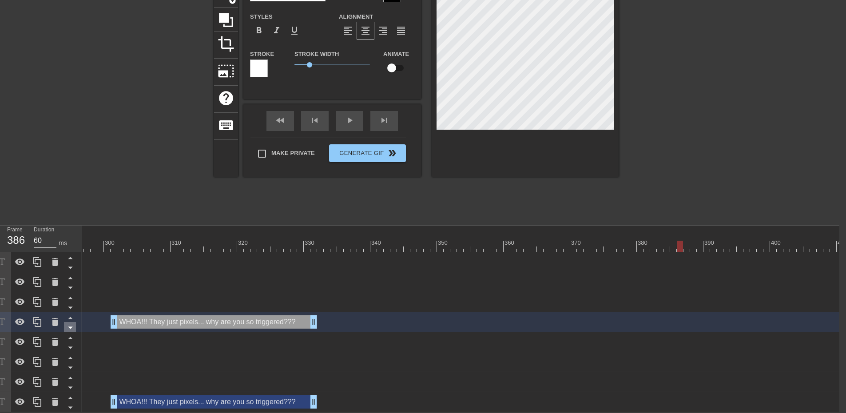
click at [70, 327] on icon at bounding box center [70, 328] width 4 height 2
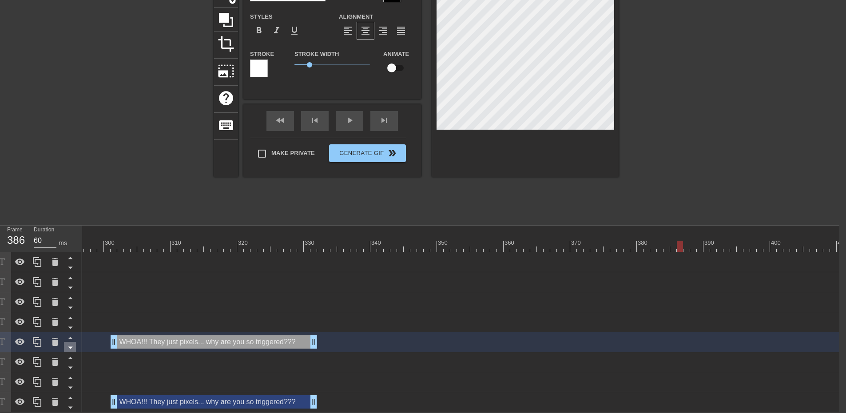
click at [68, 342] on icon at bounding box center [70, 347] width 11 height 11
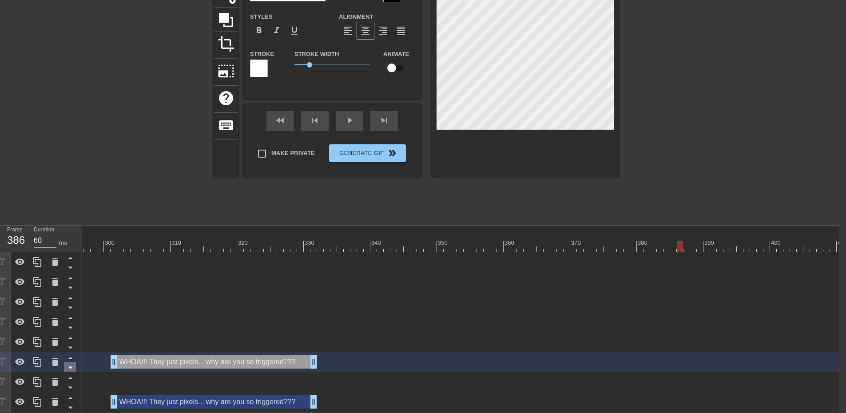
click at [68, 362] on icon at bounding box center [70, 367] width 11 height 11
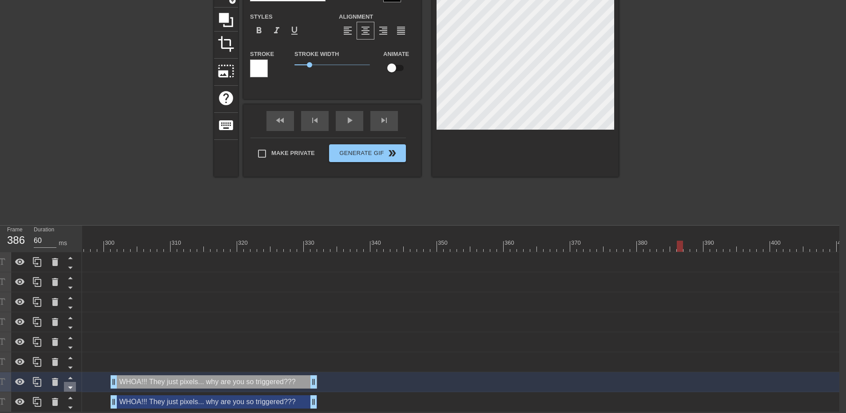
click at [70, 387] on icon at bounding box center [70, 388] width 4 height 2
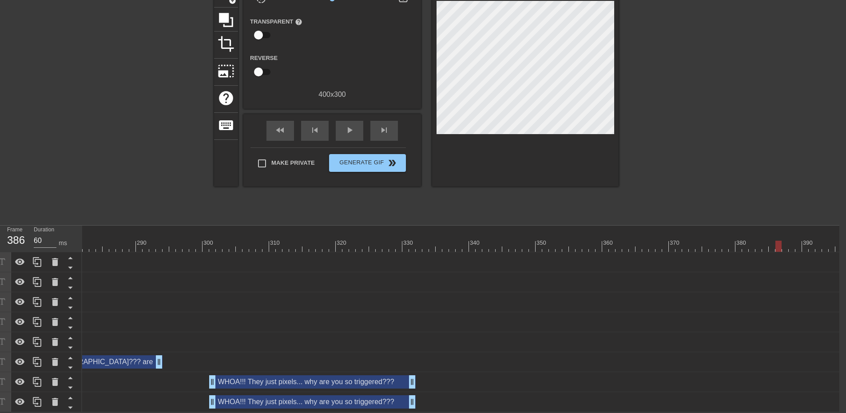
scroll to position [0, 1894]
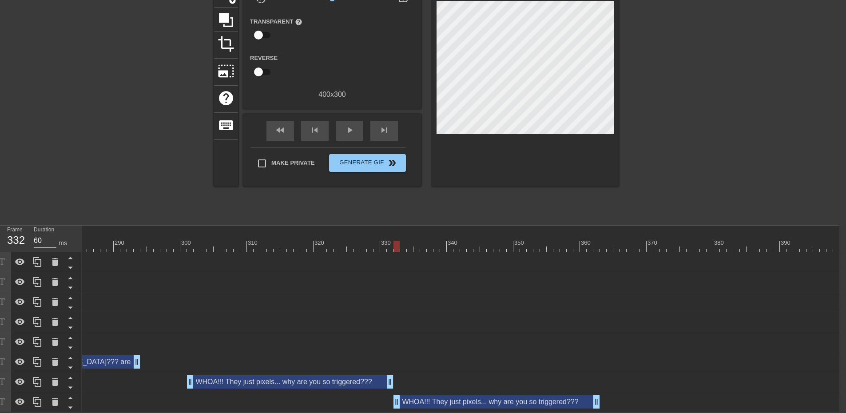
drag, startPoint x: 273, startPoint y: 397, endPoint x: 478, endPoint y: 390, distance: 204.9
click at [478, 395] on div "WHOA!!! They just pixels... why are you so triggered??? drag_handle drag_handle" at bounding box center [497, 401] width 207 height 13
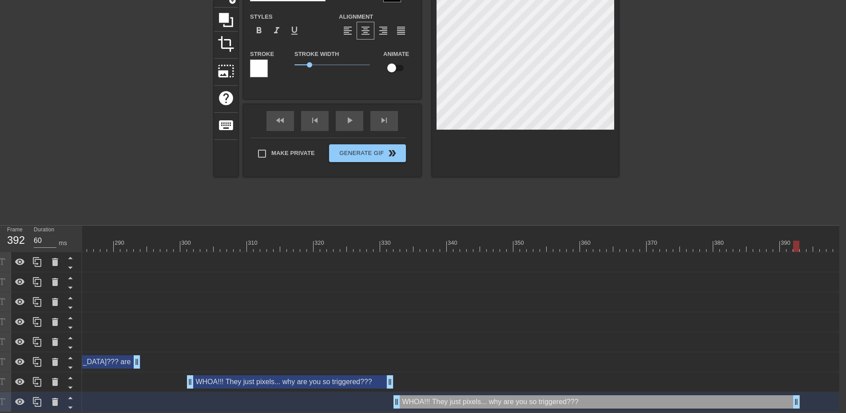
drag, startPoint x: 599, startPoint y: 397, endPoint x: 796, endPoint y: 390, distance: 197.8
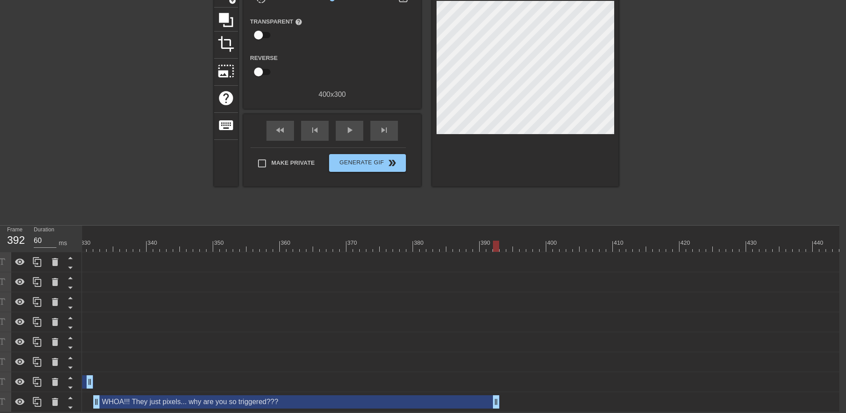
scroll to position [0, 2159]
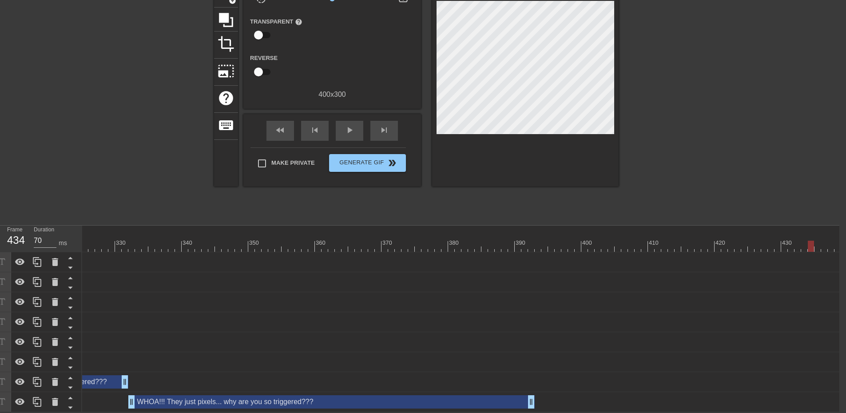
drag, startPoint x: 529, startPoint y: 244, endPoint x: 828, endPoint y: 244, distance: 298.1
click at [828, 244] on div at bounding box center [611, 246] width 5377 height 11
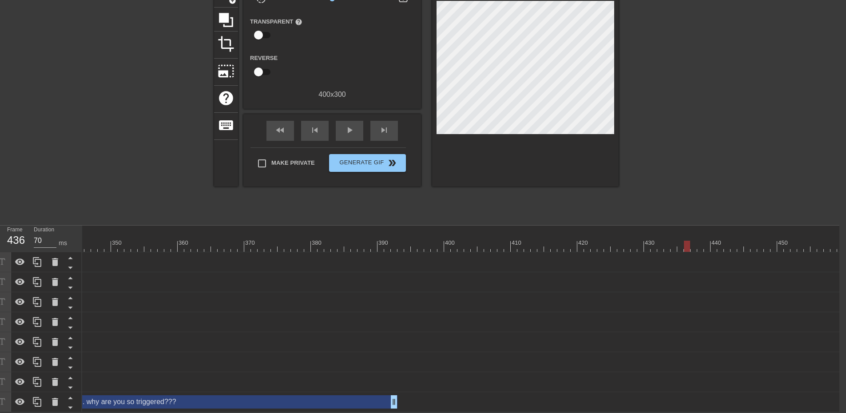
scroll to position [0, 2300]
drag, startPoint x: 687, startPoint y: 241, endPoint x: 747, endPoint y: 249, distance: 60.5
click at [747, 249] on div "10 20 30 40 50 60 70 80 90 100 110 120 130 140 150 160" at bounding box center [460, 319] width 757 height 187
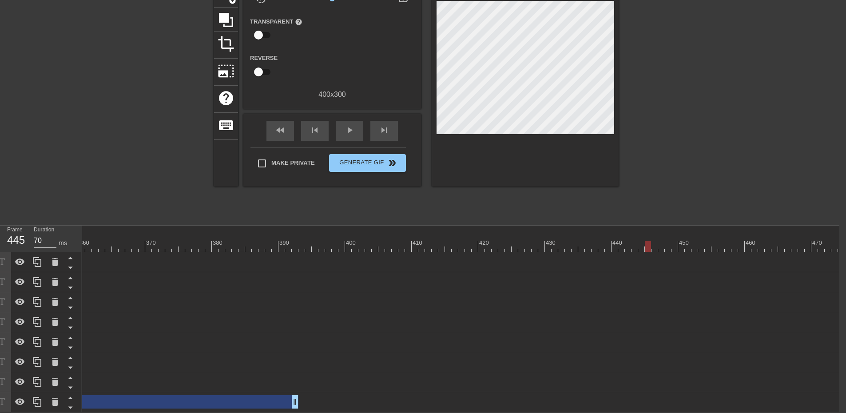
scroll to position [0, 2386]
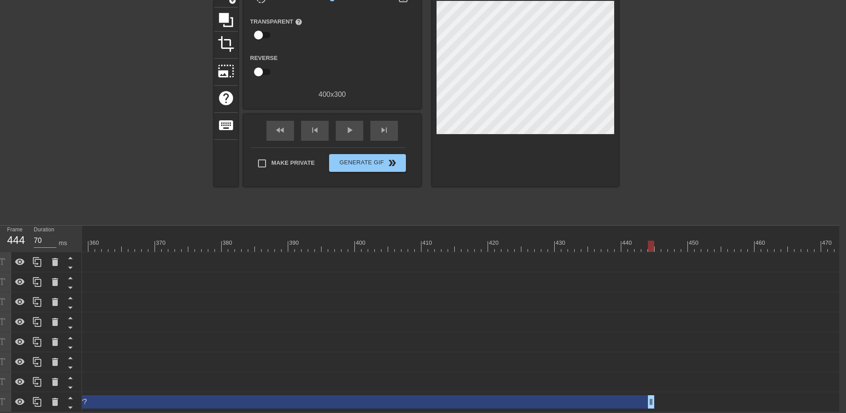
drag, startPoint x: 305, startPoint y: 396, endPoint x: 653, endPoint y: 406, distance: 347.9
click at [653, 406] on div "WHOA!!! They just pixels... why are you so triggered??? drag_handle drag_handle" at bounding box center [384, 402] width 5377 height 20
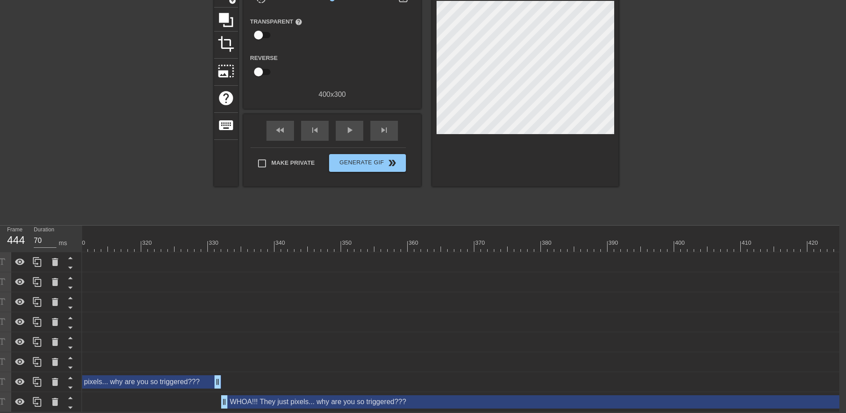
scroll to position [0, 2060]
click at [310, 243] on div at bounding box center [710, 246] width 5377 height 11
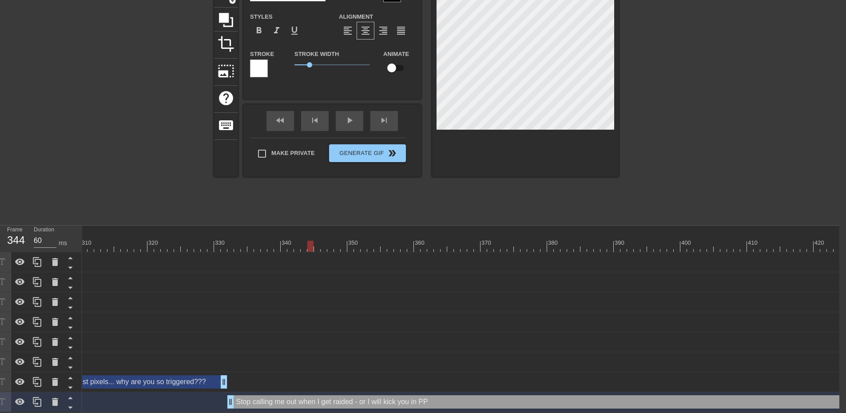
scroll to position [1, 6]
click at [698, 172] on div at bounding box center [695, 86] width 133 height 267
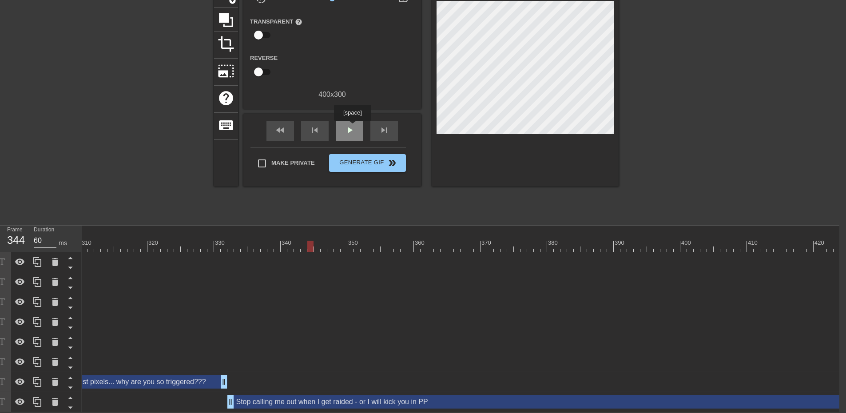
click at [352, 127] on span "play_arrow" at bounding box center [349, 130] width 11 height 11
click at [347, 126] on span "pause" at bounding box center [349, 130] width 11 height 11
click at [40, 400] on icon at bounding box center [37, 402] width 11 height 11
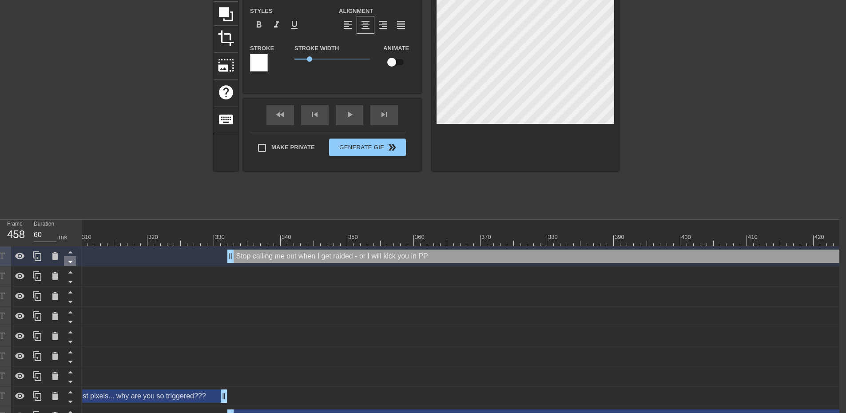
click at [73, 263] on icon at bounding box center [70, 261] width 11 height 11
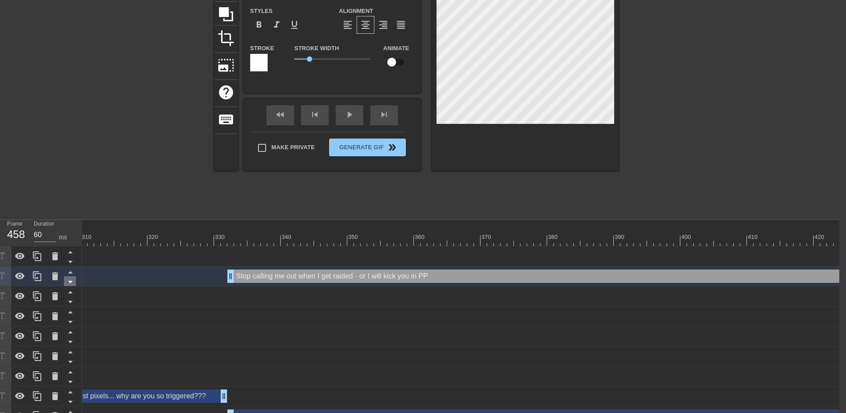
click at [67, 284] on icon at bounding box center [70, 281] width 11 height 11
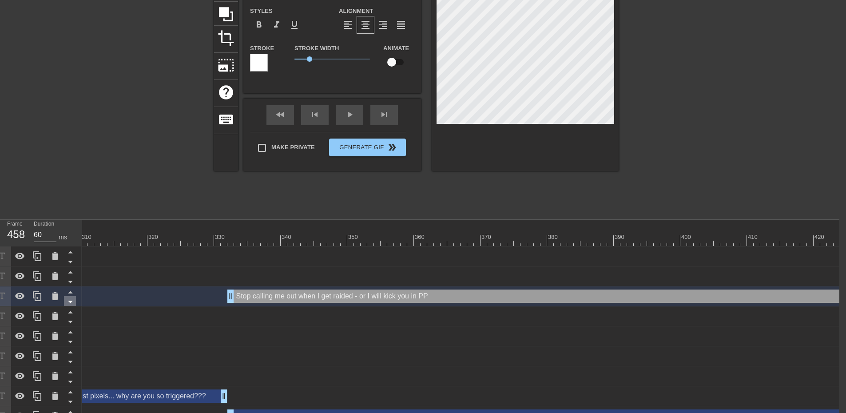
click at [70, 304] on icon at bounding box center [70, 301] width 11 height 11
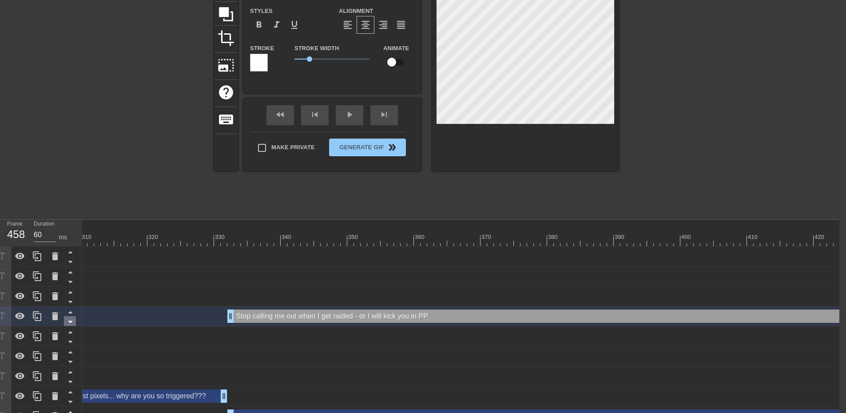
click at [73, 324] on icon at bounding box center [70, 321] width 11 height 11
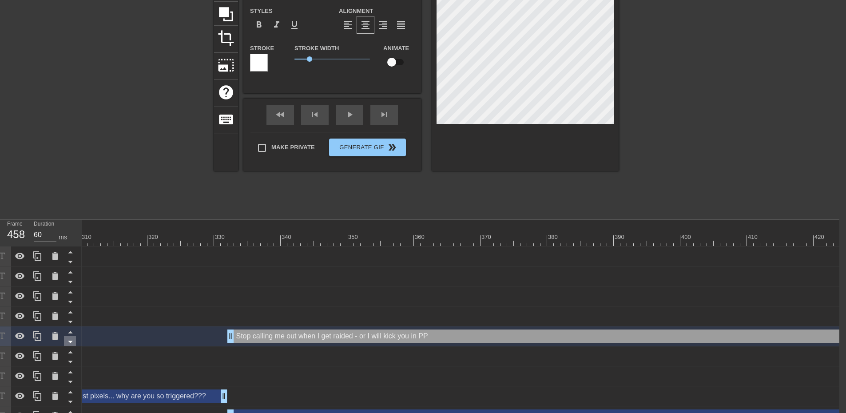
click at [73, 343] on icon at bounding box center [70, 341] width 11 height 11
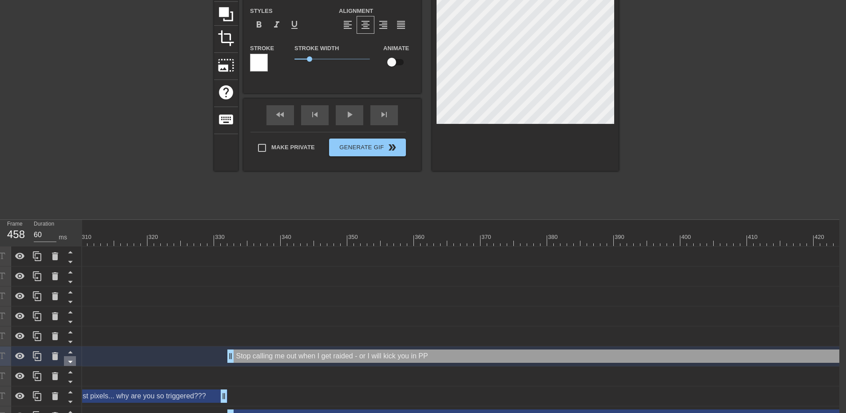
click at [74, 364] on icon at bounding box center [70, 361] width 11 height 11
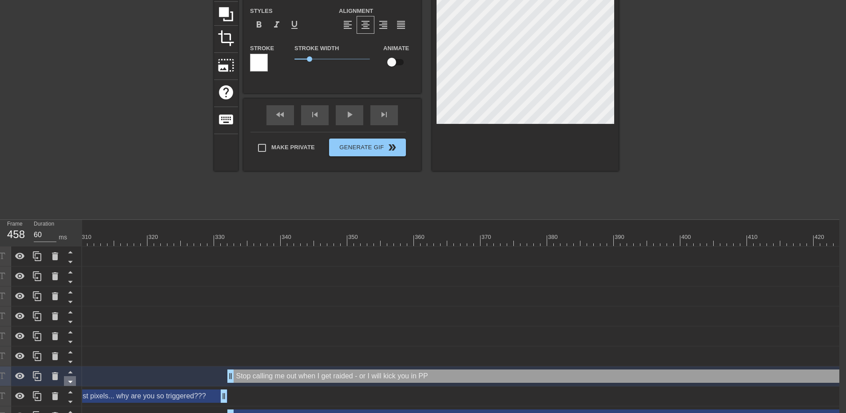
click at [73, 382] on icon at bounding box center [70, 381] width 11 height 11
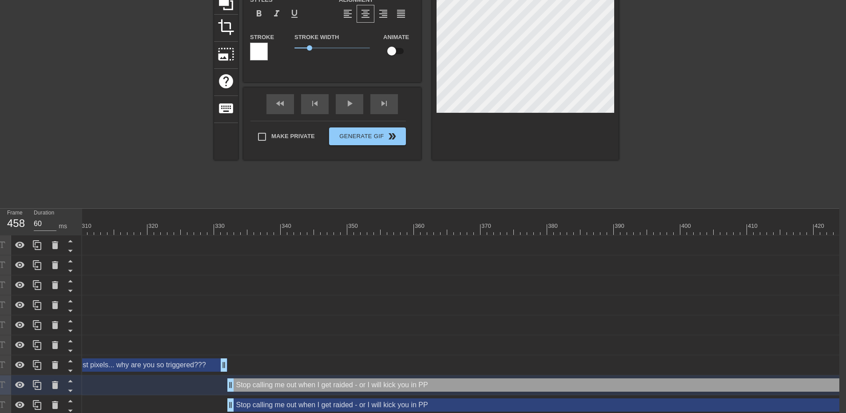
scroll to position [107, 7]
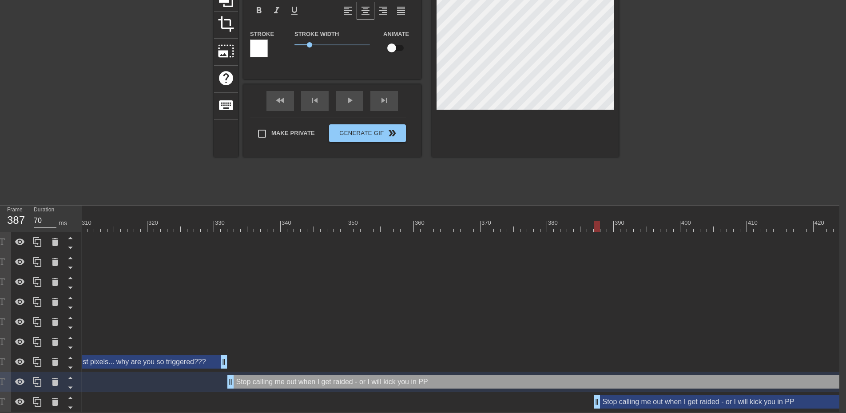
drag, startPoint x: 271, startPoint y: 398, endPoint x: 602, endPoint y: 407, distance: 331.9
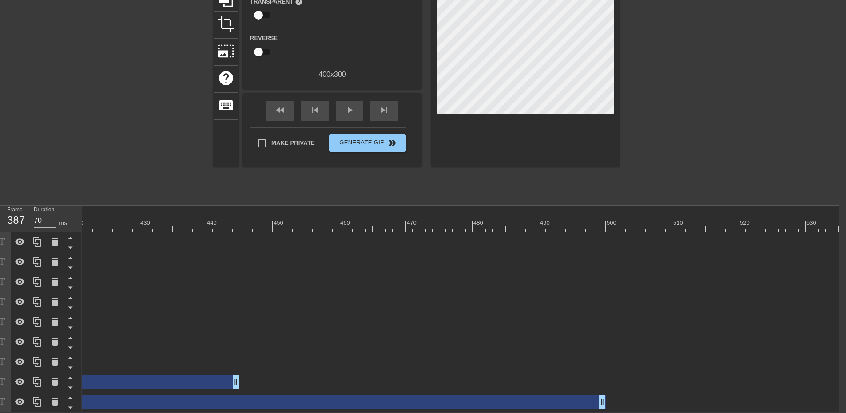
scroll to position [0, 2788]
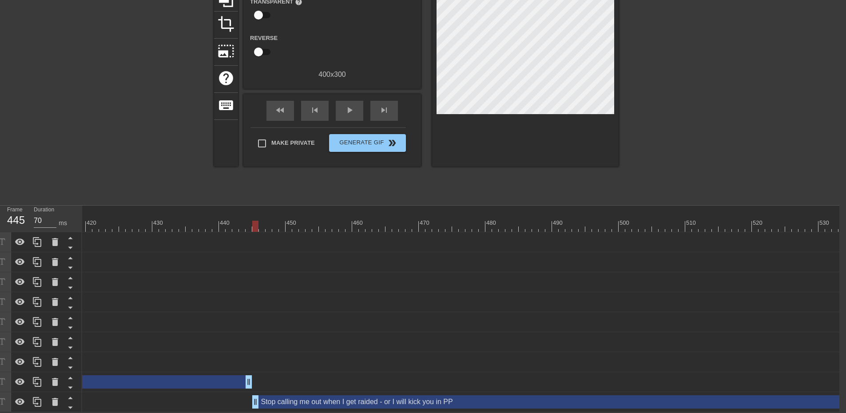
drag, startPoint x: 249, startPoint y: 391, endPoint x: 559, endPoint y: 409, distance: 310.6
click at [637, 406] on div "10 20 30 40 50 60 70 80 90 100 110 120 130 140 150 160" at bounding box center [460, 309] width 757 height 207
drag, startPoint x: 256, startPoint y: 397, endPoint x: 275, endPoint y: 398, distance: 19.5
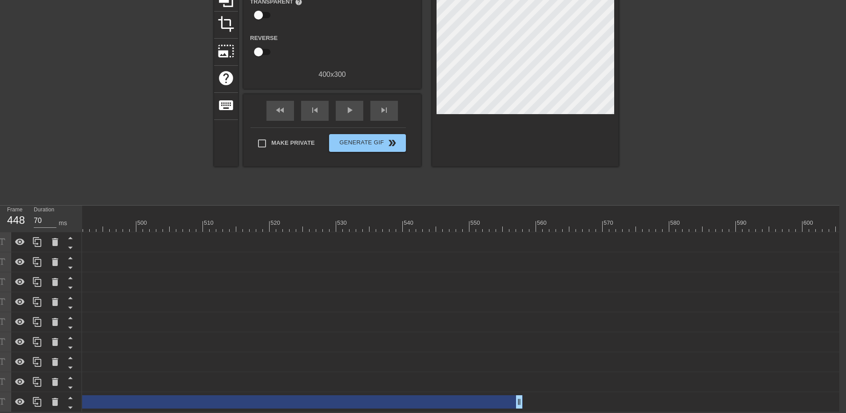
scroll to position [0, 3251]
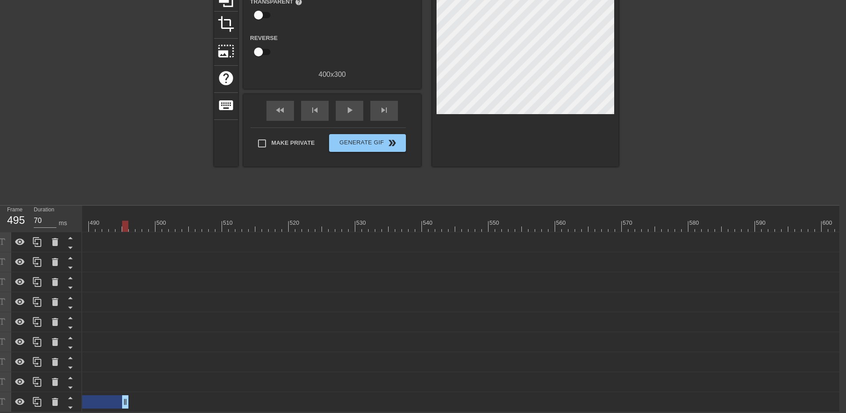
drag, startPoint x: 539, startPoint y: 401, endPoint x: 124, endPoint y: 407, distance: 414.9
click at [124, 407] on div "10 20 30 40 50 60 70 80 90 100 110 120 130 140 150 160" at bounding box center [460, 309] width 757 height 207
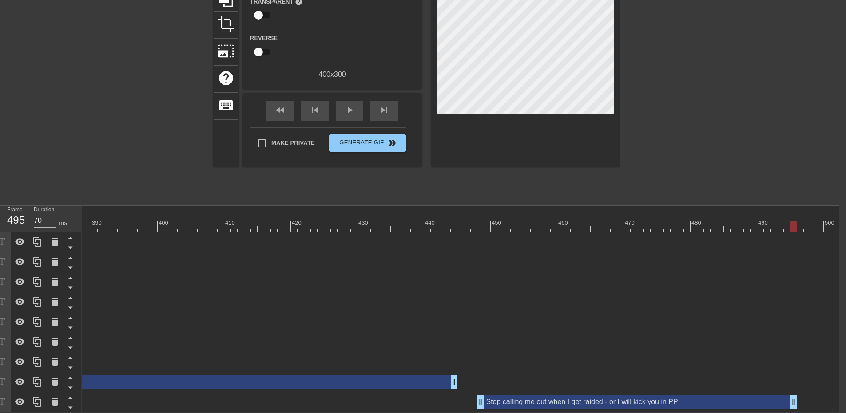
scroll to position [0, 2678]
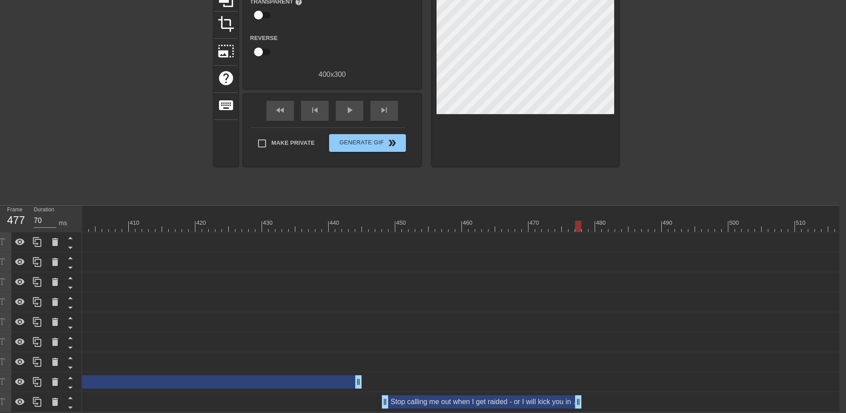
drag, startPoint x: 700, startPoint y: 399, endPoint x: 556, endPoint y: 402, distance: 144.9
click at [583, 402] on div "Stop calling me out when I get raided - or I will kick you in PP drag_handle dr…" at bounding box center [92, 401] width 5377 height 13
click at [525, 398] on div "Stop calling me out when I get raided - or I will kick you in PP drag_handle dr…" at bounding box center [482, 401] width 200 height 13
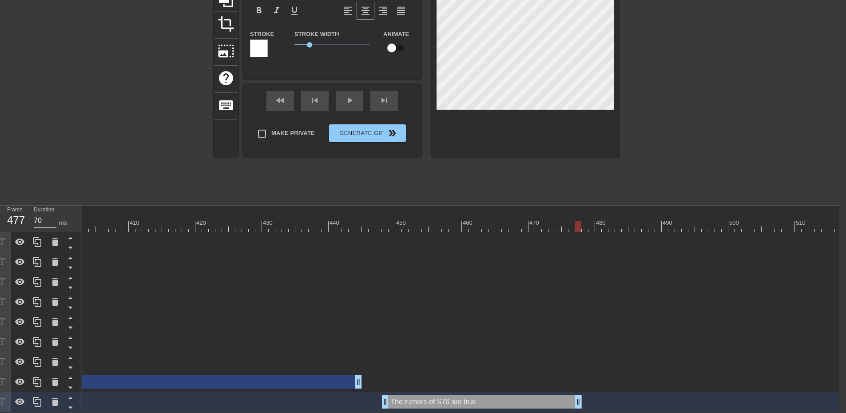
scroll to position [1, 6]
click at [649, 161] on div at bounding box center [695, 66] width 133 height 267
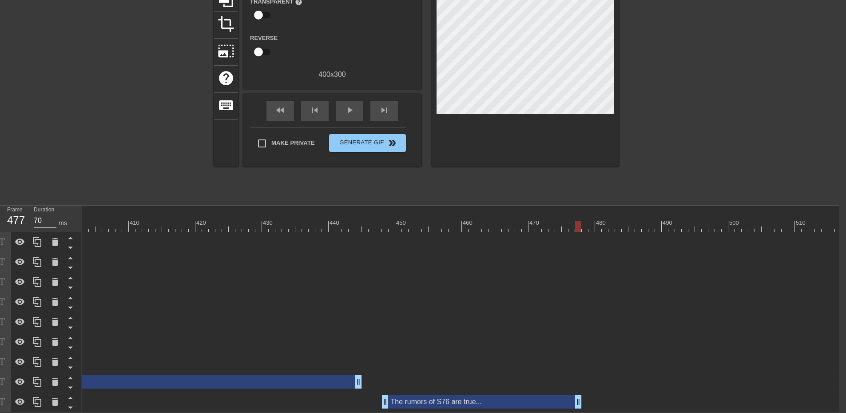
click at [430, 396] on div "The rumors of S76 are true... drag_handle drag_handle" at bounding box center [482, 401] width 200 height 13
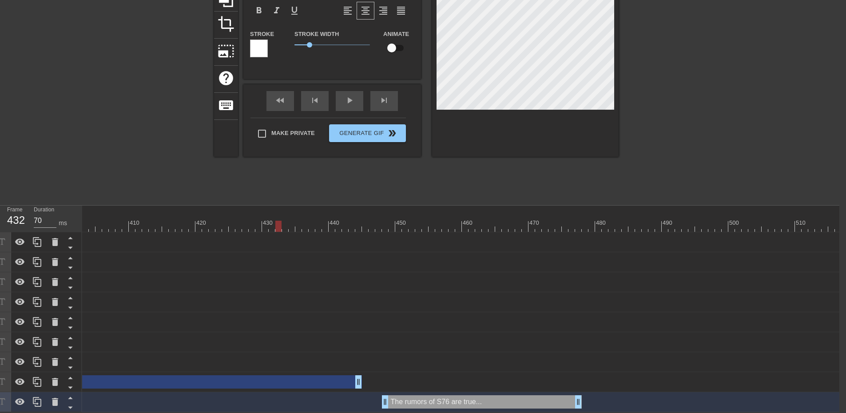
click at [279, 222] on div at bounding box center [92, 226] width 5377 height 11
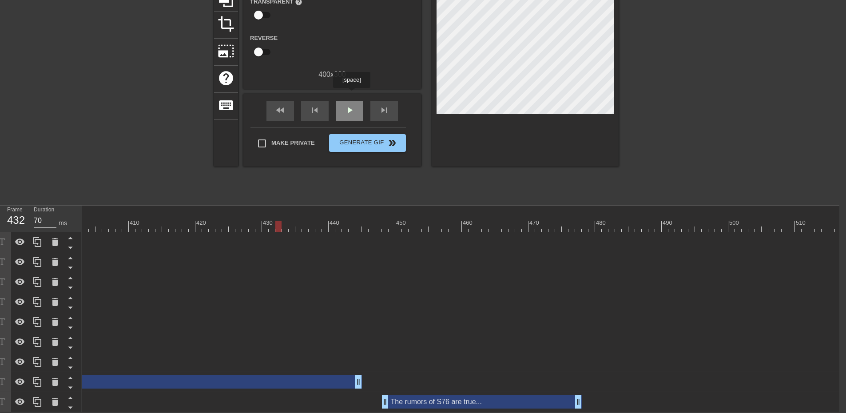
click at [351, 101] on div "play_arrow" at bounding box center [350, 111] width 28 height 20
click at [352, 105] on span "pause" at bounding box center [349, 110] width 11 height 11
click at [489, 400] on div "The rumors of S76 are true... drag_handle drag_handle" at bounding box center [482, 401] width 200 height 13
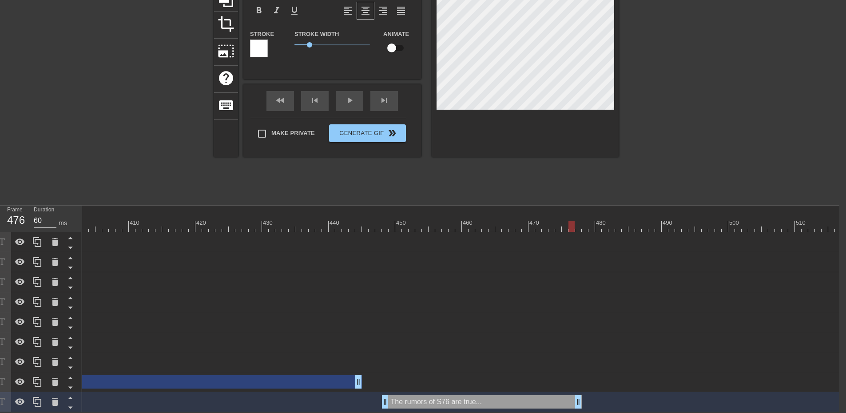
click at [573, 221] on div at bounding box center [92, 226] width 5377 height 11
click at [660, 105] on div at bounding box center [695, 66] width 133 height 267
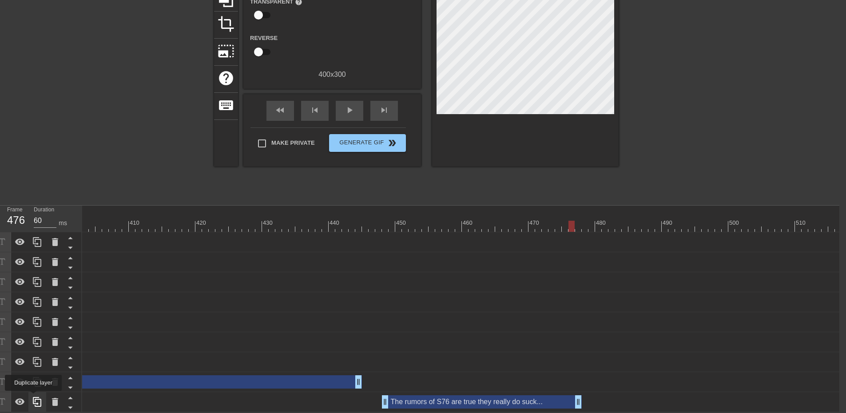
click at [33, 397] on icon at bounding box center [37, 402] width 8 height 10
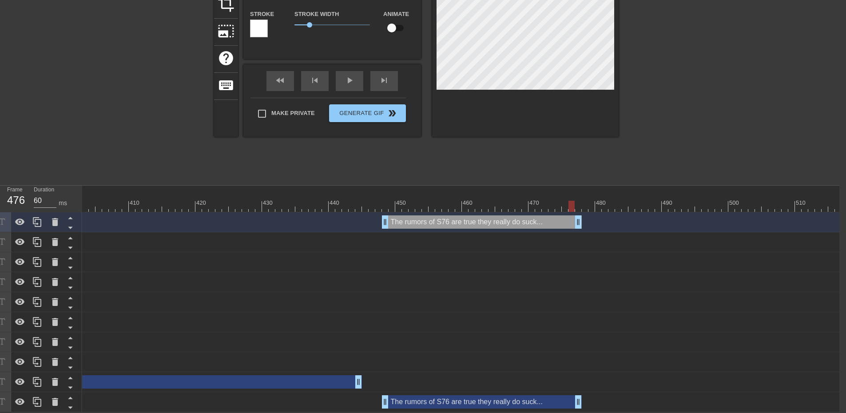
scroll to position [127, 7]
click at [68, 223] on icon at bounding box center [70, 227] width 11 height 11
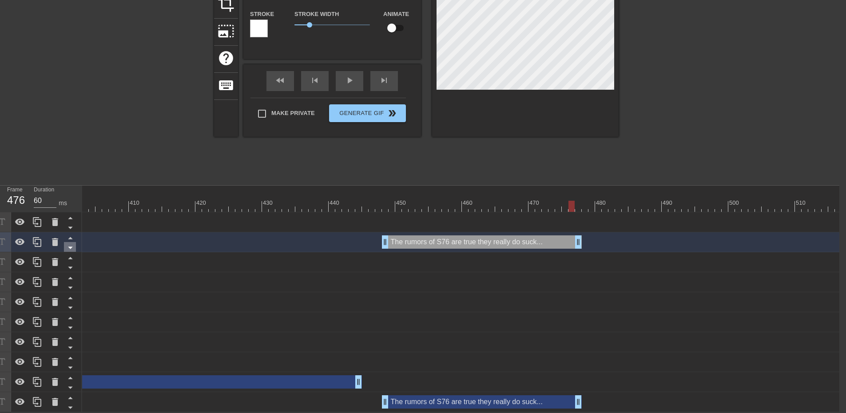
click at [71, 242] on icon at bounding box center [70, 247] width 11 height 11
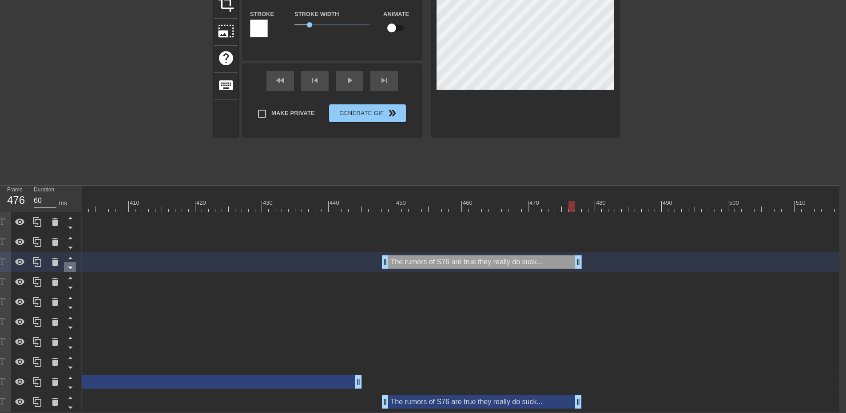
click at [68, 265] on icon at bounding box center [70, 267] width 11 height 11
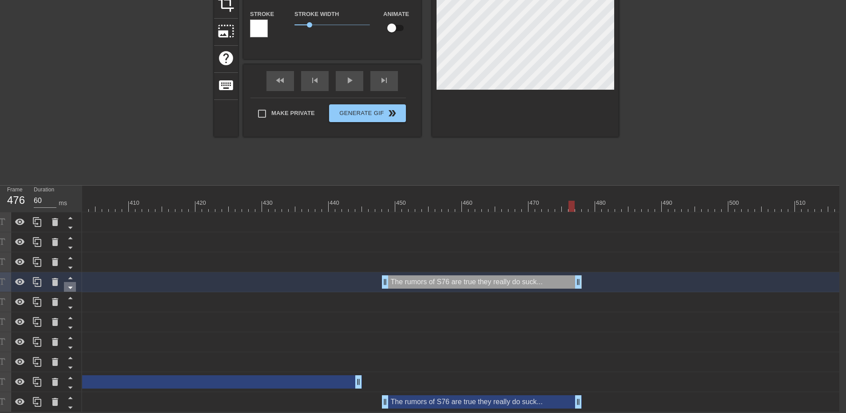
click at [68, 282] on icon at bounding box center [70, 287] width 11 height 11
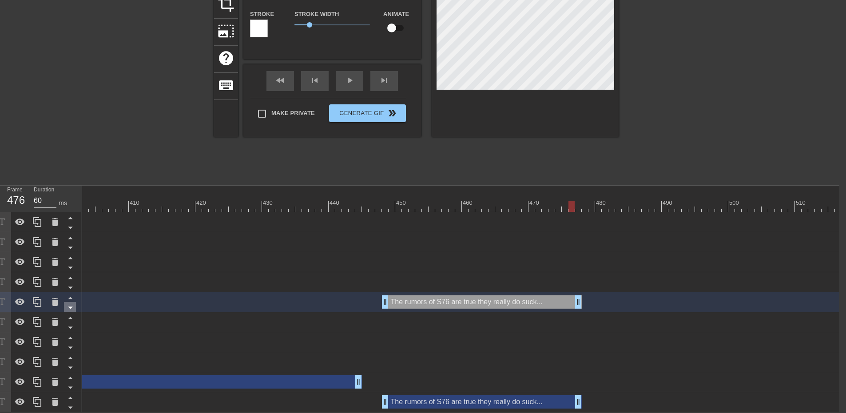
click at [66, 302] on icon at bounding box center [70, 307] width 11 height 11
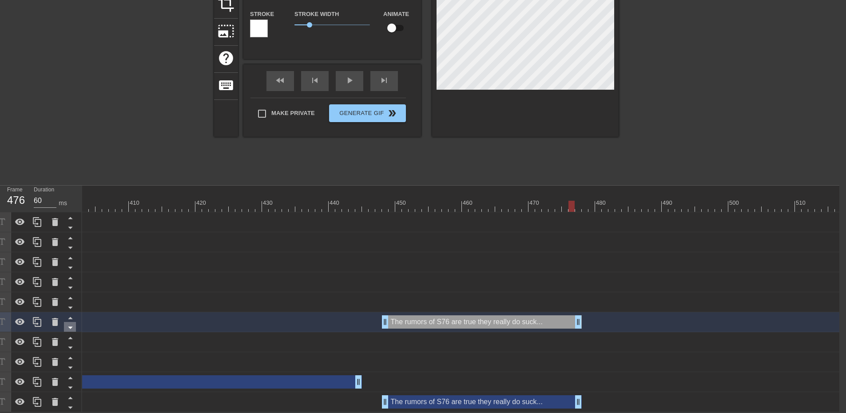
click at [69, 322] on icon at bounding box center [70, 327] width 11 height 11
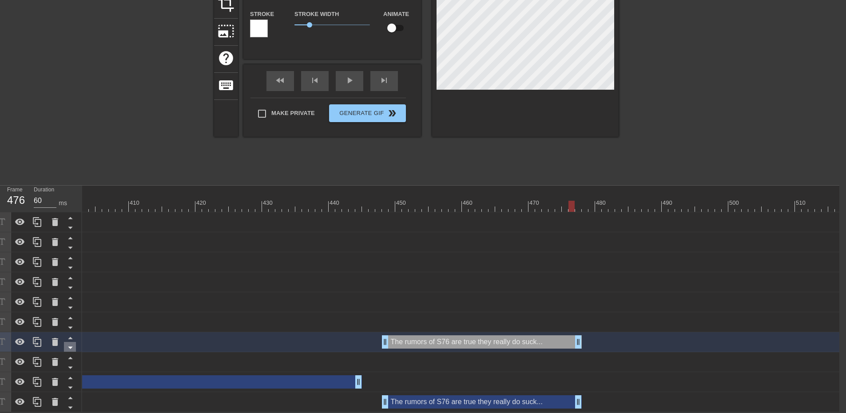
click at [66, 342] on icon at bounding box center [70, 347] width 11 height 11
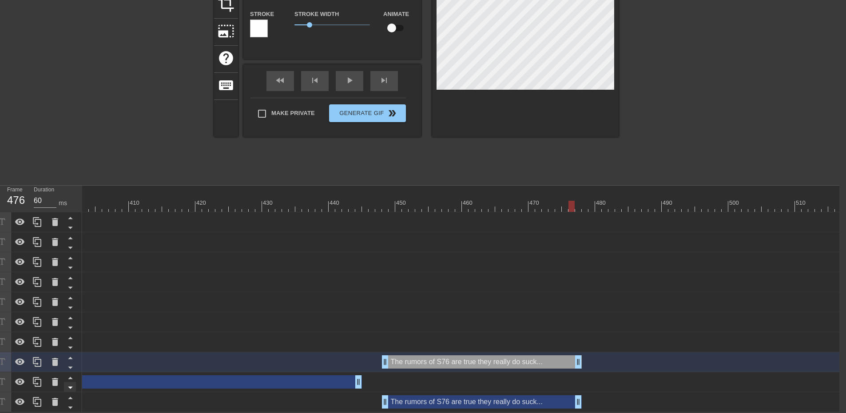
click at [67, 362] on icon at bounding box center [70, 367] width 11 height 11
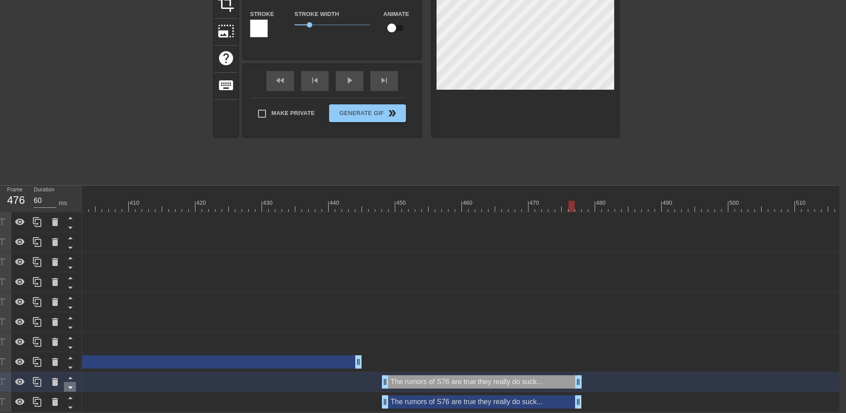
click at [67, 382] on icon at bounding box center [70, 387] width 11 height 11
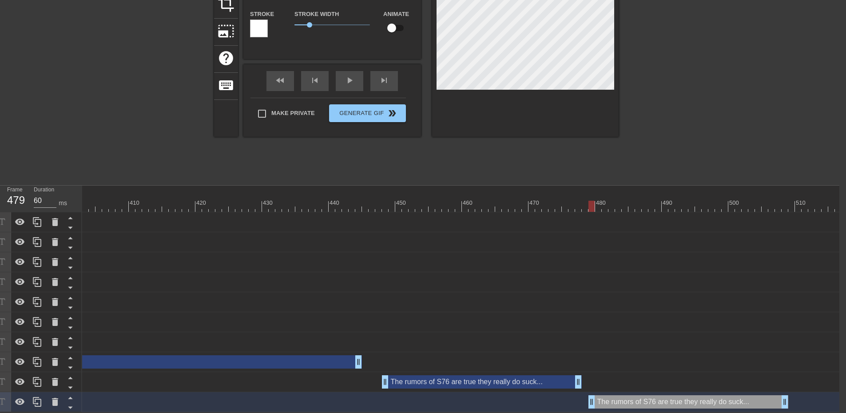
drag, startPoint x: 405, startPoint y: 397, endPoint x: 610, endPoint y: 390, distance: 204.9
click at [610, 395] on div "The rumors of S76 are true they really do suck... drag_handle drag_handle" at bounding box center [689, 401] width 200 height 13
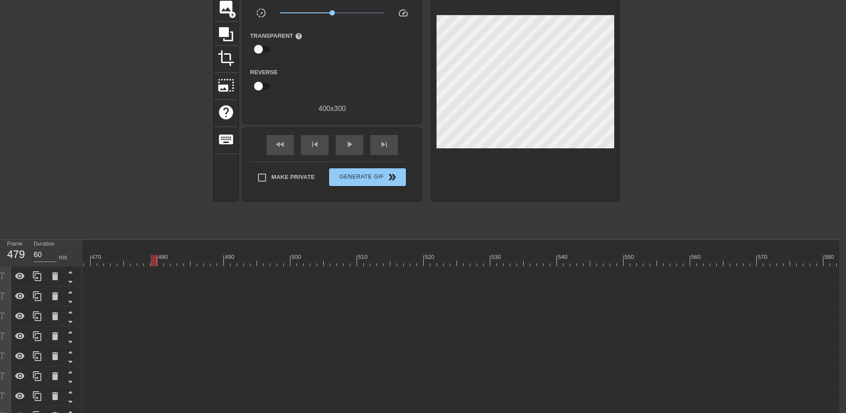
scroll to position [83, 7]
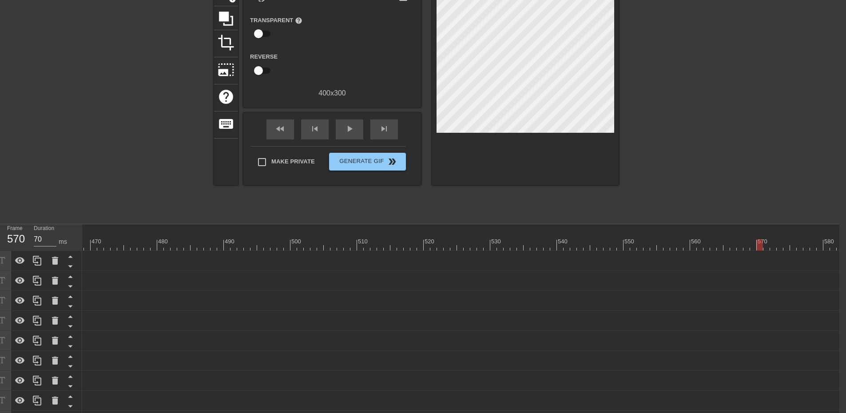
drag, startPoint x: 152, startPoint y: 246, endPoint x: 761, endPoint y: 255, distance: 609.1
click at [761, 255] on div "10 20 30 40 50 60 70 80 90 100 110 120 130 140 150 160" at bounding box center [460, 337] width 757 height 227
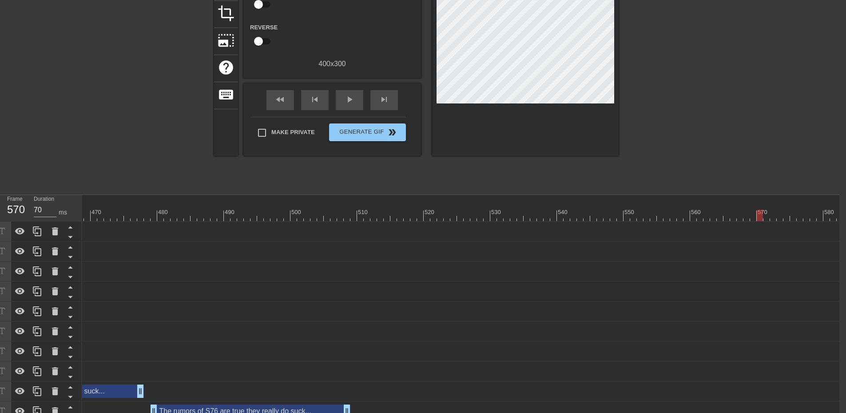
scroll to position [127, 7]
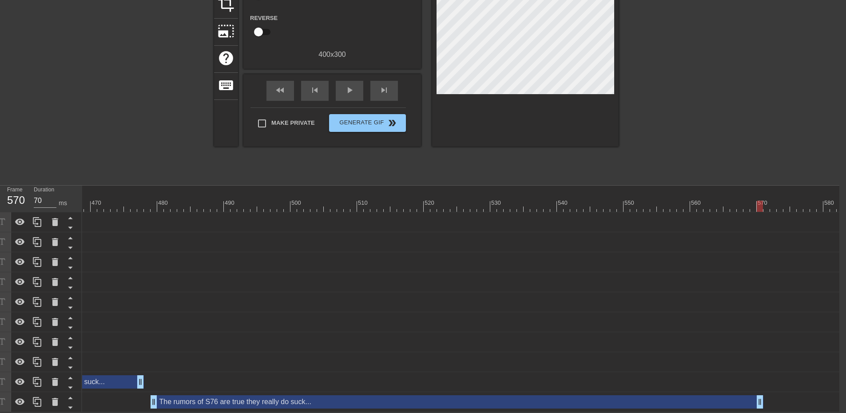
drag, startPoint x: 350, startPoint y: 402, endPoint x: 763, endPoint y: 394, distance: 413.2
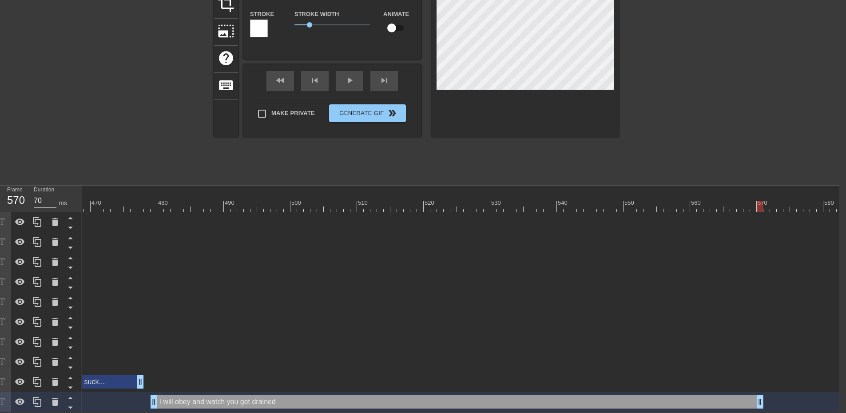
scroll to position [1, 4]
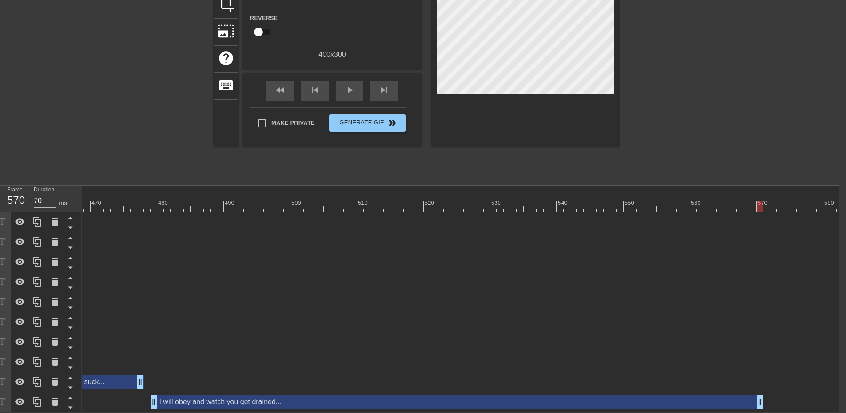
click at [621, 165] on div "title add_circle image add_circle crop photo_size_select_large help keyboard Gi…" at bounding box center [416, 46] width 846 height 267
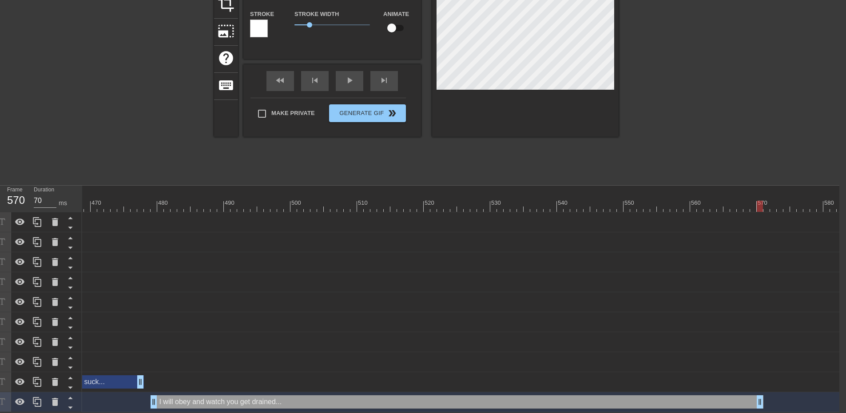
scroll to position [1, 3]
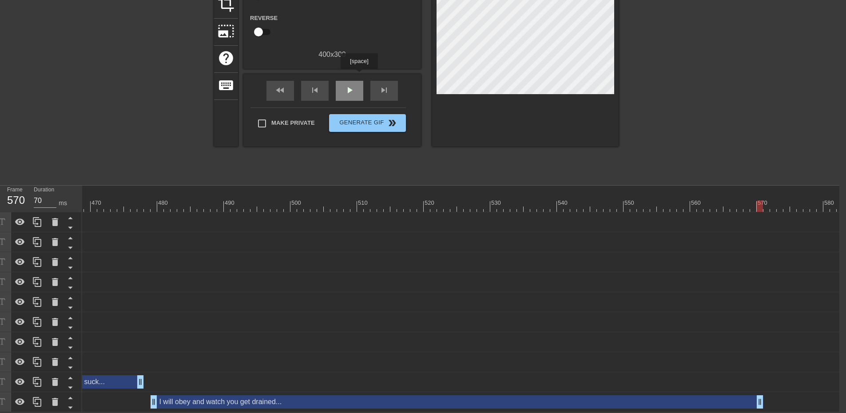
click at [359, 81] on div "play_arrow" at bounding box center [350, 91] width 28 height 20
click at [347, 85] on span "play_arrow" at bounding box center [349, 90] width 11 height 11
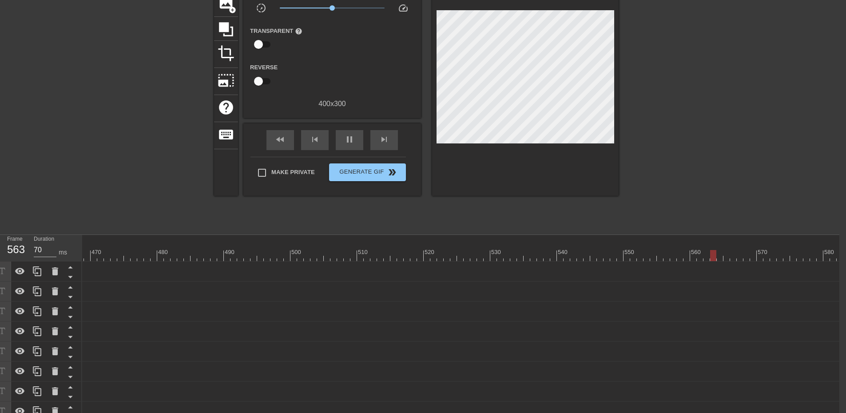
scroll to position [127, 7]
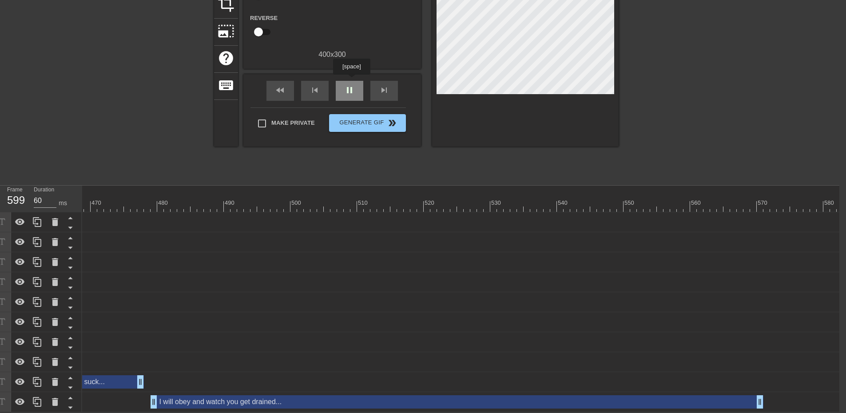
click at [352, 85] on span "pause" at bounding box center [349, 90] width 11 height 11
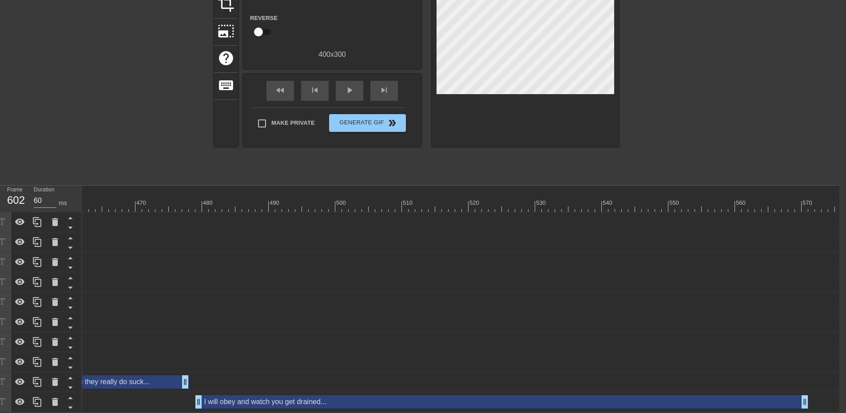
scroll to position [0, 3062]
click at [275, 400] on div "I will obey and watch you get drained... drag_handle drag_handle" at bounding box center [511, 401] width 613 height 13
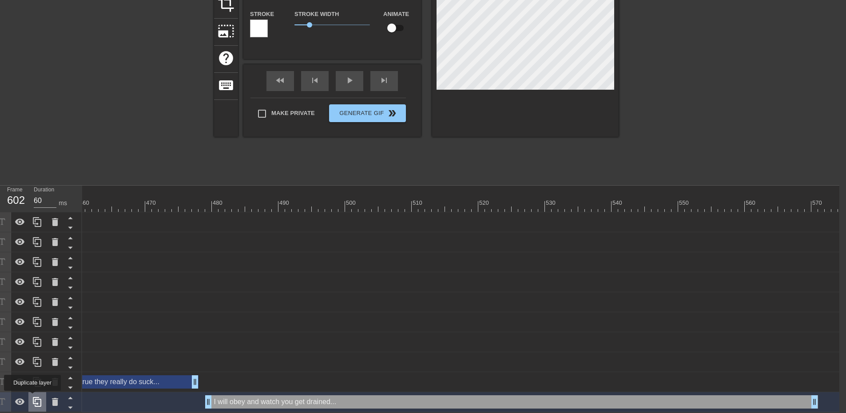
click at [32, 397] on icon at bounding box center [37, 402] width 11 height 11
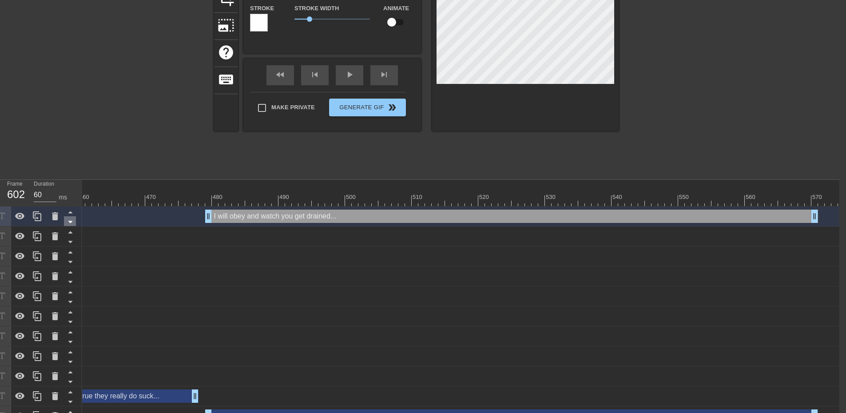
click at [71, 226] on icon at bounding box center [70, 221] width 11 height 11
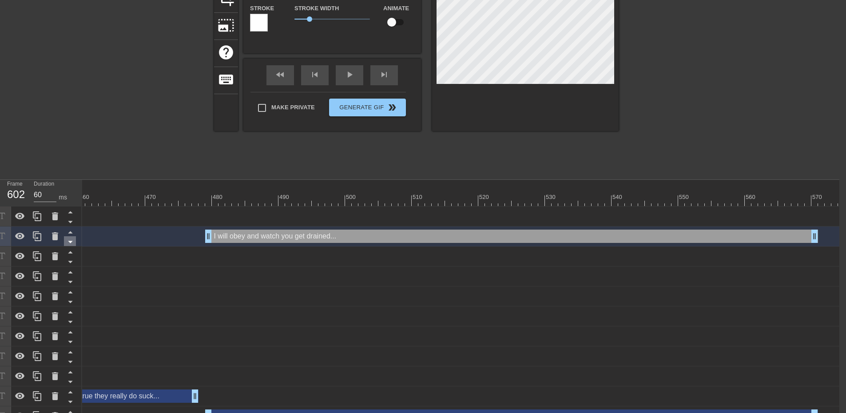
click at [67, 243] on icon at bounding box center [70, 241] width 11 height 11
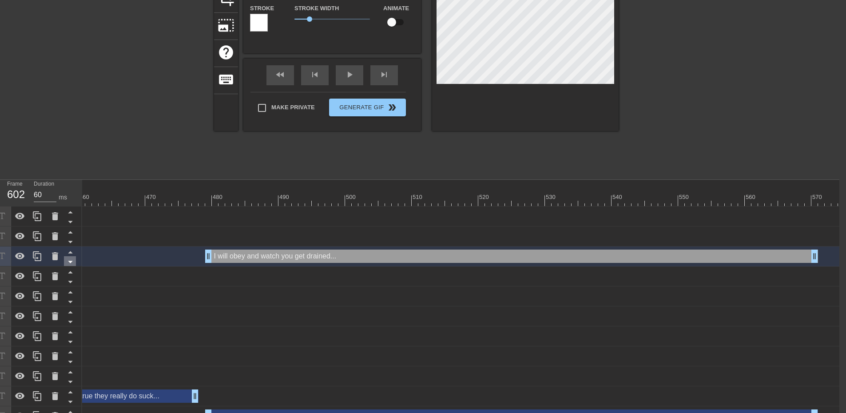
click at [70, 264] on icon at bounding box center [70, 261] width 11 height 11
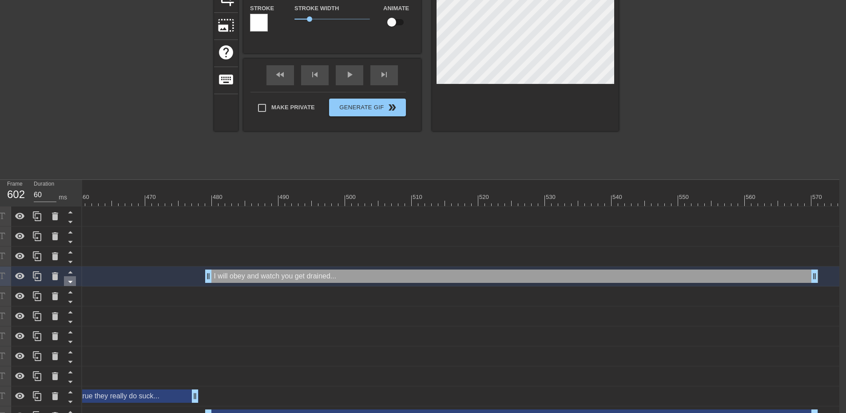
click at [70, 283] on icon at bounding box center [70, 282] width 4 height 2
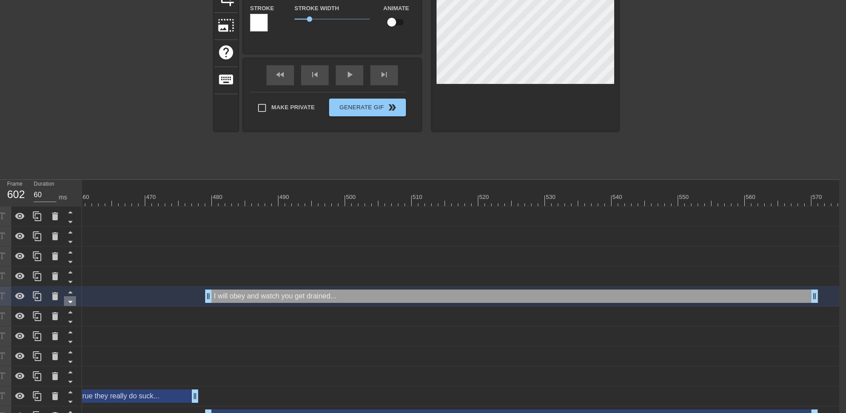
click at [71, 301] on icon at bounding box center [70, 301] width 11 height 11
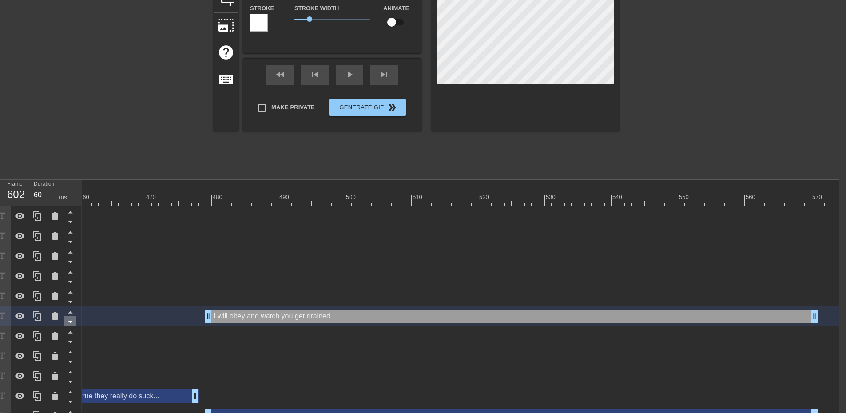
click at [68, 322] on icon at bounding box center [70, 321] width 11 height 11
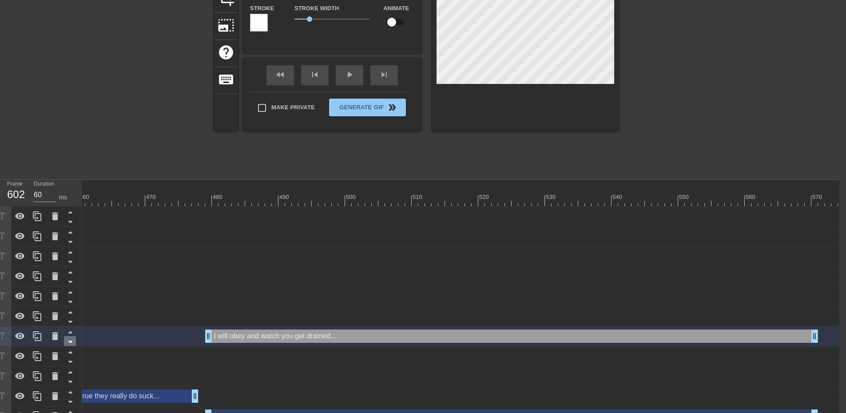
click at [71, 344] on icon at bounding box center [70, 341] width 11 height 11
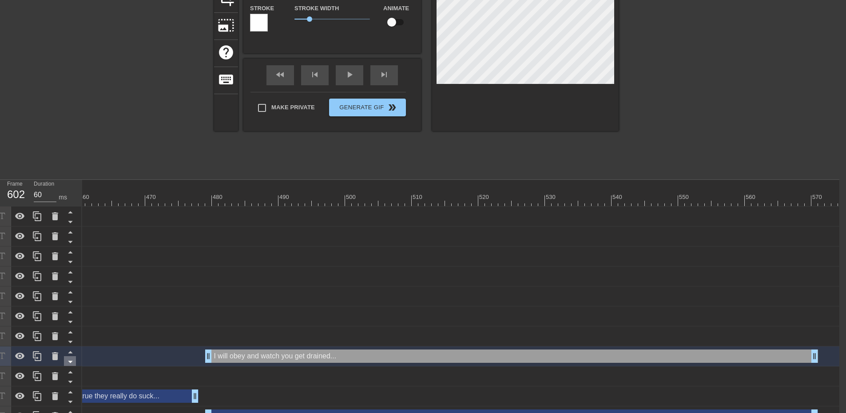
click at [72, 362] on icon at bounding box center [70, 362] width 4 height 2
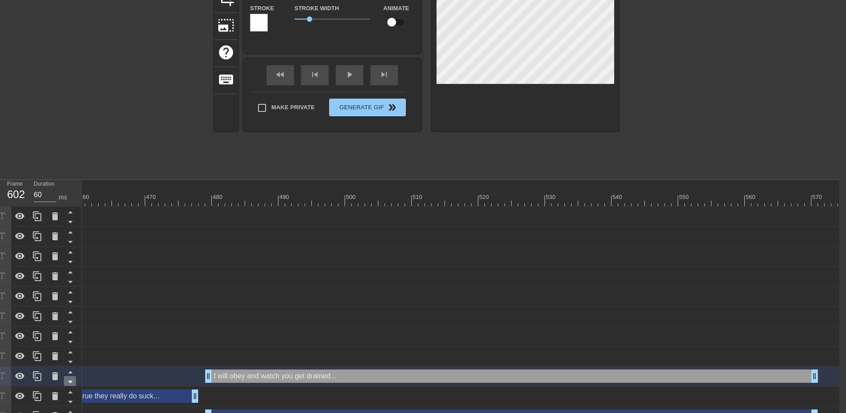
click at [71, 380] on icon at bounding box center [70, 381] width 11 height 11
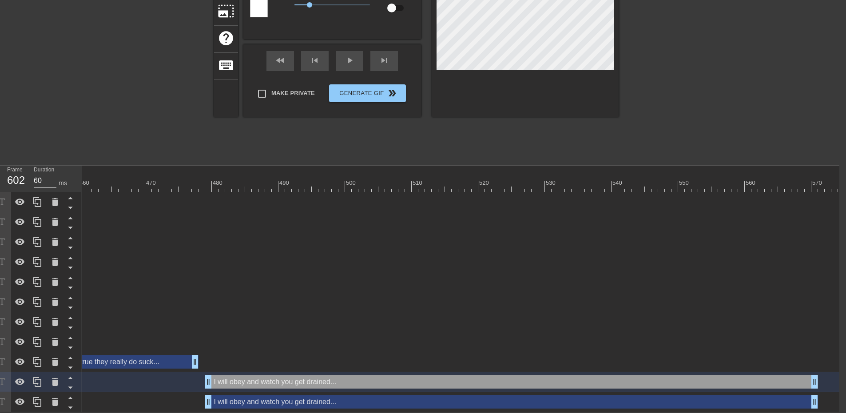
scroll to position [147, 7]
click at [290, 397] on div "I will obey and watch you get drained... drag_handle drag_handle" at bounding box center [511, 401] width 613 height 13
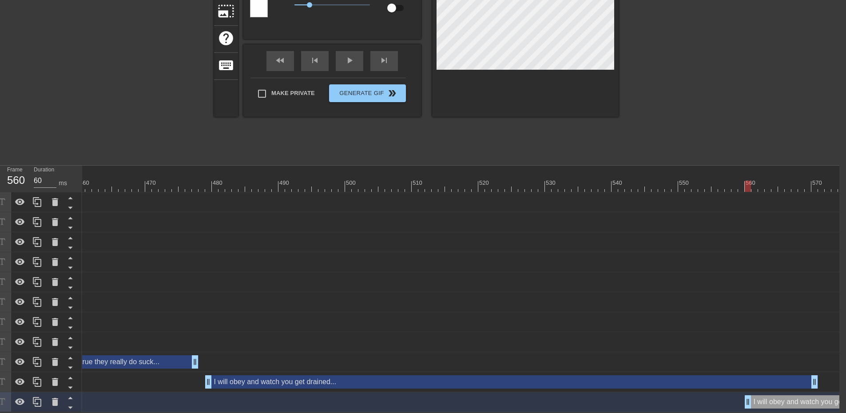
drag, startPoint x: 269, startPoint y: 399, endPoint x: 776, endPoint y: 400, distance: 506.4
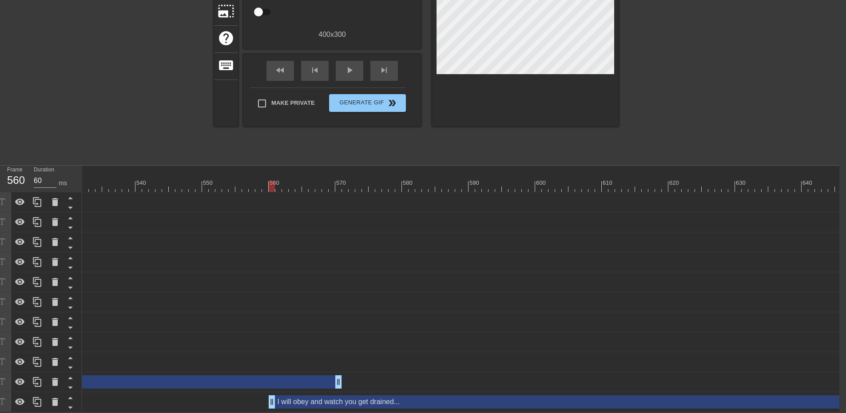
scroll to position [0, 3534]
drag, startPoint x: 345, startPoint y: 398, endPoint x: 478, endPoint y: 366, distance: 137.6
click at [451, 395] on div "I will obey and watch you get drained... drag_handle drag_handle" at bounding box center [685, 401] width 613 height 13
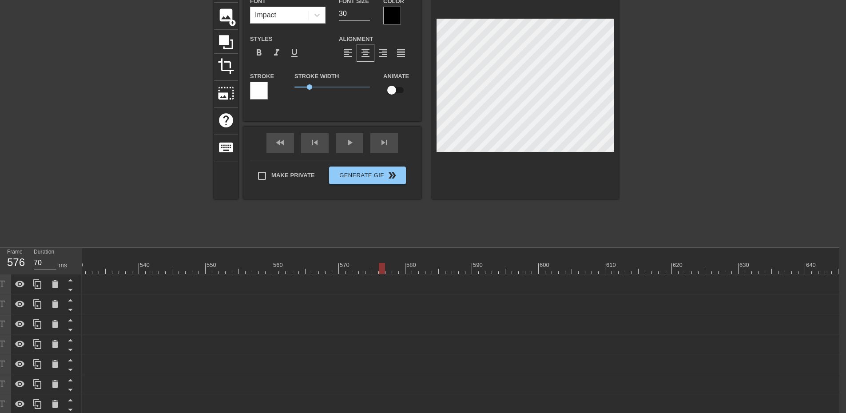
scroll to position [59, 7]
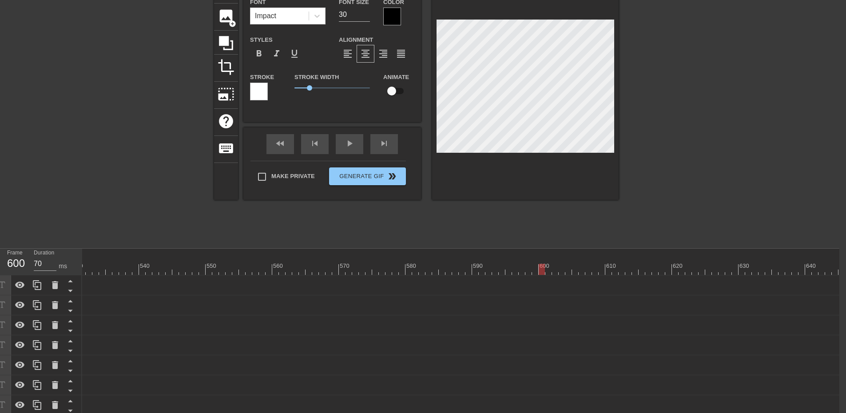
drag, startPoint x: 381, startPoint y: 269, endPoint x: 545, endPoint y: 273, distance: 163.5
click at [545, 273] on div at bounding box center [542, 269] width 6 height 11
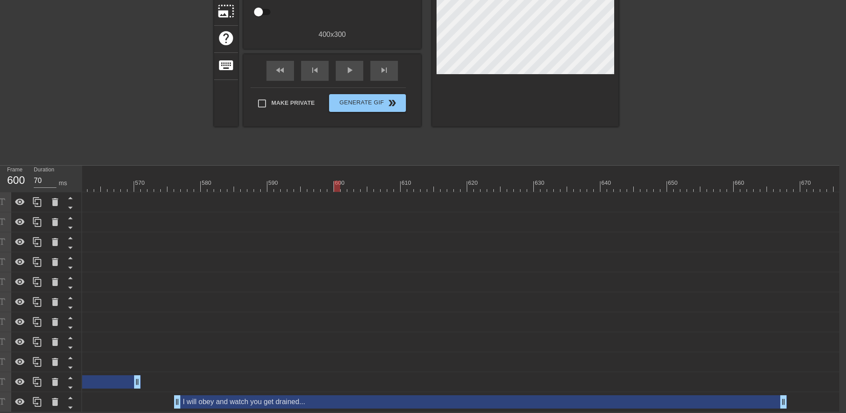
scroll to position [0, 3752]
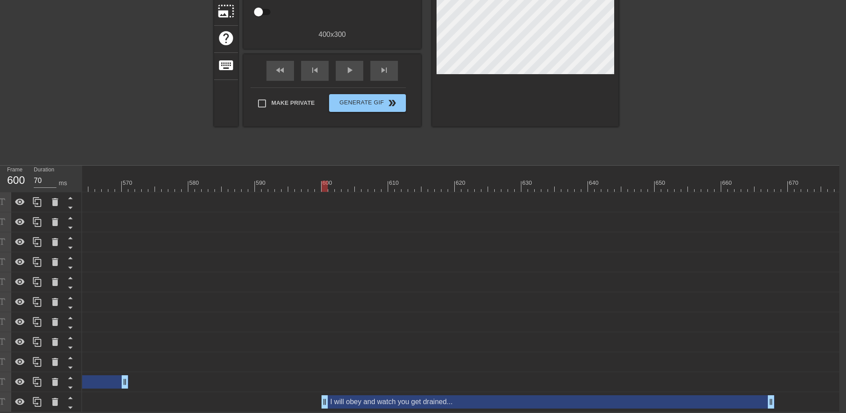
drag, startPoint x: 163, startPoint y: 396, endPoint x: 323, endPoint y: 406, distance: 160.3
click at [323, 406] on div "10 20 30 40 50 60 70 80 90 100 110 120 130 140 150 160" at bounding box center [460, 289] width 757 height 247
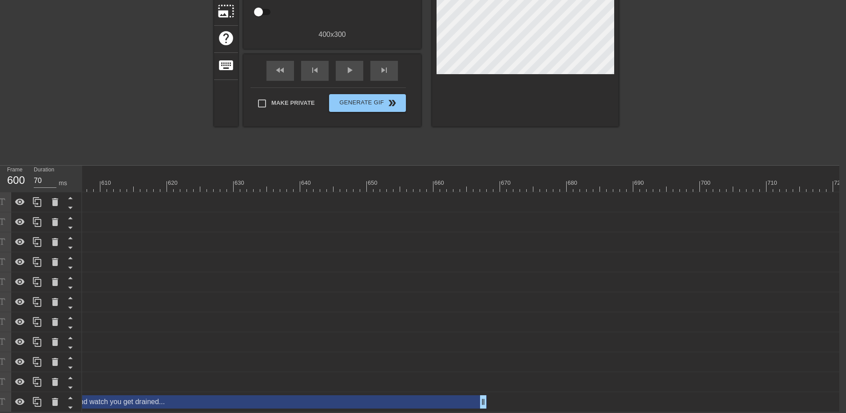
scroll to position [0, 4081]
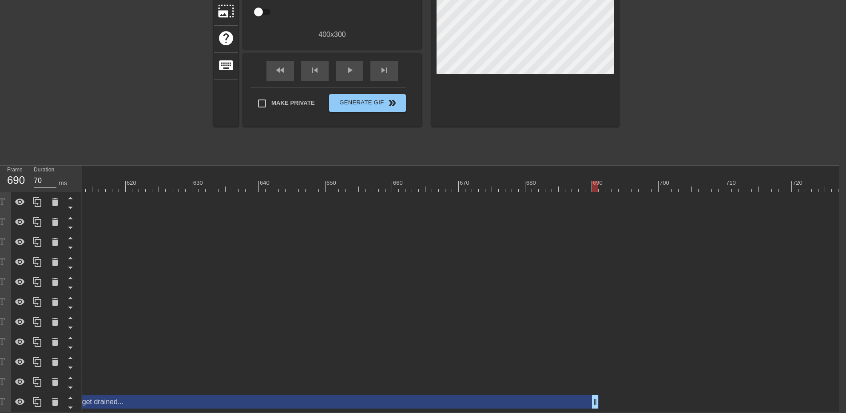
drag, startPoint x: 441, startPoint y: 392, endPoint x: 598, endPoint y: 401, distance: 157.5
drag, startPoint x: 601, startPoint y: 393, endPoint x: 764, endPoint y: 395, distance: 163.0
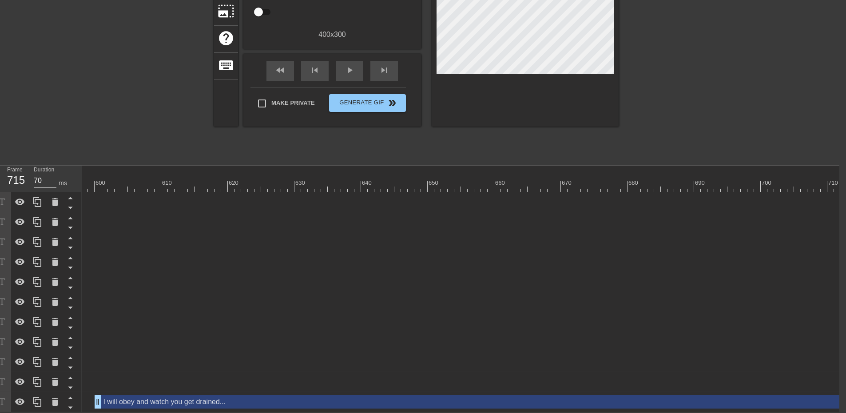
scroll to position [0, 3976]
click at [403, 400] on div "I will obey and watch you get drained... drag_handle drag_handle" at bounding box center [484, 401] width 773 height 13
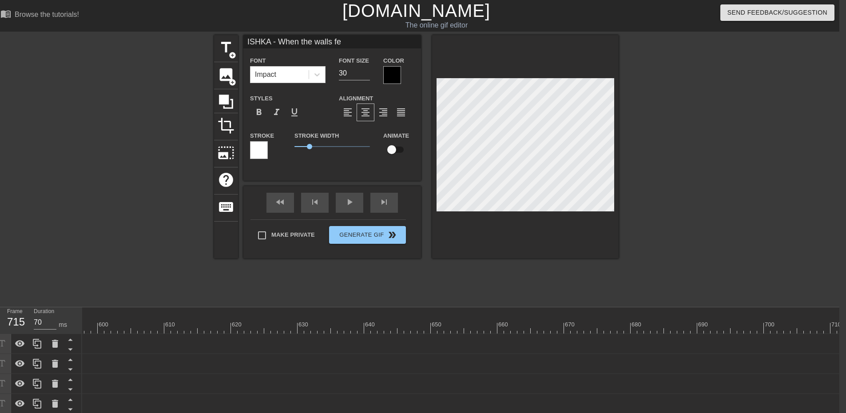
scroll to position [1, 5]
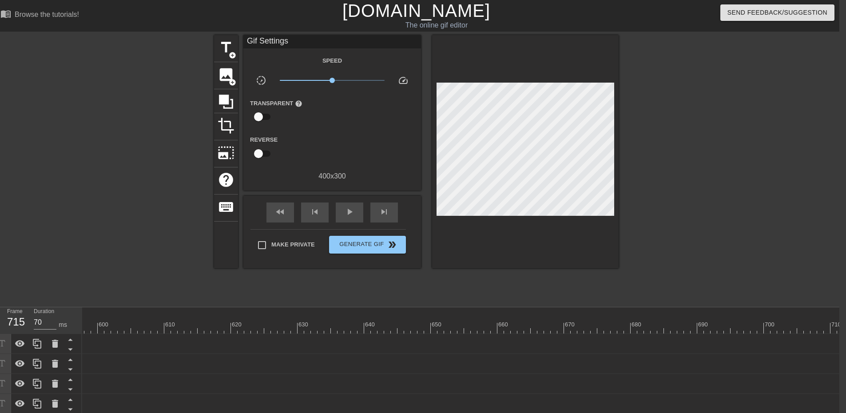
click at [719, 266] on div at bounding box center [695, 168] width 133 height 267
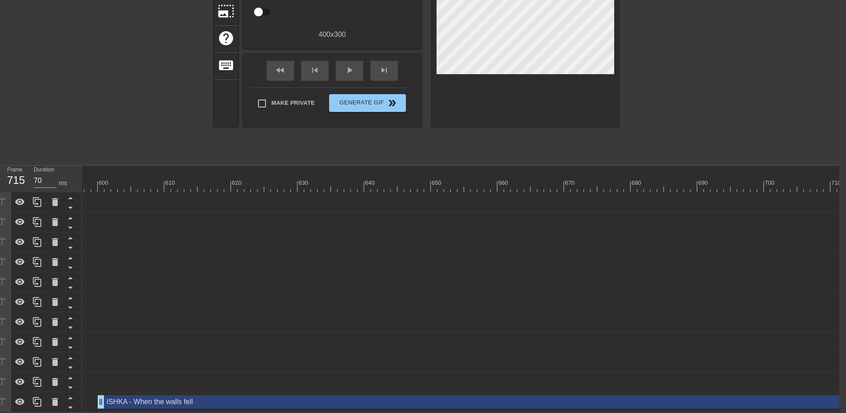
scroll to position [0, 3307]
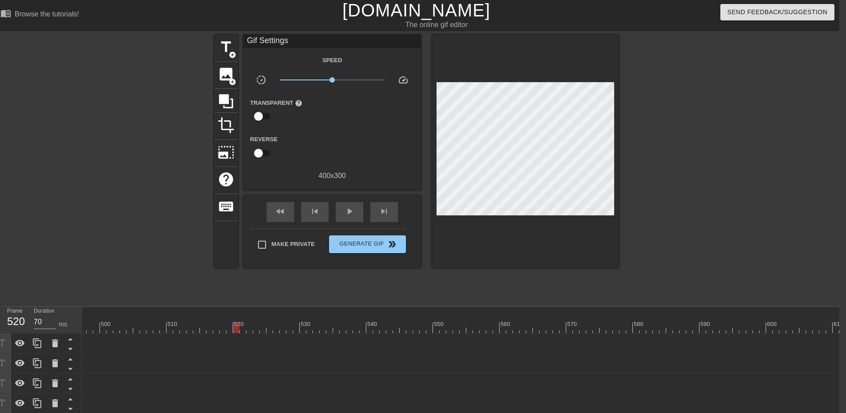
scroll to position [0, 7]
click at [360, 215] on div "play_arrow" at bounding box center [350, 213] width 28 height 20
click at [341, 210] on div "pause" at bounding box center [350, 213] width 28 height 20
click at [352, 215] on span "play_arrow" at bounding box center [349, 212] width 11 height 11
click at [352, 215] on span "pause" at bounding box center [349, 212] width 11 height 11
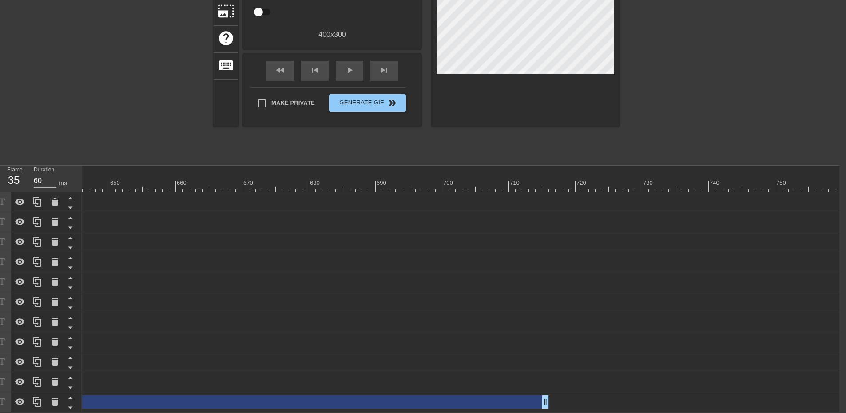
scroll to position [0, 4300]
click at [434, 401] on div "ISHKA - When the walls fell drag_handle drag_handle" at bounding box center [159, 401] width 773 height 13
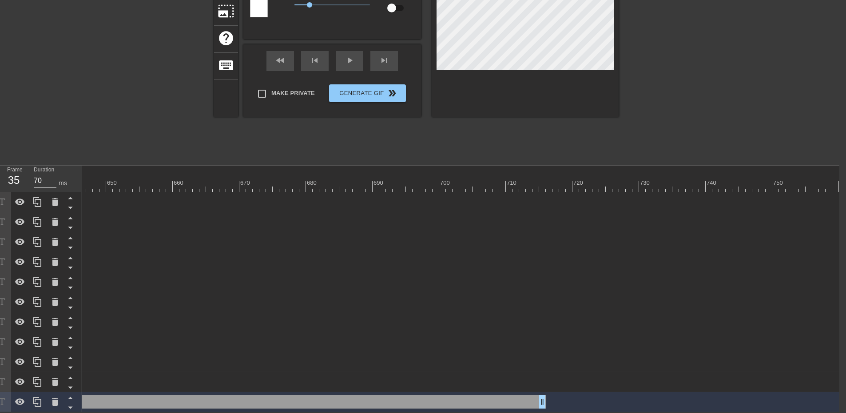
click at [41, 397] on icon at bounding box center [37, 402] width 8 height 10
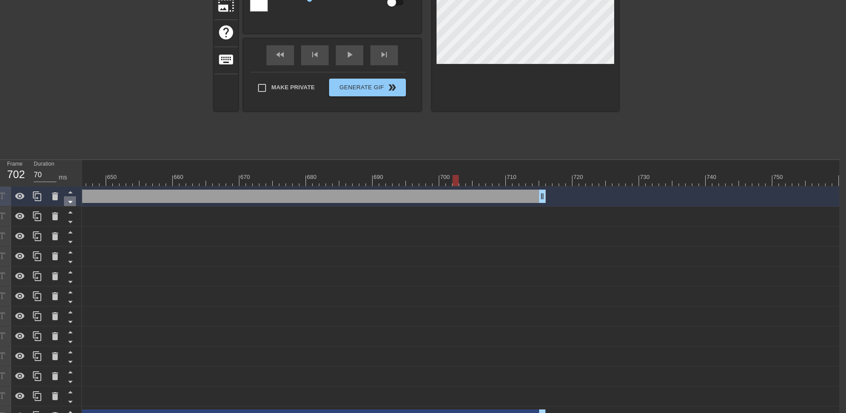
click at [67, 199] on icon at bounding box center [70, 201] width 11 height 11
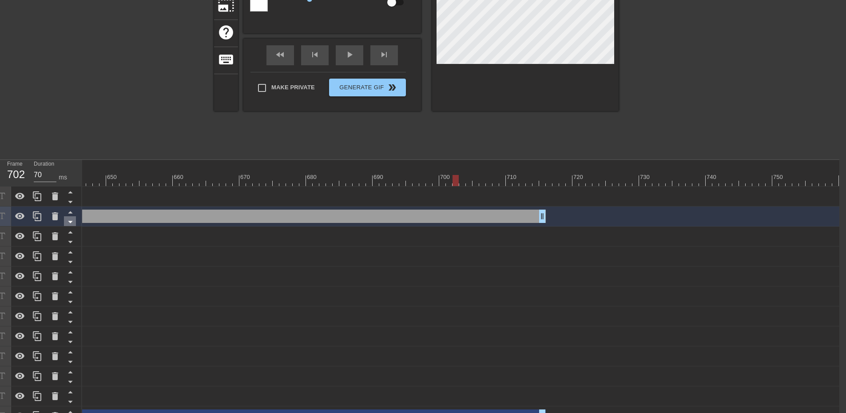
click at [65, 219] on icon at bounding box center [70, 221] width 11 height 11
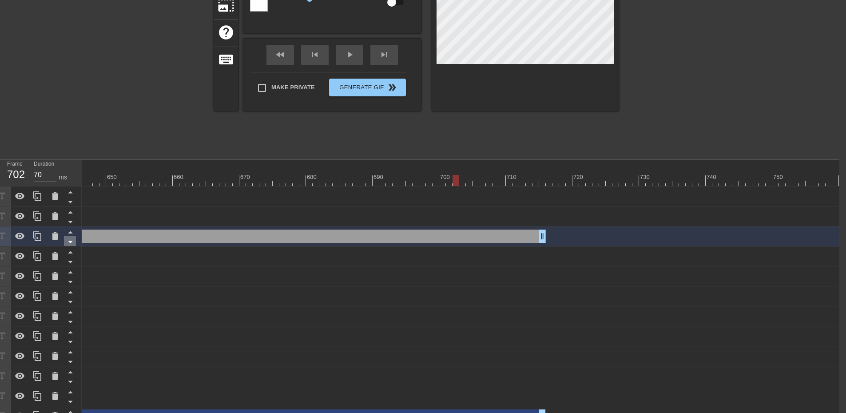
click at [66, 240] on icon at bounding box center [70, 241] width 11 height 11
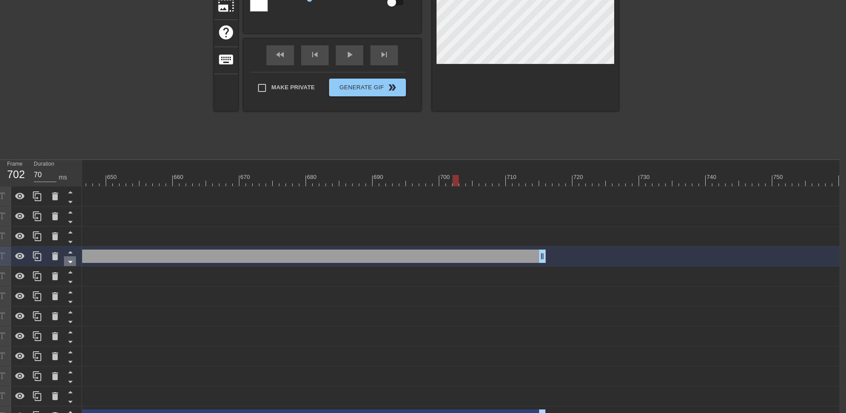
click at [68, 257] on icon at bounding box center [70, 261] width 11 height 11
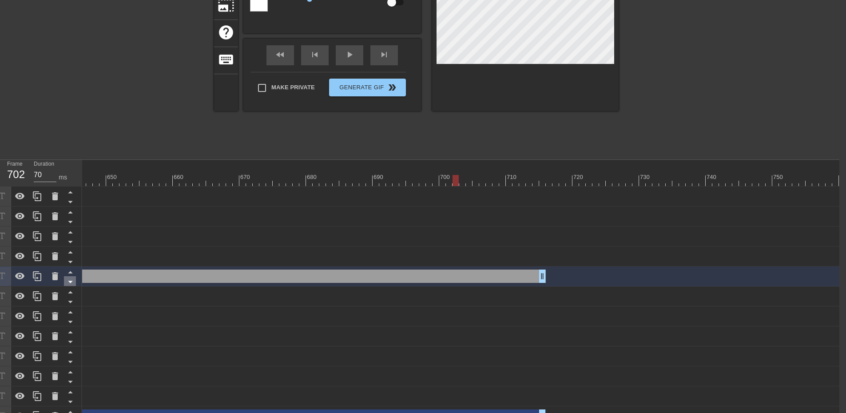
click at [66, 279] on icon at bounding box center [70, 281] width 11 height 11
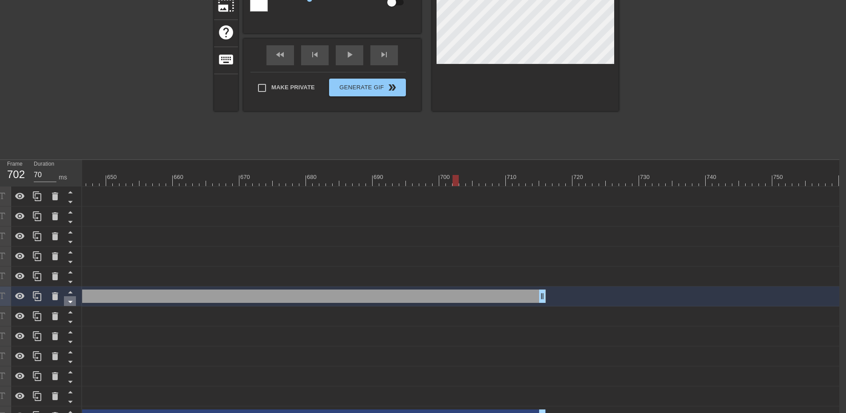
click at [67, 300] on icon at bounding box center [70, 301] width 11 height 11
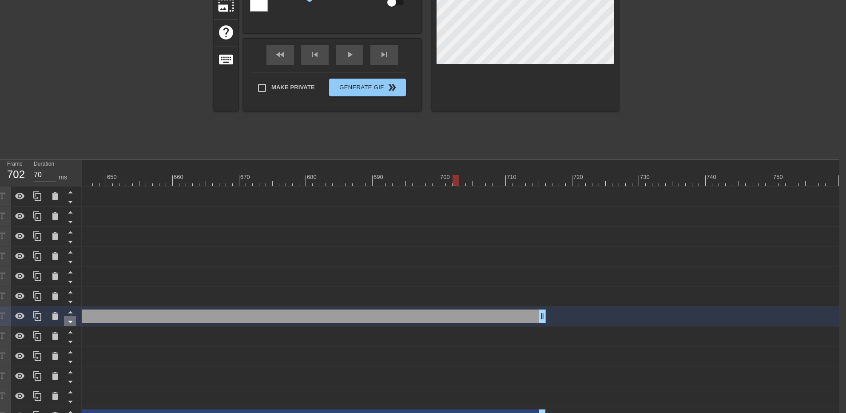
click at [68, 321] on icon at bounding box center [70, 321] width 11 height 11
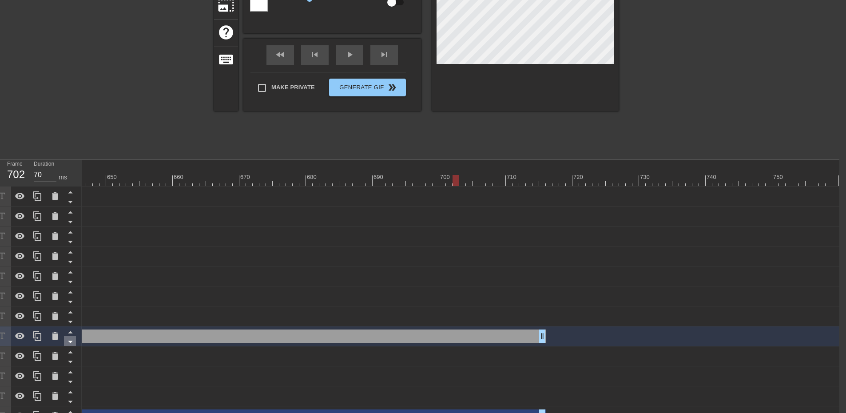
click at [66, 340] on icon at bounding box center [70, 341] width 11 height 11
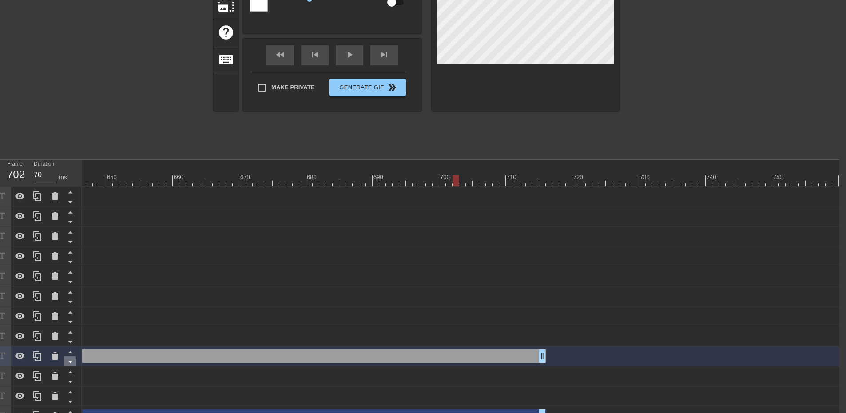
click at [71, 358] on icon at bounding box center [70, 361] width 11 height 11
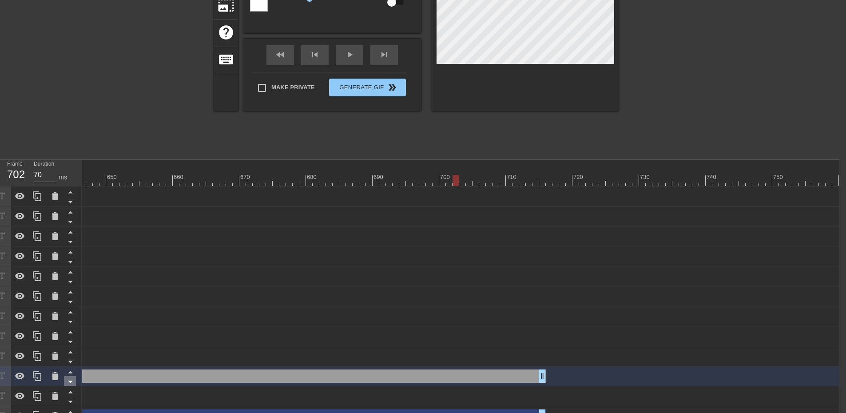
click at [66, 381] on icon at bounding box center [70, 381] width 11 height 11
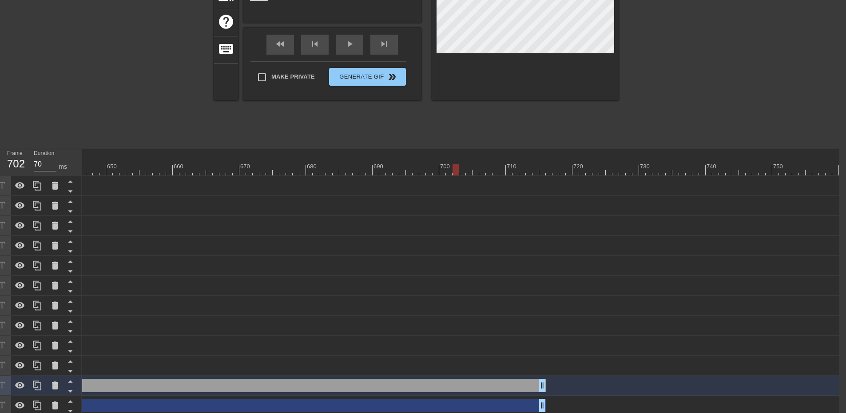
scroll to position [167, 7]
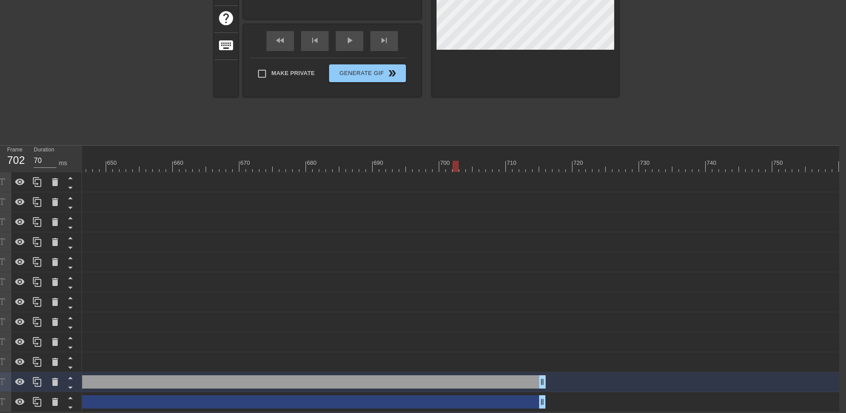
click at [96, 396] on div "ISHKA - When the walls fell drag_handle drag_handle" at bounding box center [159, 401] width 773 height 13
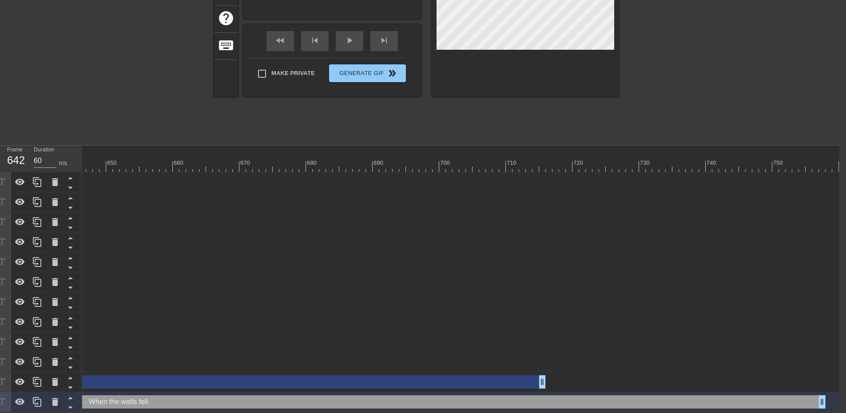
drag, startPoint x: 100, startPoint y: 395, endPoint x: 390, endPoint y: 387, distance: 290.6
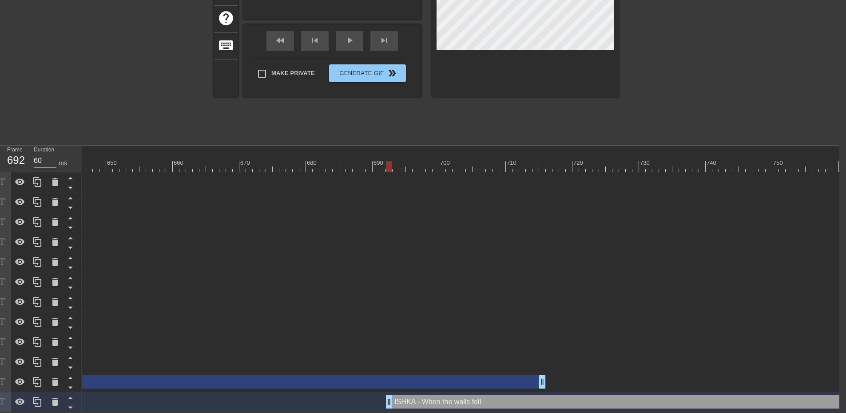
drag, startPoint x: 134, startPoint y: 398, endPoint x: 601, endPoint y: 402, distance: 466.9
click at [601, 402] on div "ISHKA - When the walls fell drag_handle drag_handle" at bounding box center [772, 401] width 773 height 13
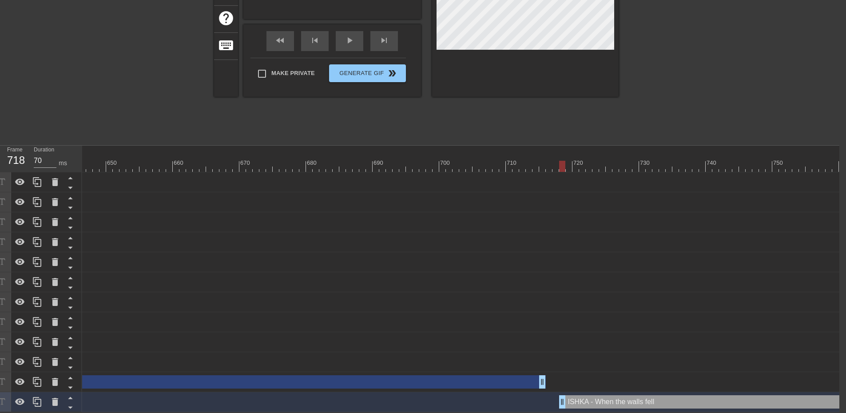
drag, startPoint x: 388, startPoint y: 397, endPoint x: 562, endPoint y: 397, distance: 173.7
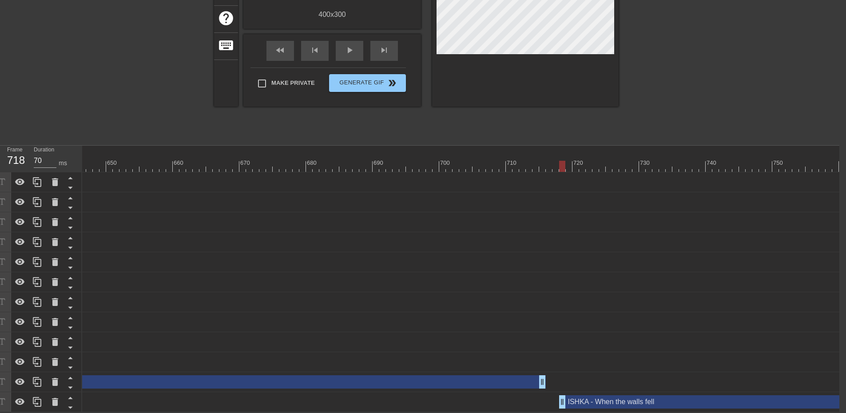
scroll to position [0, 4615]
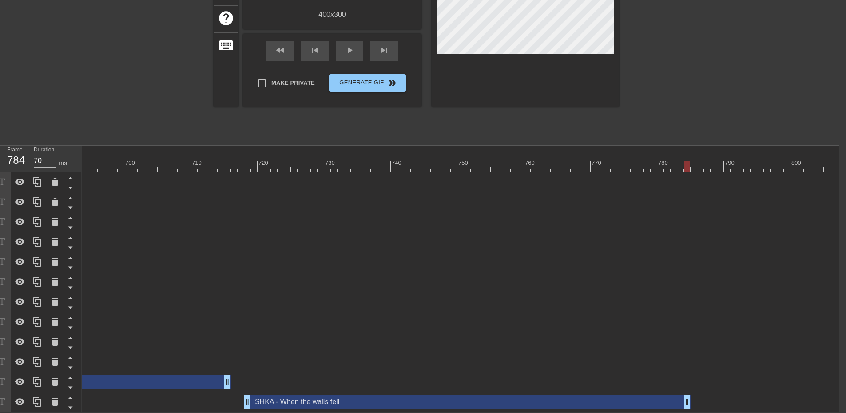
drag, startPoint x: 842, startPoint y: 399, endPoint x: 679, endPoint y: 370, distance: 165.6
click at [684, 412] on html "menu_book Browse the tutorials! [DOMAIN_NAME] The online gif editor Send Feedba…" at bounding box center [416, 125] width 846 height 574
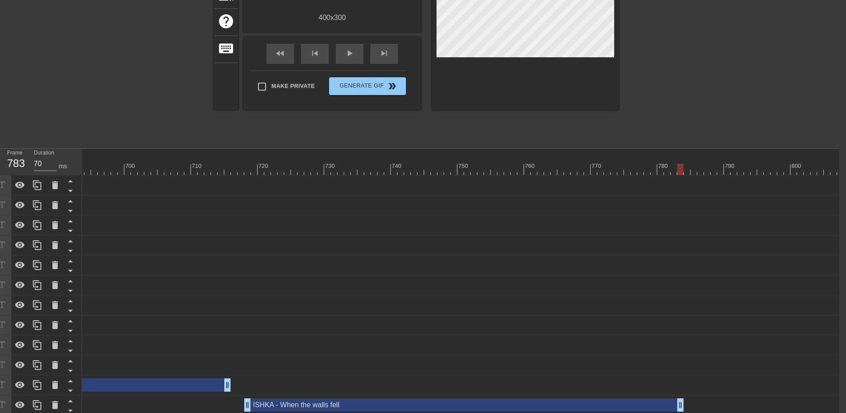
scroll to position [167, 7]
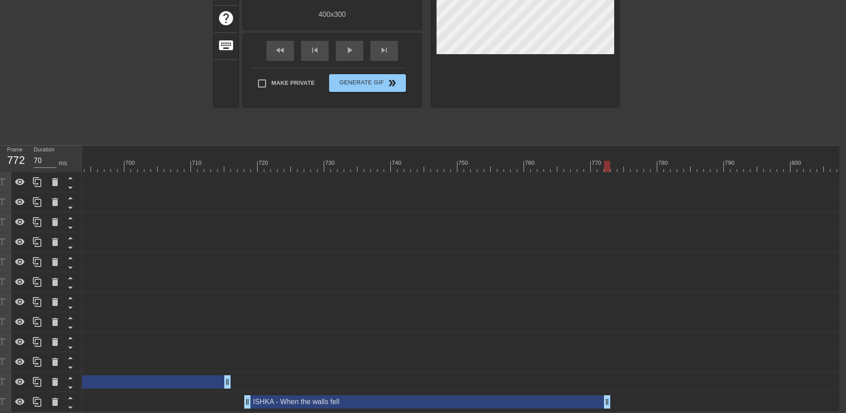
drag, startPoint x: 683, startPoint y: 398, endPoint x: 622, endPoint y: 351, distance: 76.0
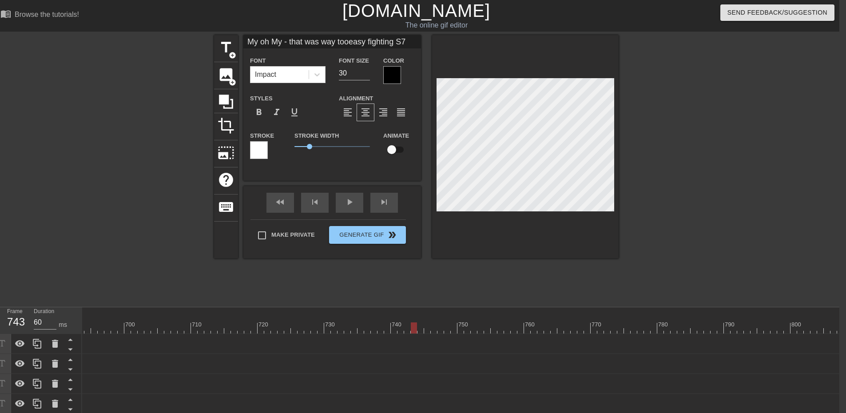
scroll to position [1, 4]
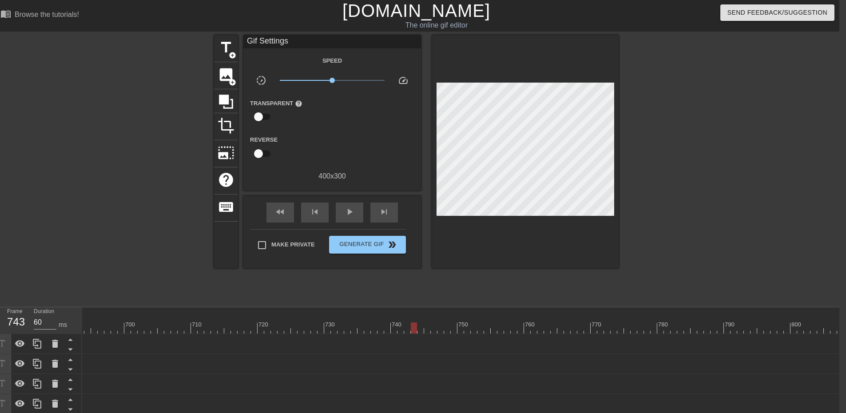
click at [534, 298] on div "title add_circle image add_circle crop photo_size_select_large help keyboard Gi…" at bounding box center [416, 168] width 405 height 267
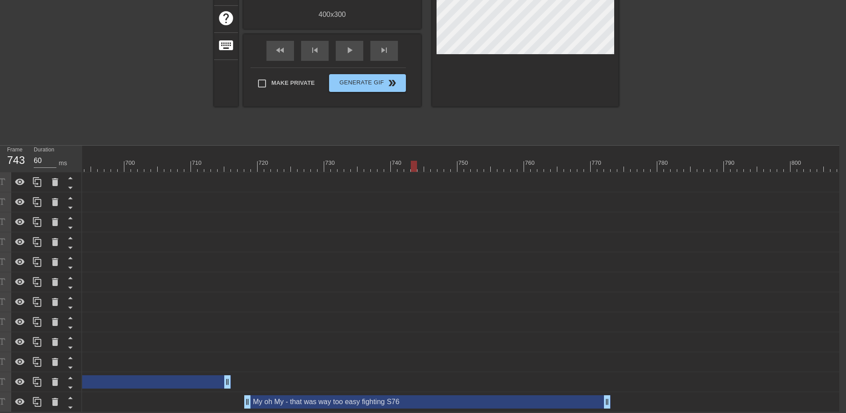
scroll to position [167, 7]
click at [444, 395] on div "My oh My - that was way too easy fighting S76 drag_handle drag_handle" at bounding box center [427, 401] width 366 height 13
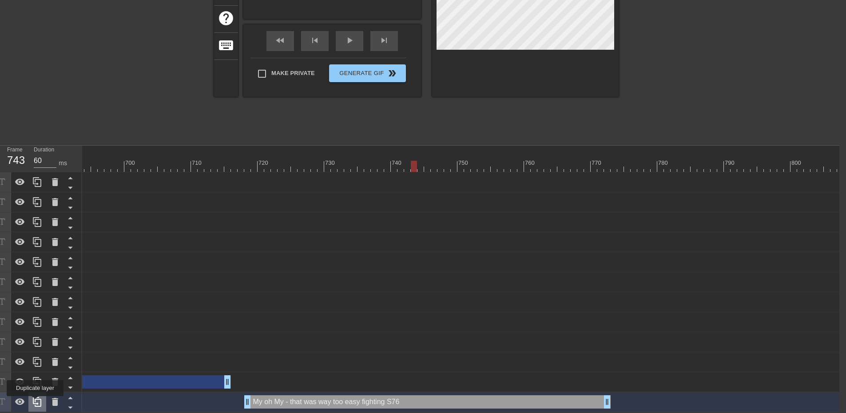
click at [35, 402] on div at bounding box center [37, 402] width 18 height 20
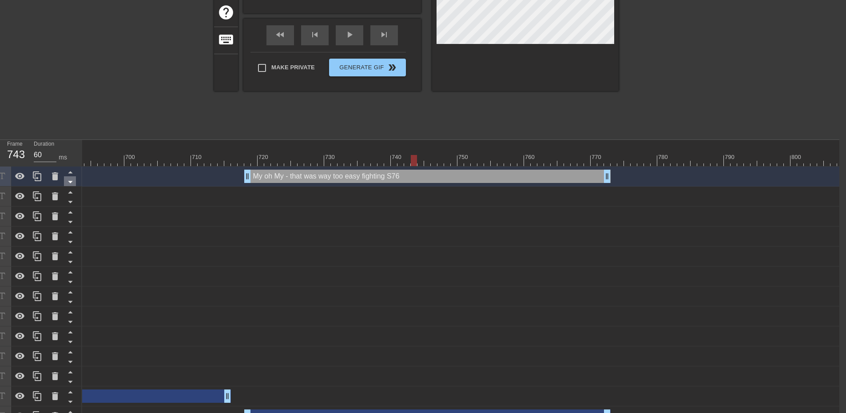
click at [68, 183] on icon at bounding box center [70, 181] width 11 height 11
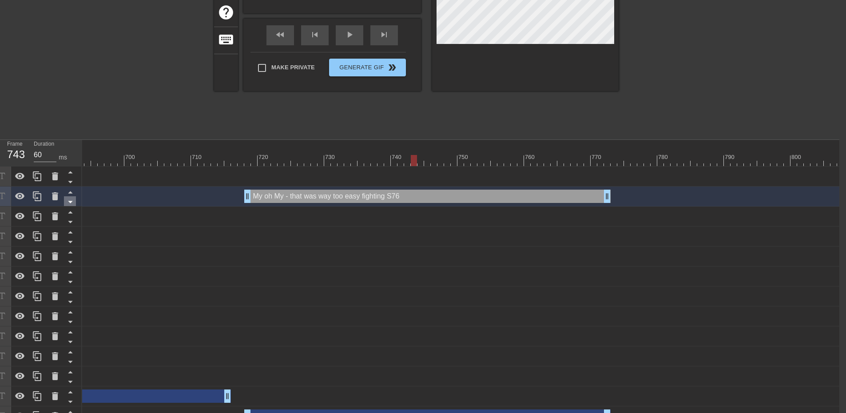
click at [68, 200] on icon at bounding box center [70, 201] width 11 height 11
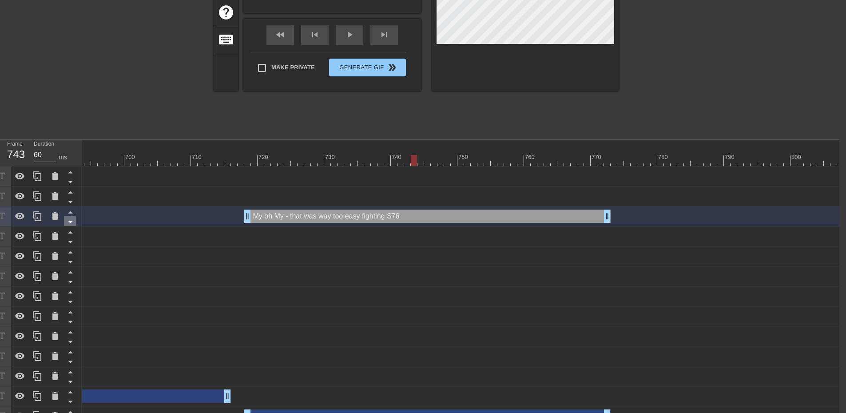
click at [69, 218] on icon at bounding box center [70, 221] width 11 height 11
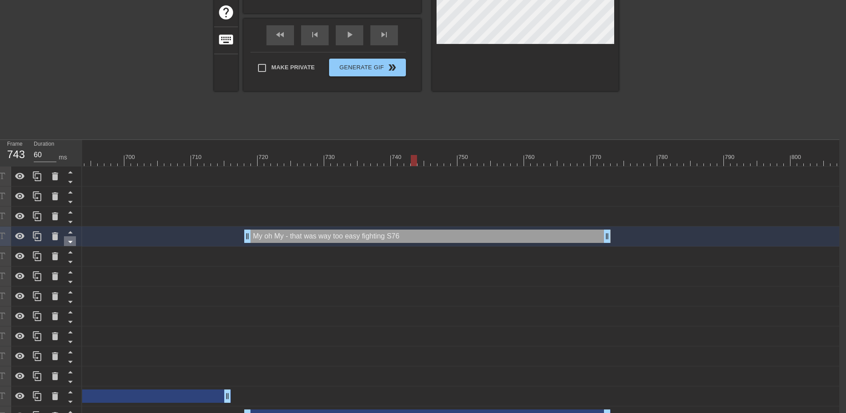
click at [68, 240] on icon at bounding box center [70, 241] width 11 height 11
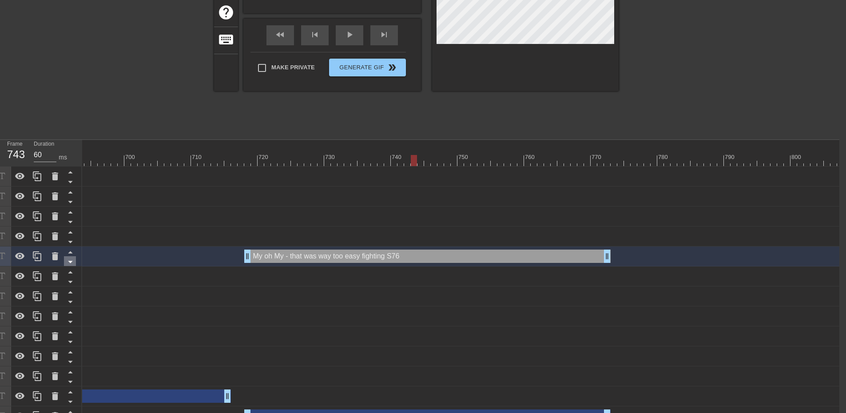
click at [72, 261] on icon at bounding box center [70, 261] width 11 height 11
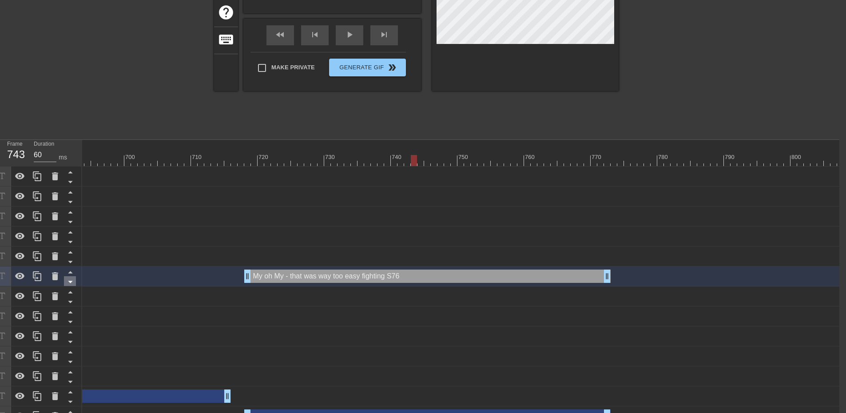
click at [71, 282] on icon at bounding box center [70, 282] width 4 height 2
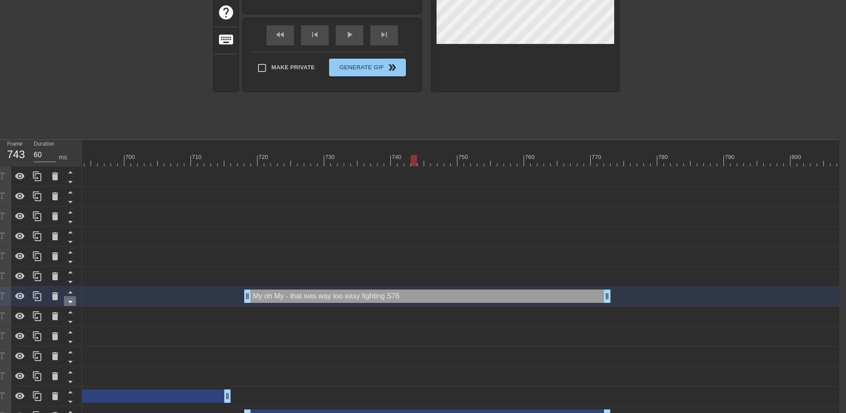
click at [70, 302] on icon at bounding box center [70, 302] width 4 height 2
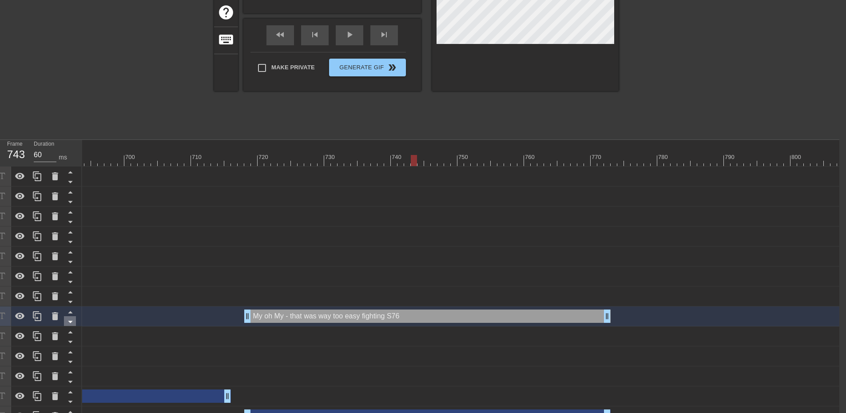
click at [72, 322] on icon at bounding box center [70, 322] width 4 height 2
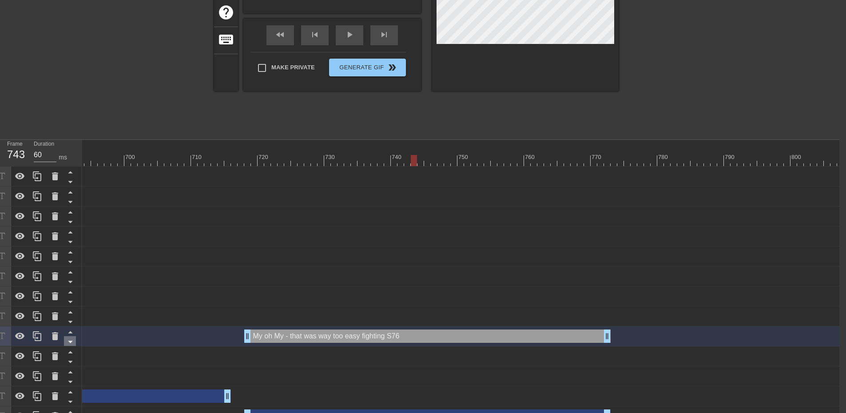
click at [70, 340] on icon at bounding box center [70, 341] width 11 height 11
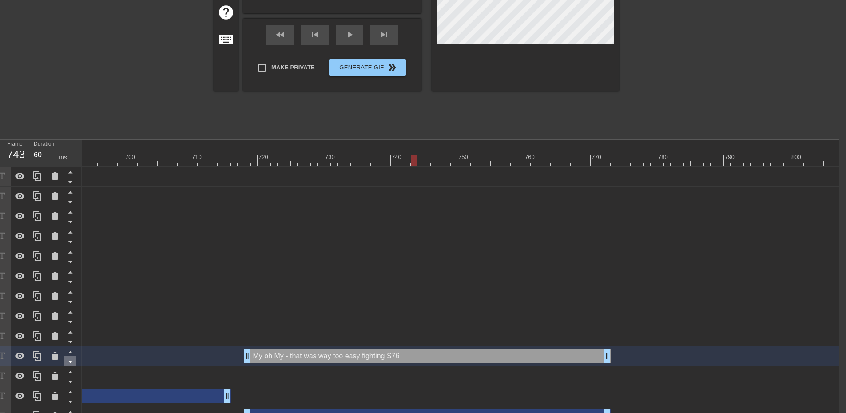
click at [72, 363] on icon at bounding box center [70, 361] width 11 height 11
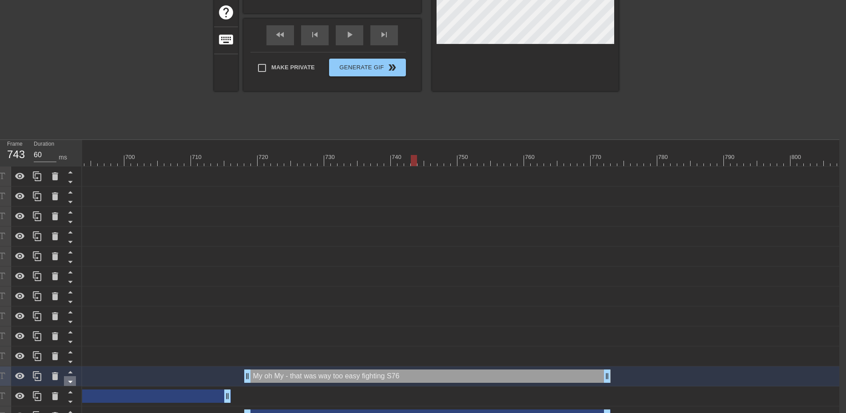
click at [70, 384] on icon at bounding box center [70, 381] width 11 height 11
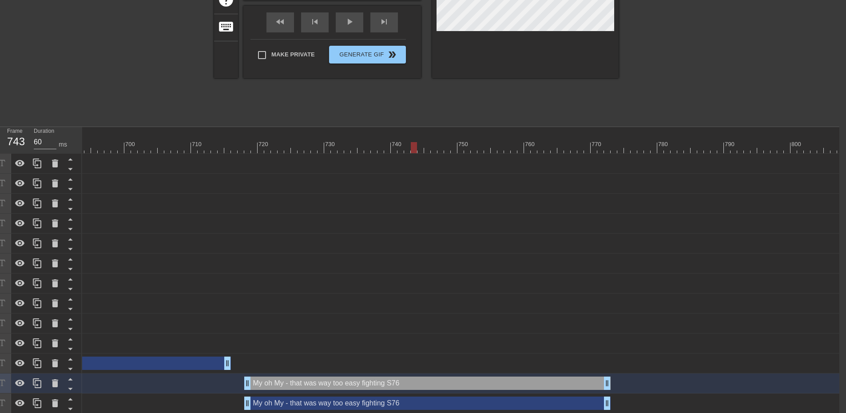
scroll to position [187, 7]
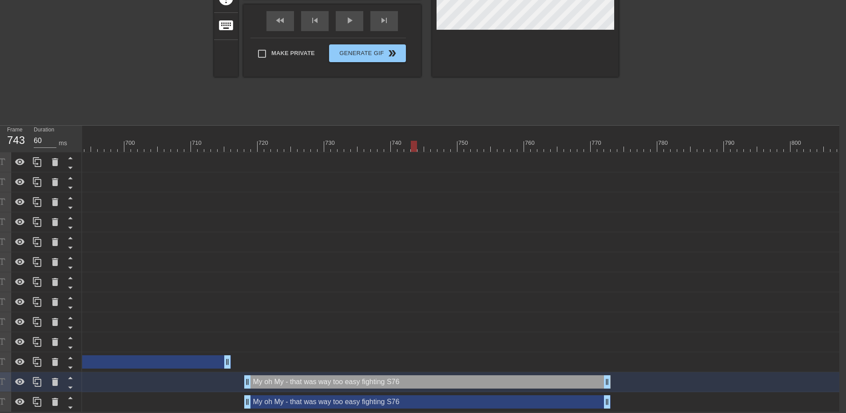
click at [399, 397] on div "My oh My - that was way too easy fighting S76 drag_handle drag_handle" at bounding box center [427, 401] width 366 height 13
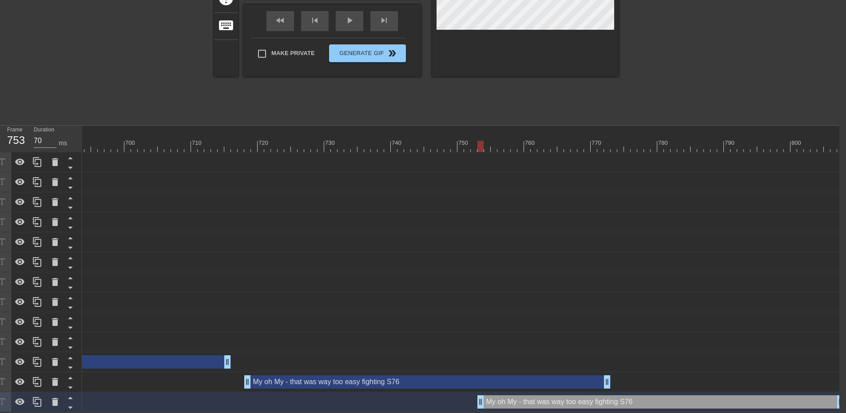
drag, startPoint x: 326, startPoint y: 395, endPoint x: 685, endPoint y: 397, distance: 358.0
click at [685, 397] on div "My oh My - that was way too easy fighting S76 drag_handle drag_handle" at bounding box center [661, 401] width 366 height 13
drag, startPoint x: 478, startPoint y: 393, endPoint x: 612, endPoint y: 394, distance: 134.1
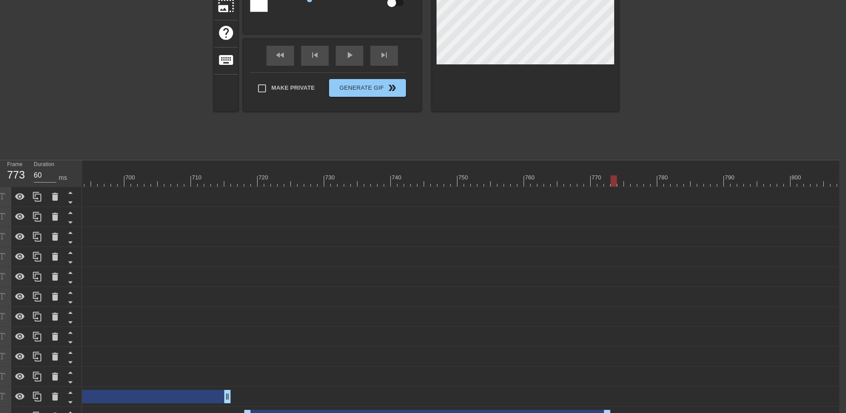
scroll to position [178, 7]
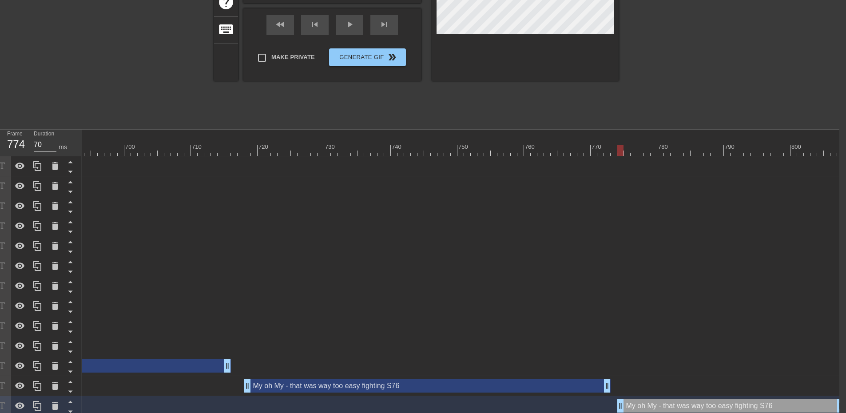
drag, startPoint x: 611, startPoint y: 406, endPoint x: 617, endPoint y: 405, distance: 6.2
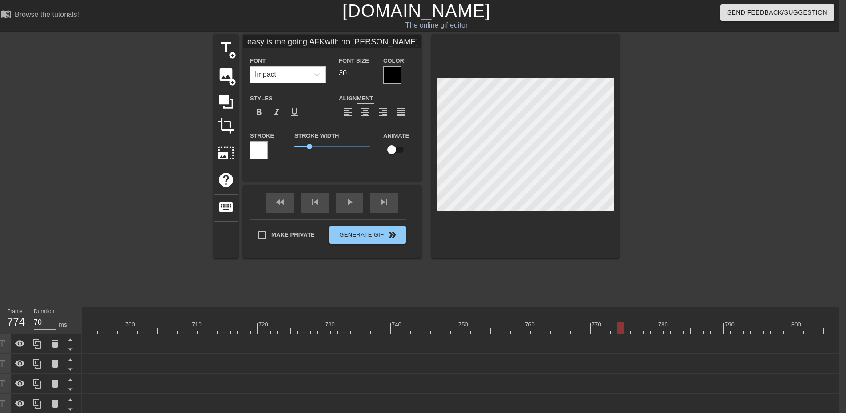
scroll to position [1, 5]
click at [728, 281] on div at bounding box center [695, 168] width 133 height 267
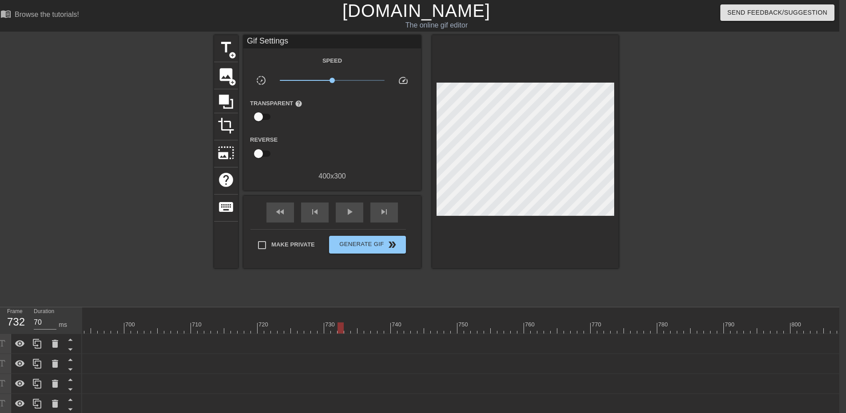
click at [341, 216] on div "play_arrow" at bounding box center [350, 213] width 28 height 20
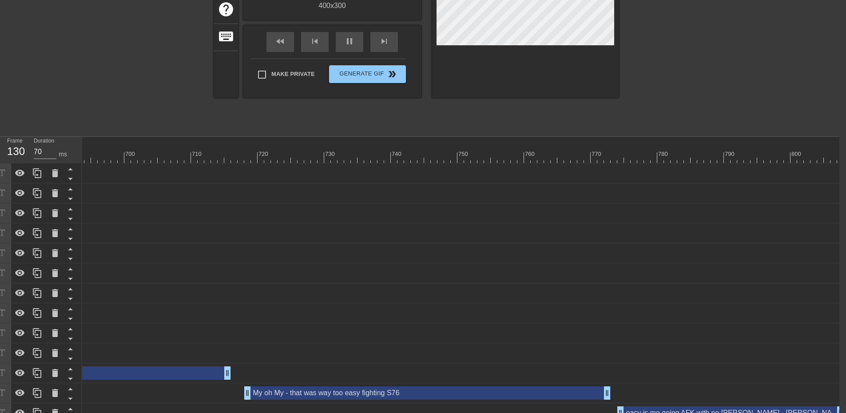
scroll to position [99, 7]
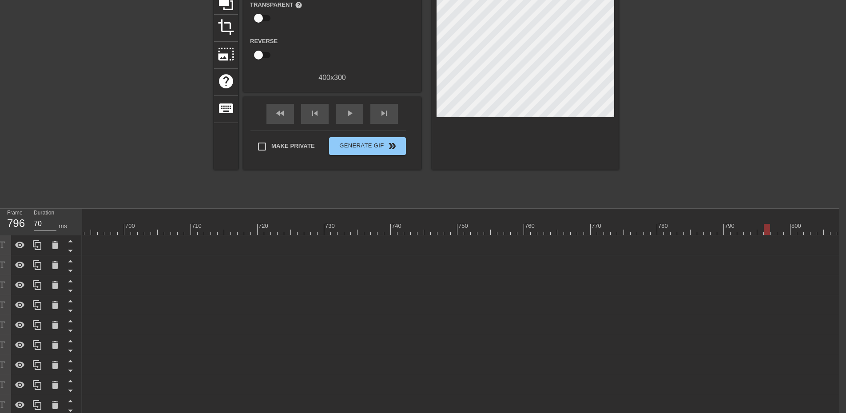
scroll to position [0, 4614]
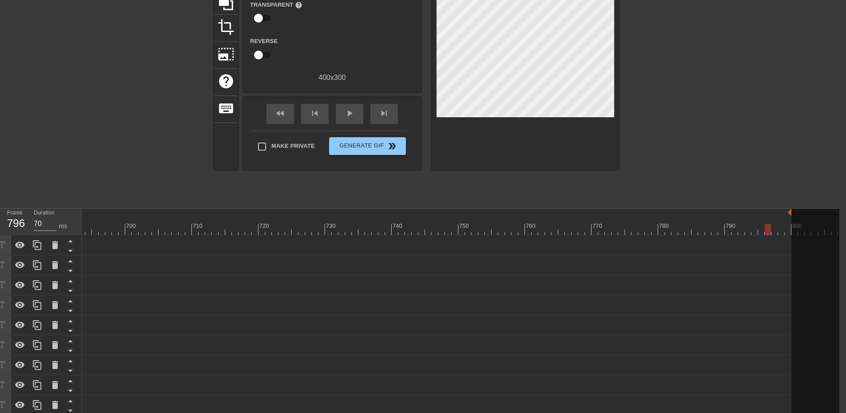
drag, startPoint x: 842, startPoint y: 211, endPoint x: 789, endPoint y: 226, distance: 54.7
click at [763, 172] on div "title add_circle image add_circle crop photo_size_select_large help keyboard Gi…" at bounding box center [416, 69] width 846 height 267
click at [359, 116] on div "play_arrow" at bounding box center [350, 114] width 28 height 20
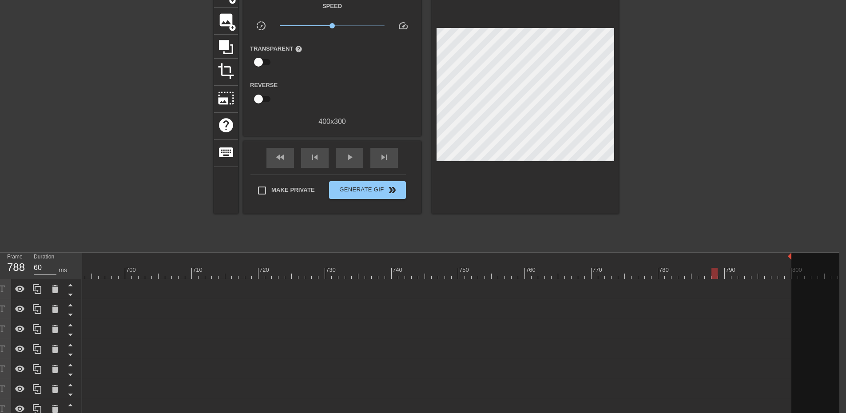
scroll to position [0, 7]
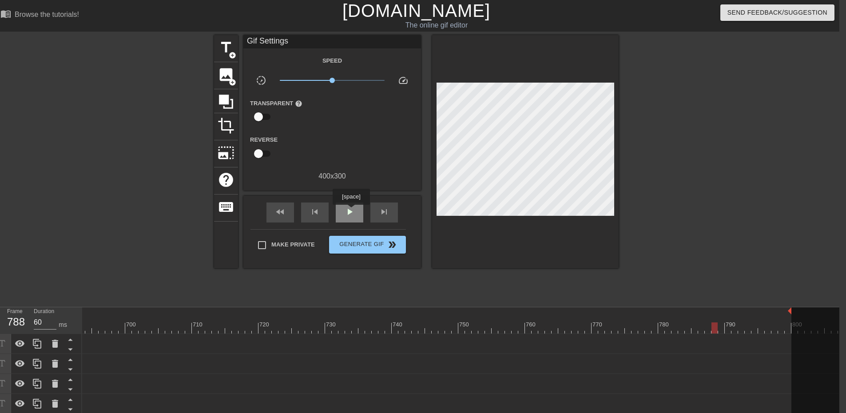
click at [351, 211] on span "play_arrow" at bounding box center [349, 212] width 11 height 11
drag, startPoint x: 791, startPoint y: 312, endPoint x: 752, endPoint y: 296, distance: 41.2
click at [358, 213] on div "play_arrow" at bounding box center [350, 213] width 28 height 20
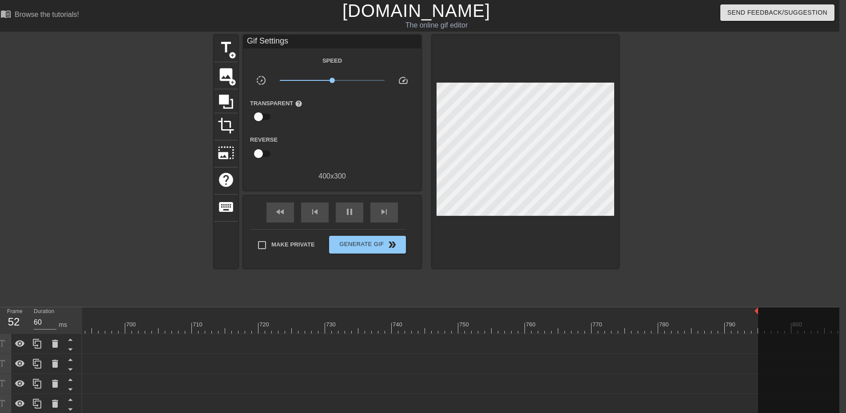
drag, startPoint x: 777, startPoint y: 310, endPoint x: 748, endPoint y: 302, distance: 29.8
click at [708, 223] on div at bounding box center [695, 168] width 133 height 267
click at [359, 219] on div "play_arrow" at bounding box center [350, 213] width 28 height 20
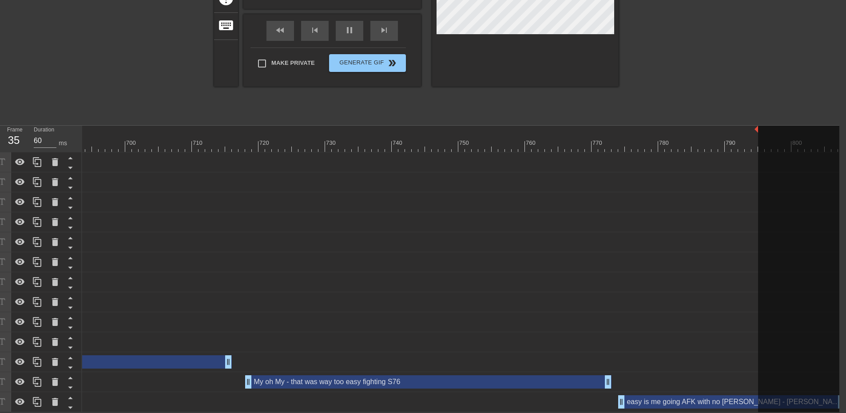
scroll to position [187, 7]
click at [726, 395] on div "easy is me going AFK with no [PERSON_NAME] - tee hee drag_handle drag_handle" at bounding box center [731, 401] width 227 height 13
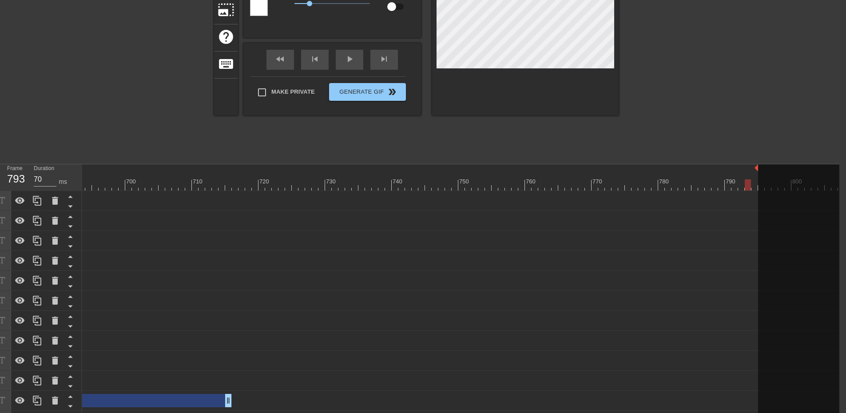
click at [712, 55] on div at bounding box center [695, 25] width 133 height 267
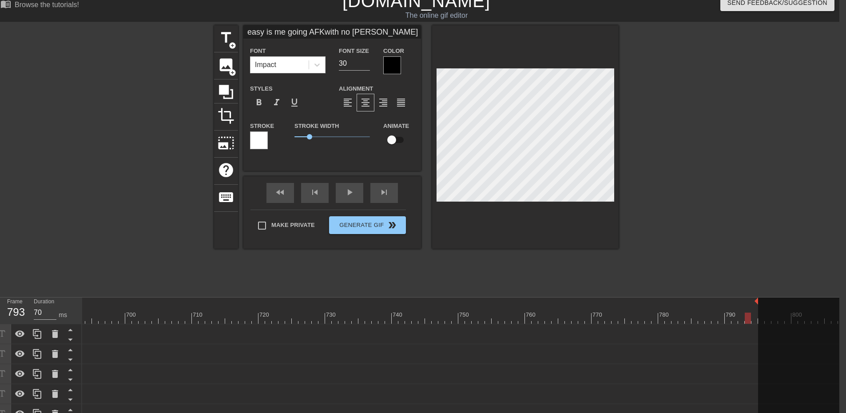
scroll to position [2, 4]
click at [701, 175] on div at bounding box center [695, 158] width 133 height 267
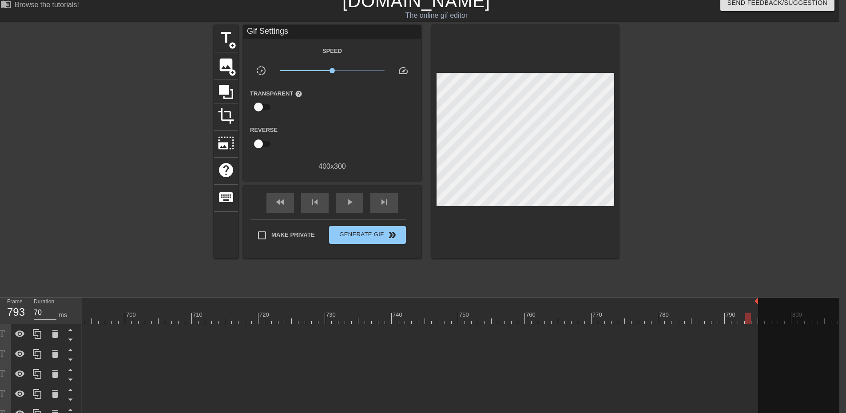
click at [715, 165] on div at bounding box center [695, 158] width 133 height 267
click at [366, 236] on span "Generate Gif double_arrow" at bounding box center [368, 235] width 70 height 11
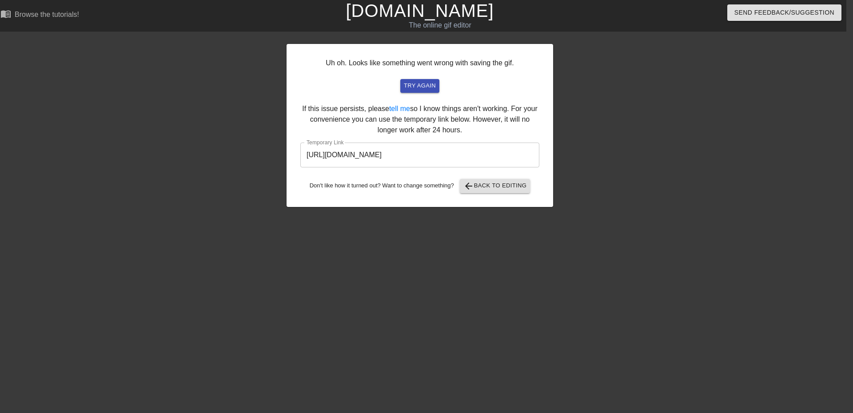
click at [350, 155] on input "[URL][DOMAIN_NAME]" at bounding box center [419, 155] width 239 height 25
click at [515, 184] on span "arrow_back Back to Editing" at bounding box center [495, 186] width 64 height 11
